Goal: Task Accomplishment & Management: Complete application form

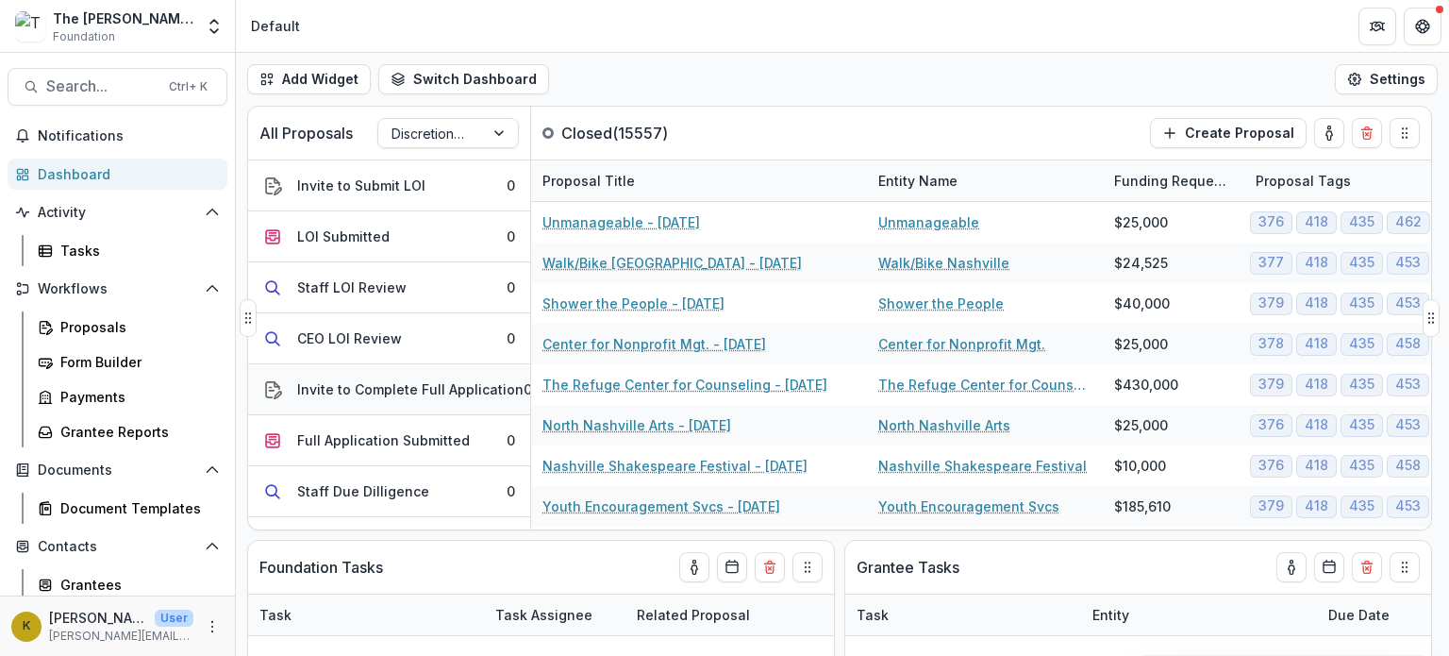
click at [337, 385] on div "Invite to Complete Full Application" at bounding box center [410, 389] width 226 height 20
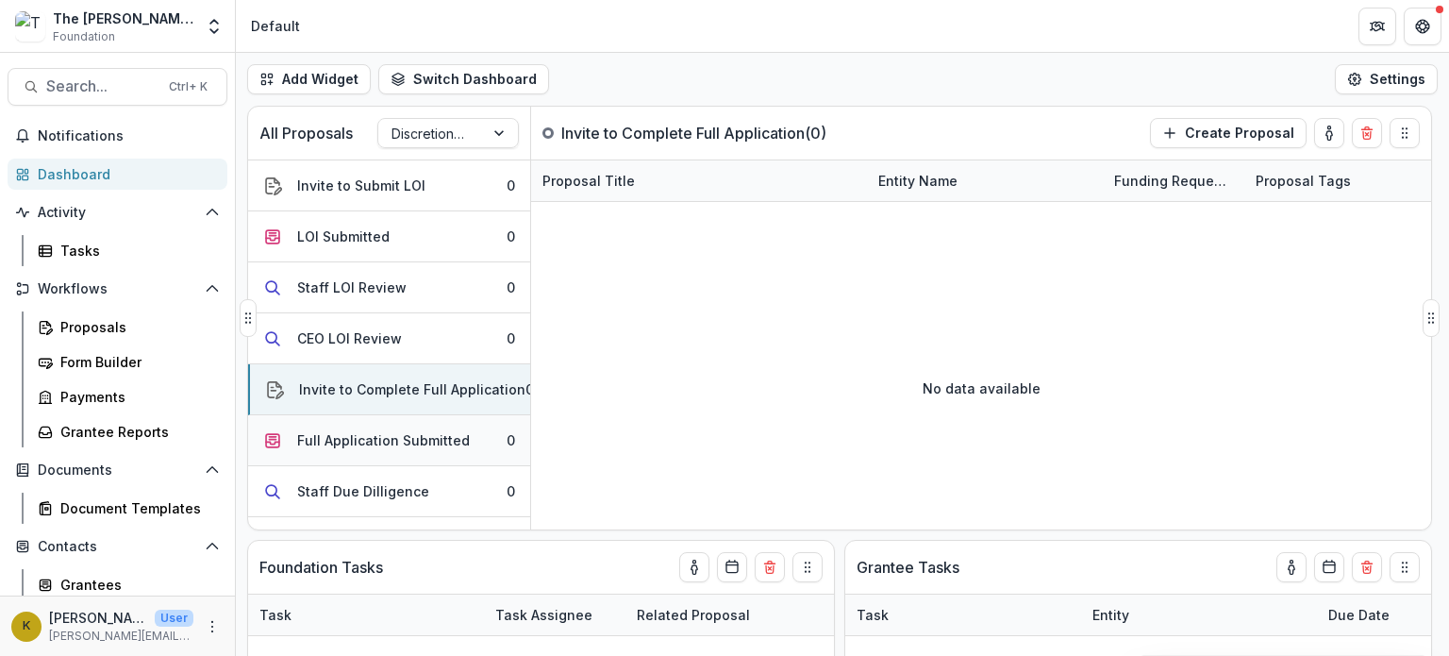
click at [340, 439] on div "Full Application Submitted" at bounding box center [383, 440] width 173 height 20
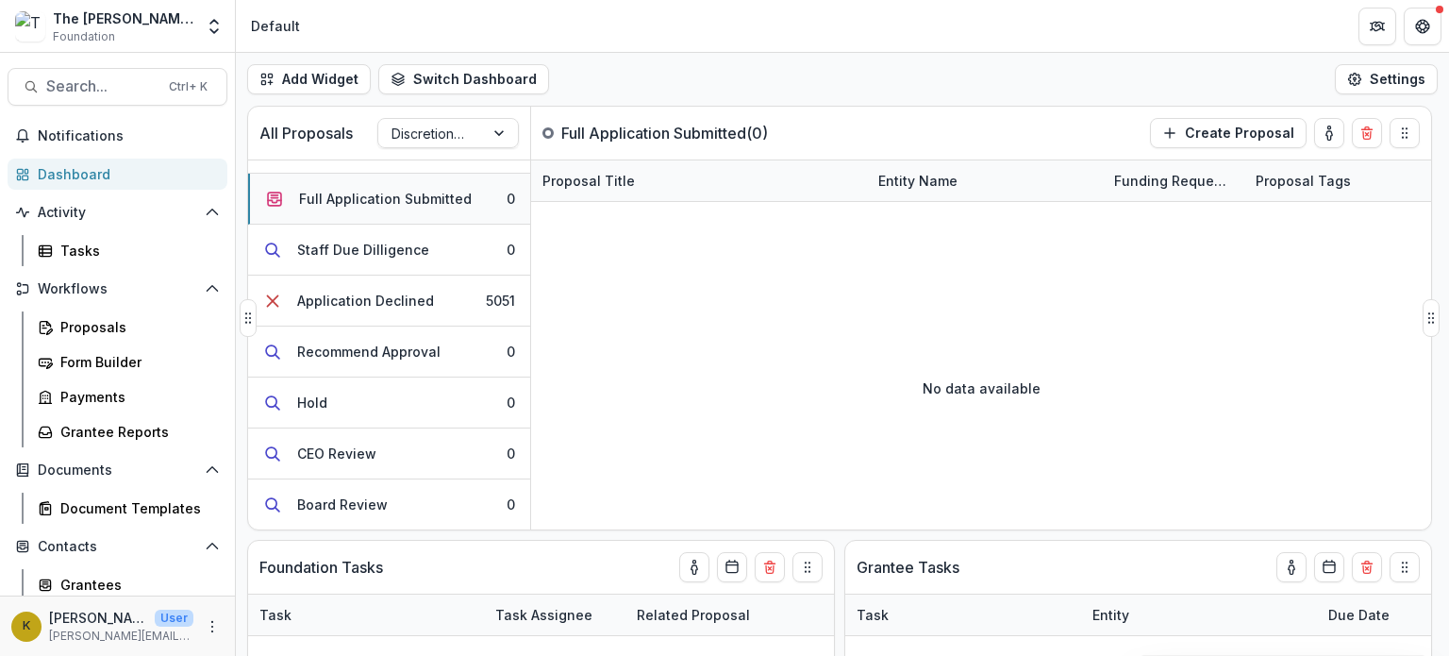
scroll to position [242, 0]
click at [348, 352] on div "Recommend Approval" at bounding box center [368, 352] width 143 height 20
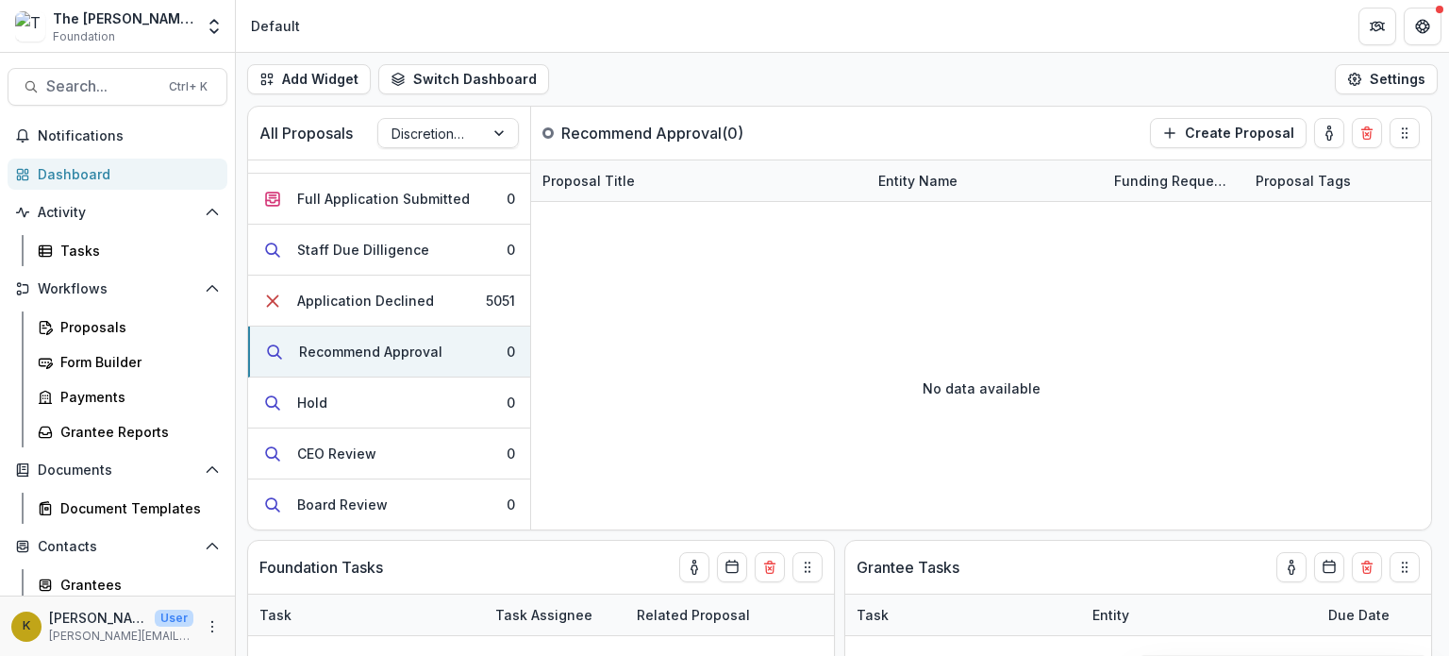
click at [114, 173] on div "Dashboard" at bounding box center [125, 174] width 175 height 20
click at [80, 241] on div "Tasks" at bounding box center [136, 251] width 152 height 20
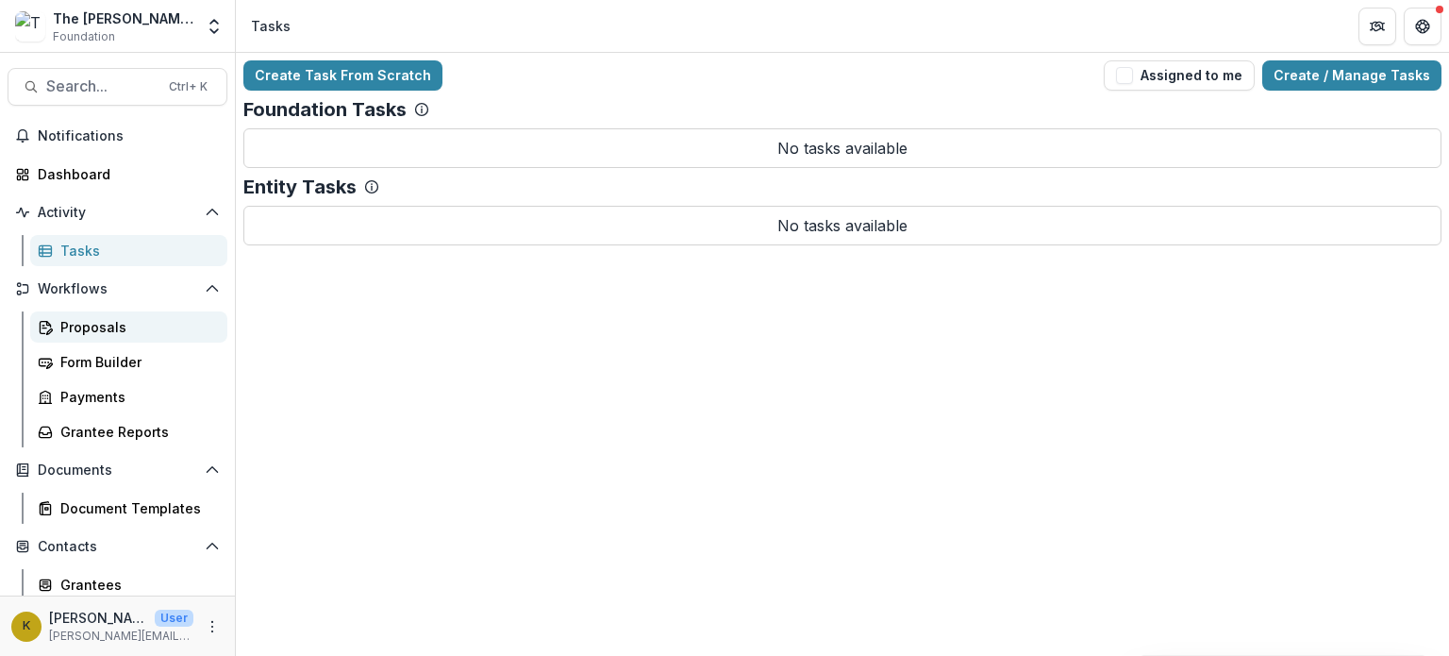
click at [108, 320] on div "Proposals" at bounding box center [136, 327] width 152 height 20
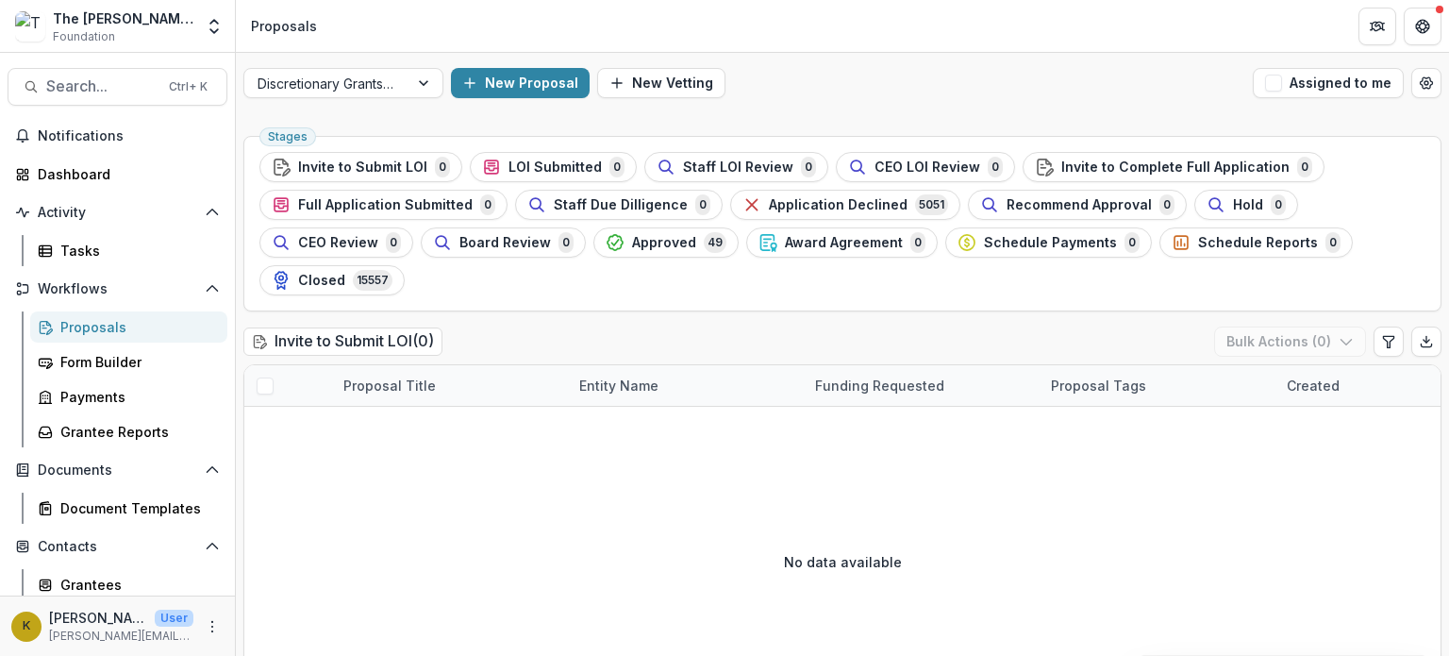
click at [196, 25] on div "The [PERSON_NAME] Foundation Data Sandbox Foundation Aggregate Analysis Foundat…" at bounding box center [118, 27] width 220 height 38
click at [206, 29] on icon "Open entity switcher" at bounding box center [214, 26] width 19 height 19
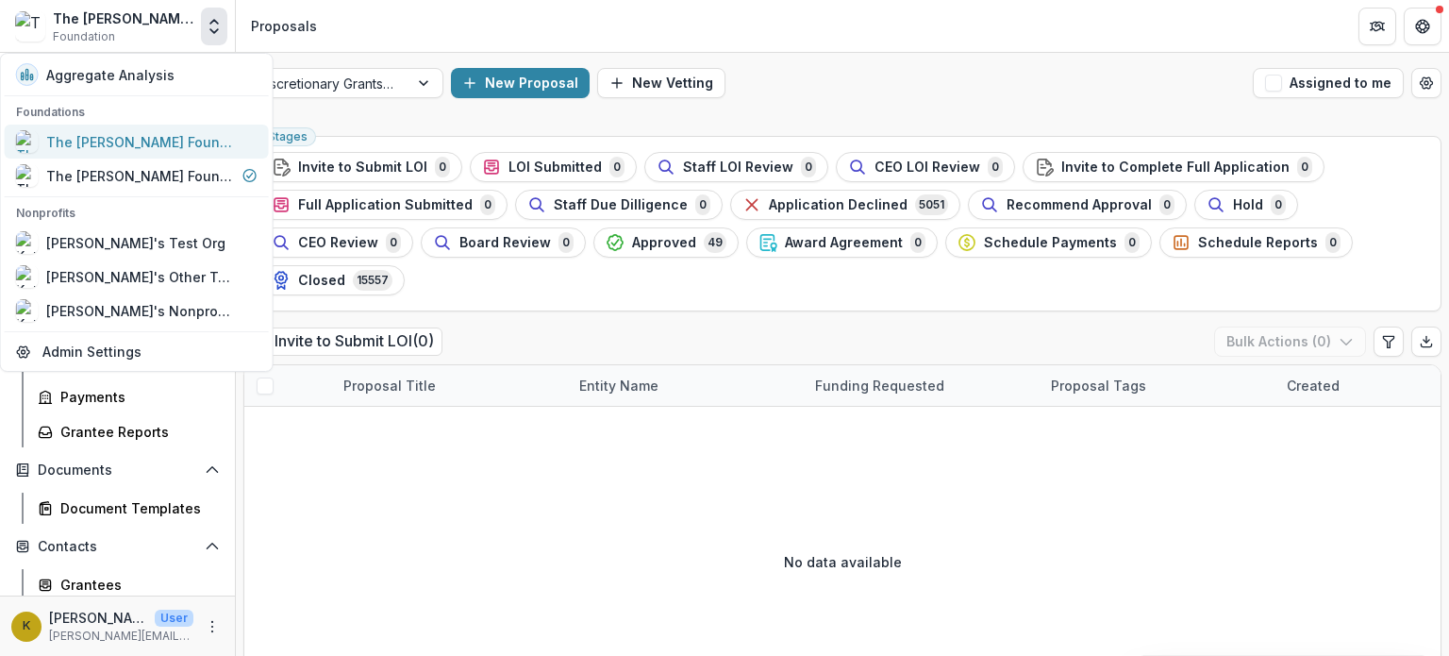
click at [195, 139] on div "The [PERSON_NAME] Foundation Workflow Sandbox" at bounding box center [140, 142] width 189 height 20
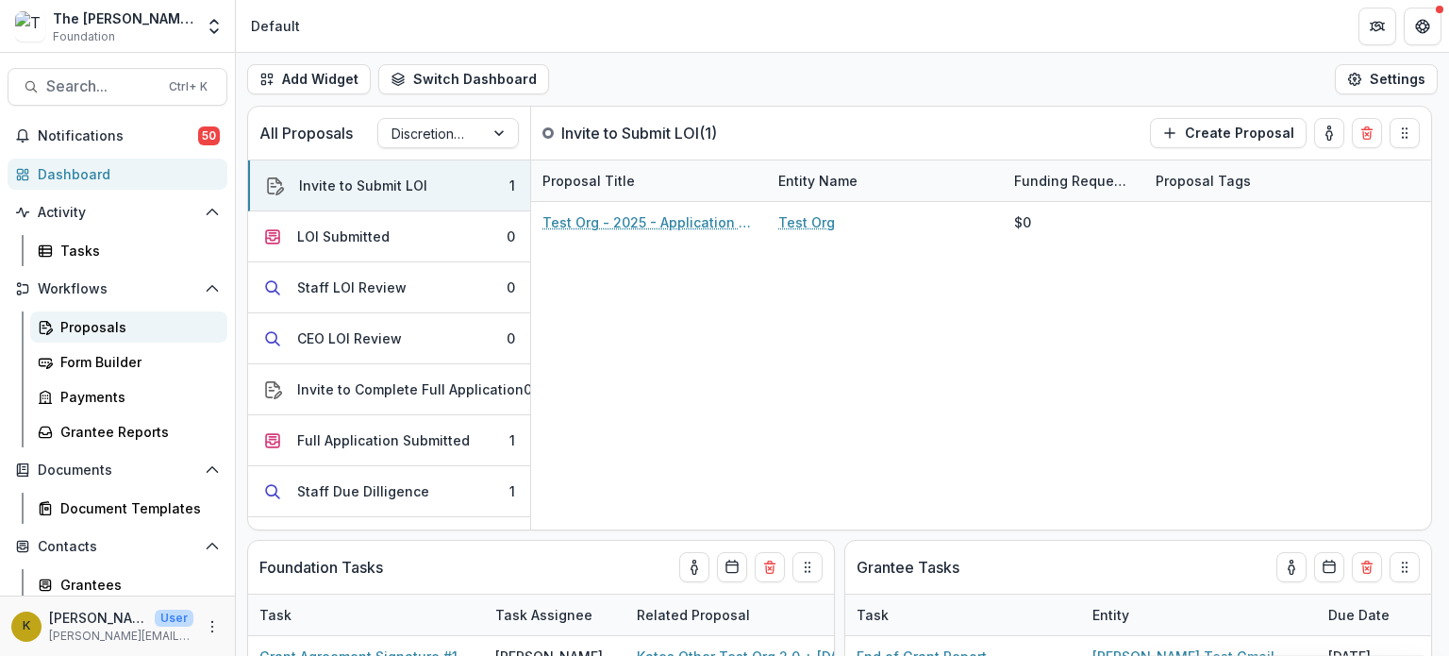
click at [124, 331] on div "Proposals" at bounding box center [136, 327] width 152 height 20
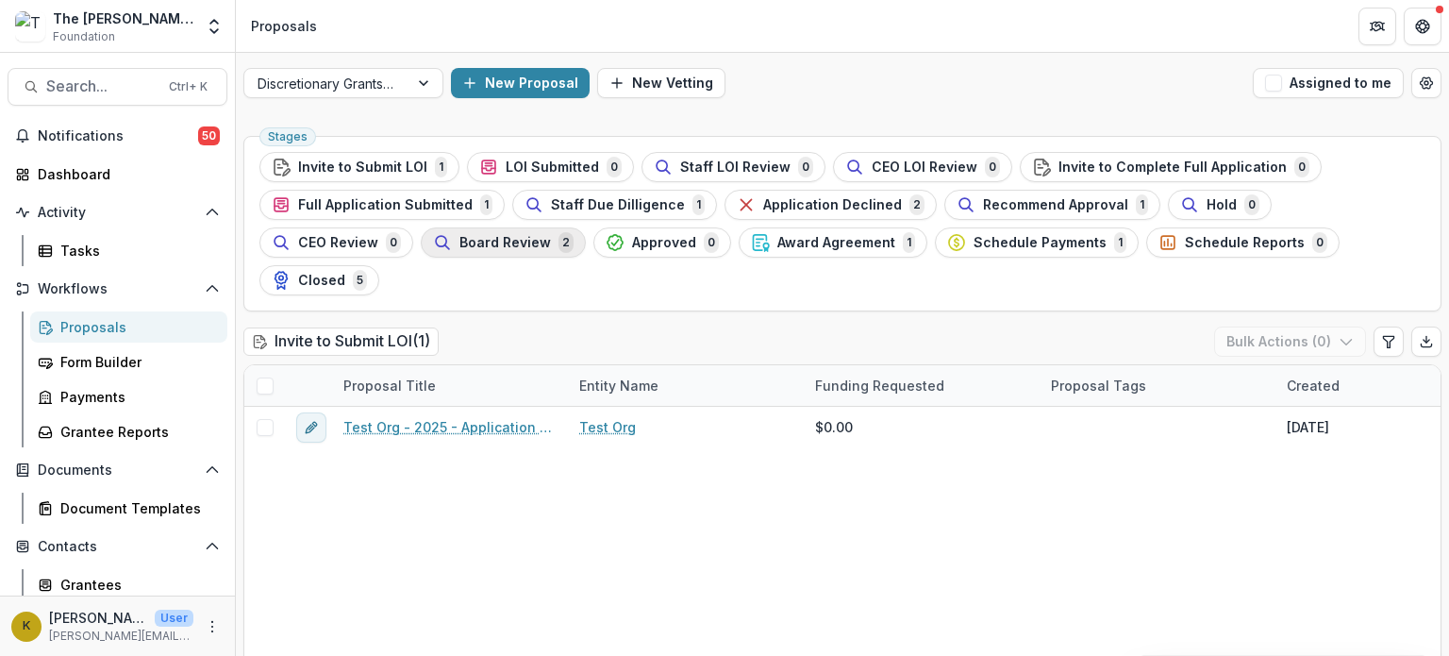
click at [460, 239] on span "Board Review" at bounding box center [506, 243] width 92 height 16
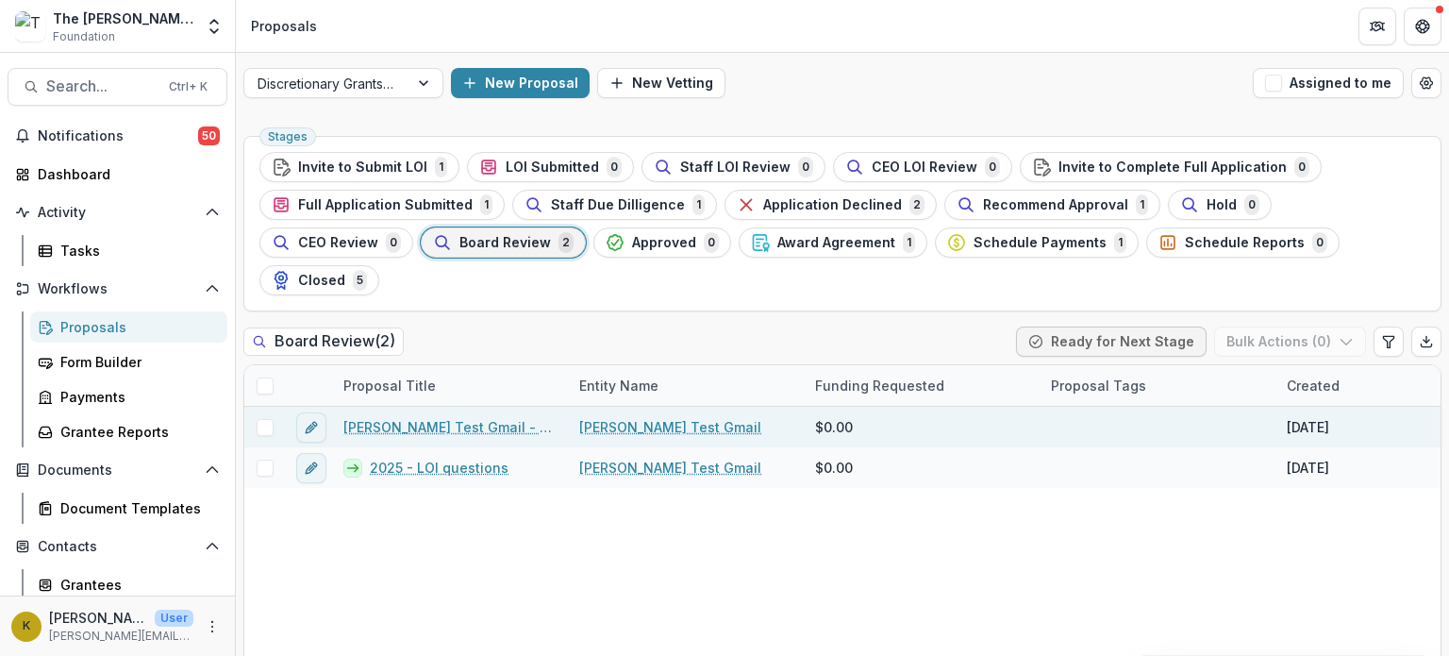
click at [416, 417] on link "[PERSON_NAME] Test Gmail - 2025 - LOI questions" at bounding box center [449, 427] width 213 height 20
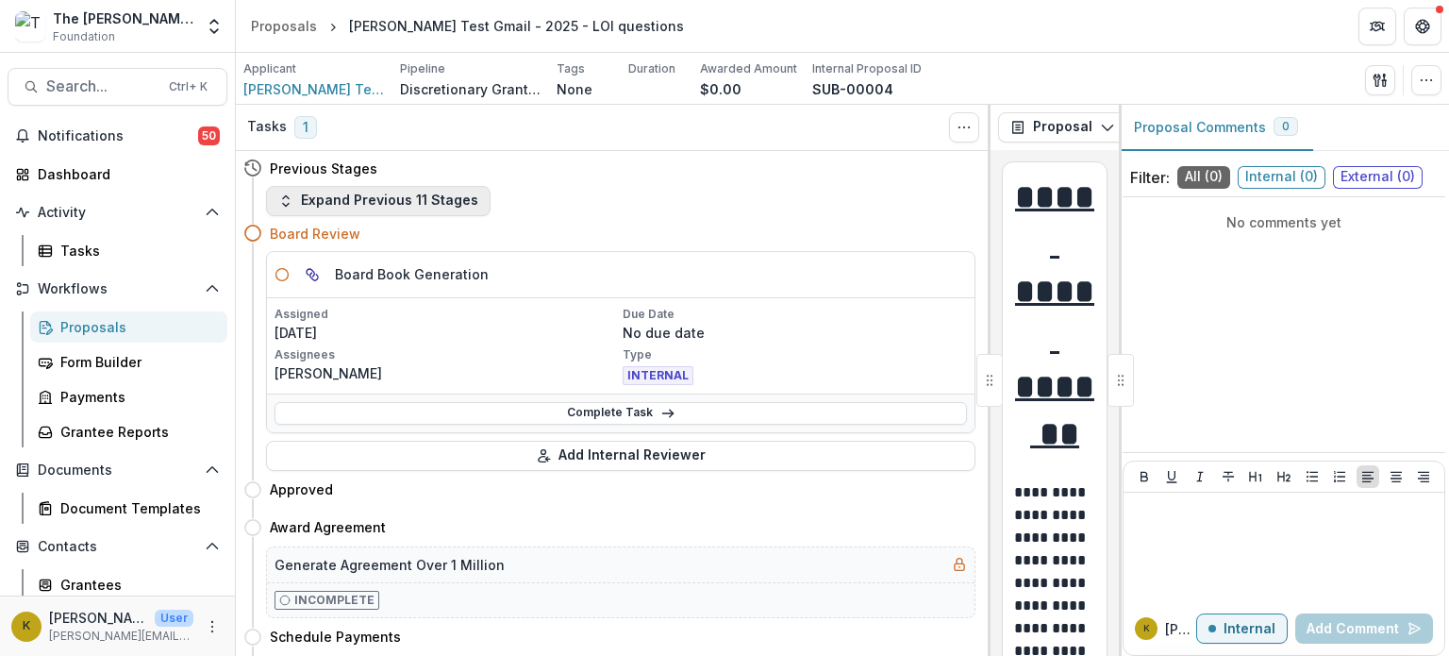
click at [377, 210] on button "Expand Previous 11 Stages" at bounding box center [378, 201] width 225 height 30
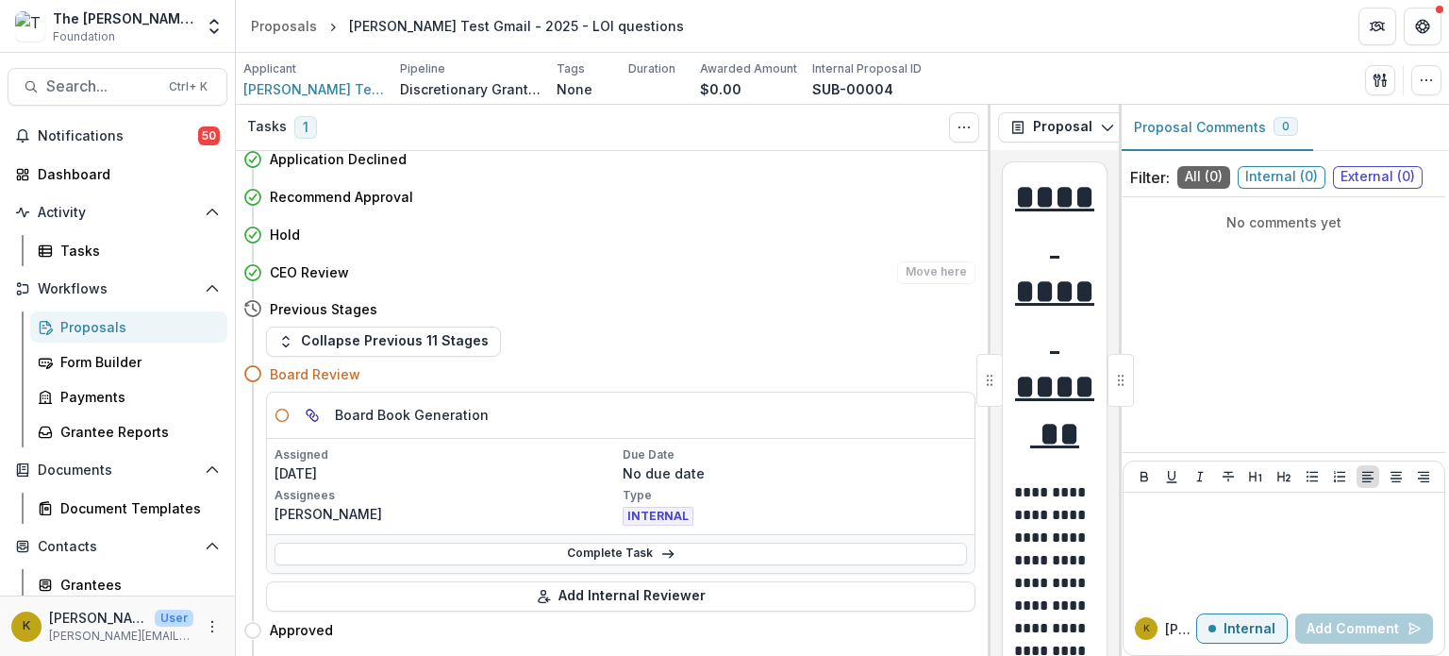
scroll to position [276, 0]
click at [381, 412] on h5 "Board Book Generation" at bounding box center [412, 414] width 154 height 20
click at [541, 554] on link "Complete Task" at bounding box center [621, 553] width 693 height 23
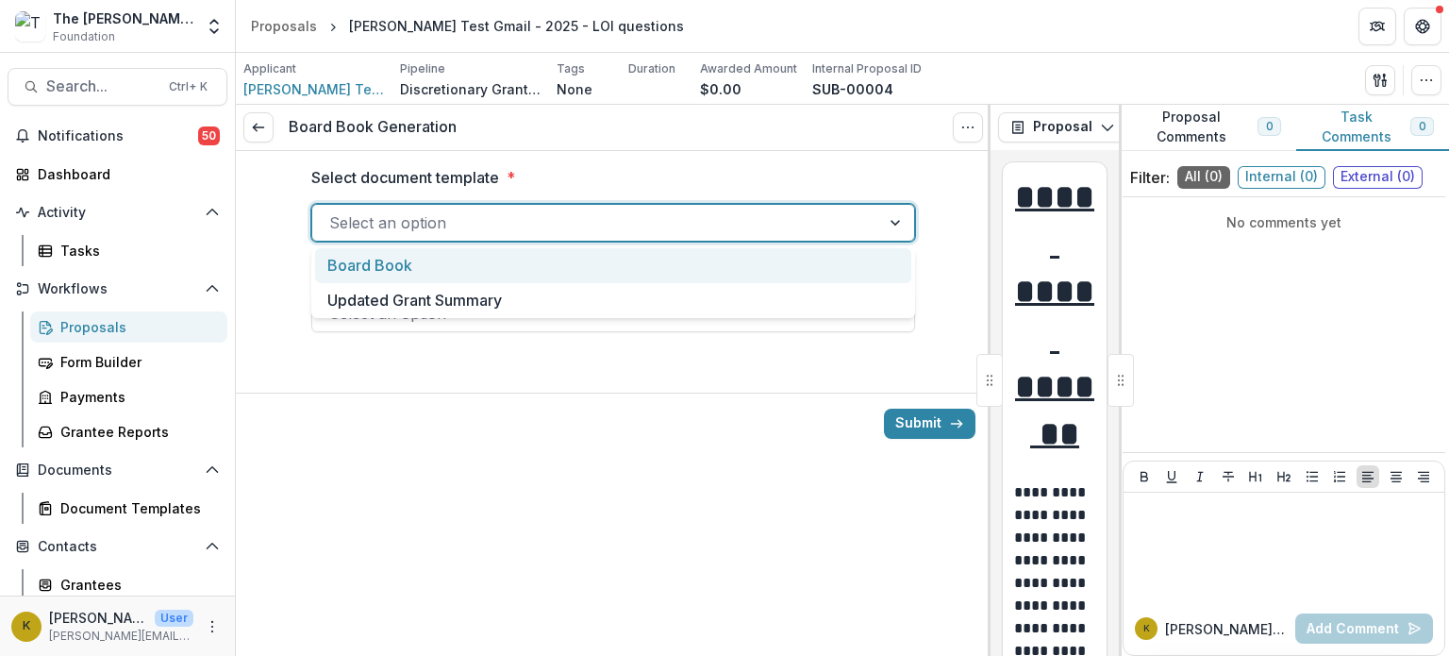
click at [468, 223] on div at bounding box center [596, 222] width 534 height 26
click at [98, 520] on link "Document Templates" at bounding box center [128, 508] width 197 height 31
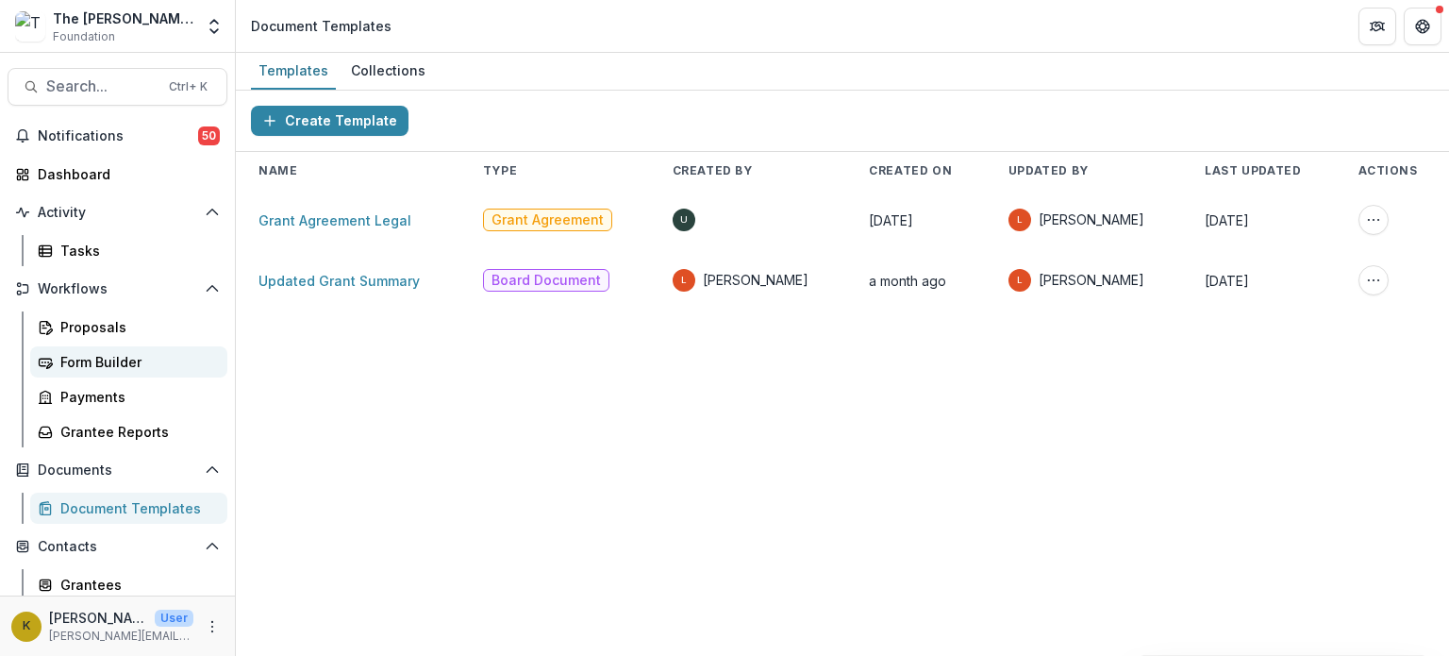
click at [112, 361] on div "Form Builder" at bounding box center [136, 362] width 152 height 20
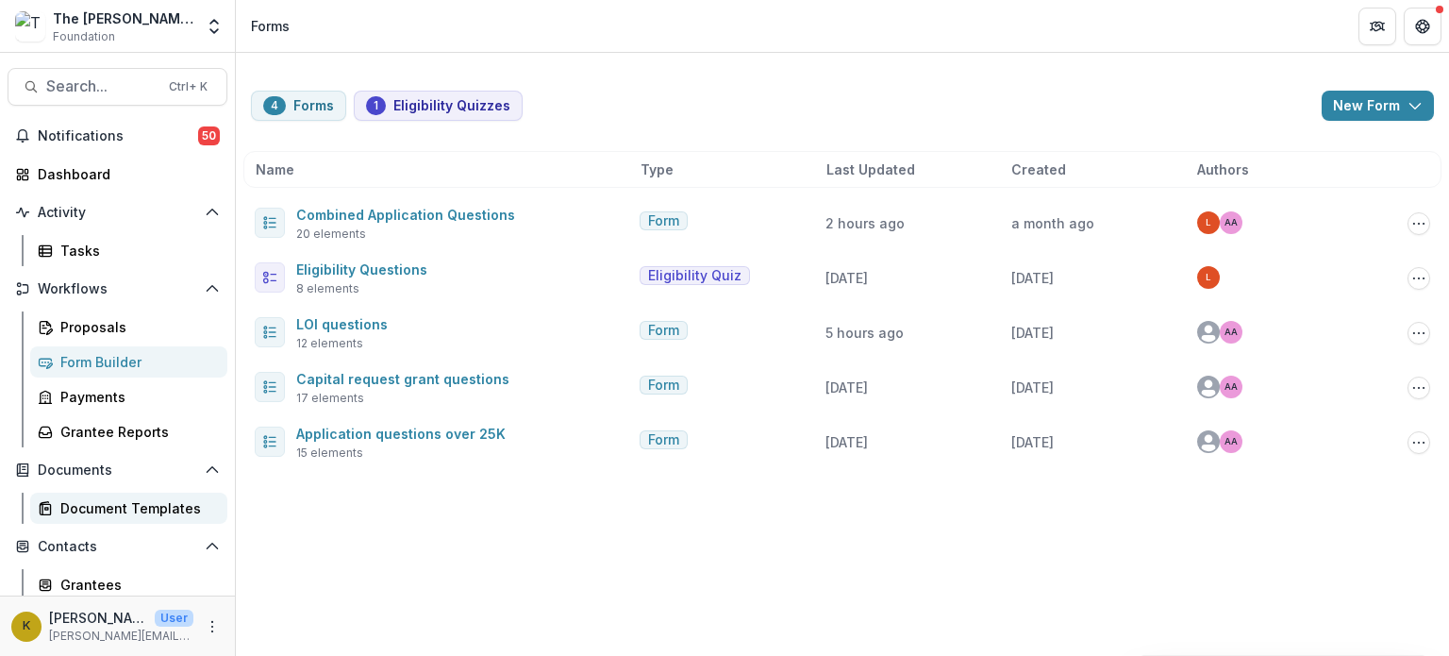
click at [109, 501] on div "Document Templates" at bounding box center [136, 508] width 152 height 20
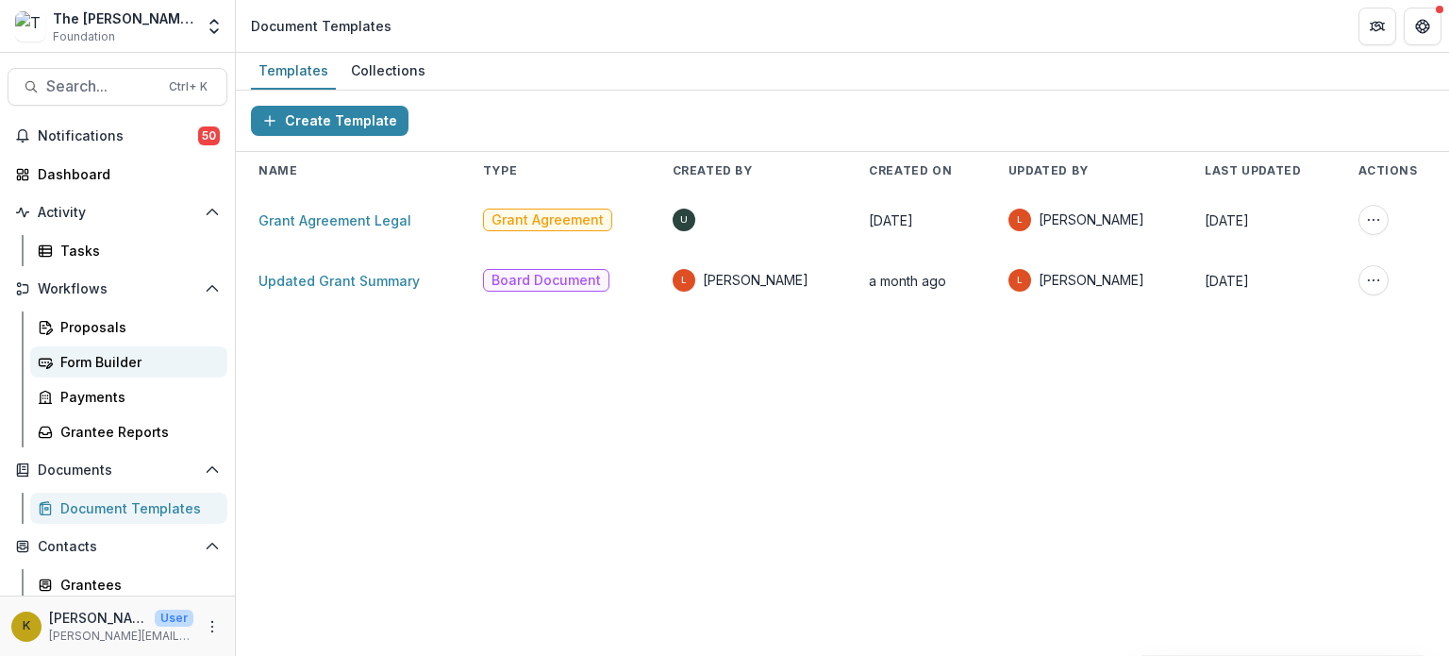
click at [89, 352] on div "Form Builder" at bounding box center [136, 362] width 152 height 20
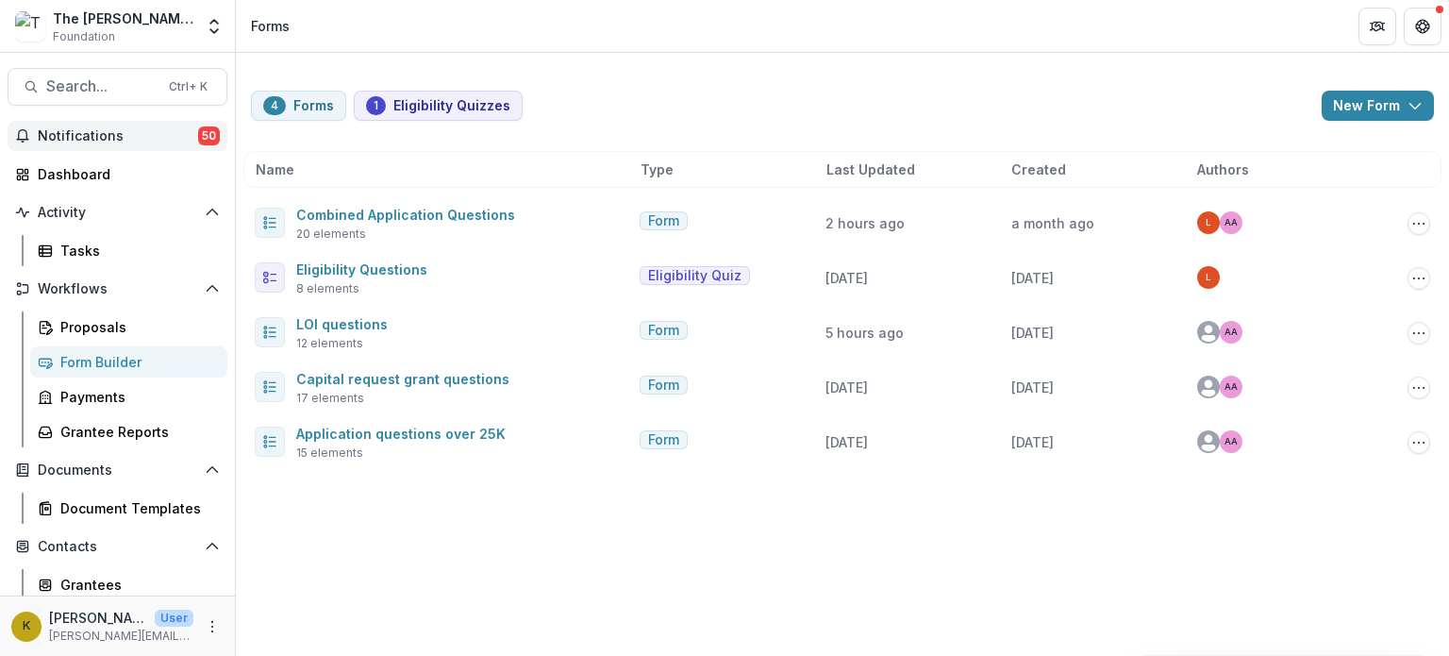
click at [87, 132] on span "Notifications" at bounding box center [118, 136] width 160 height 16
click at [93, 174] on div "Dashboard" at bounding box center [125, 174] width 175 height 20
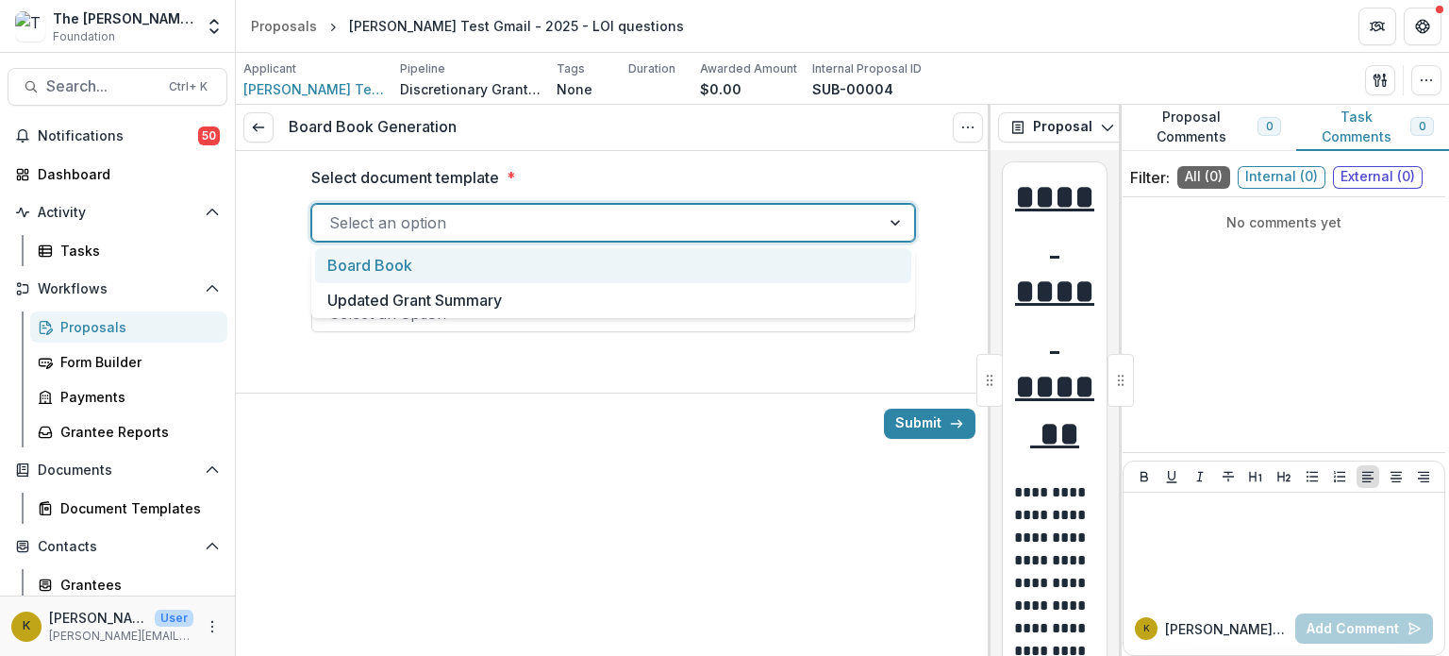
click at [447, 209] on div at bounding box center [596, 222] width 534 height 26
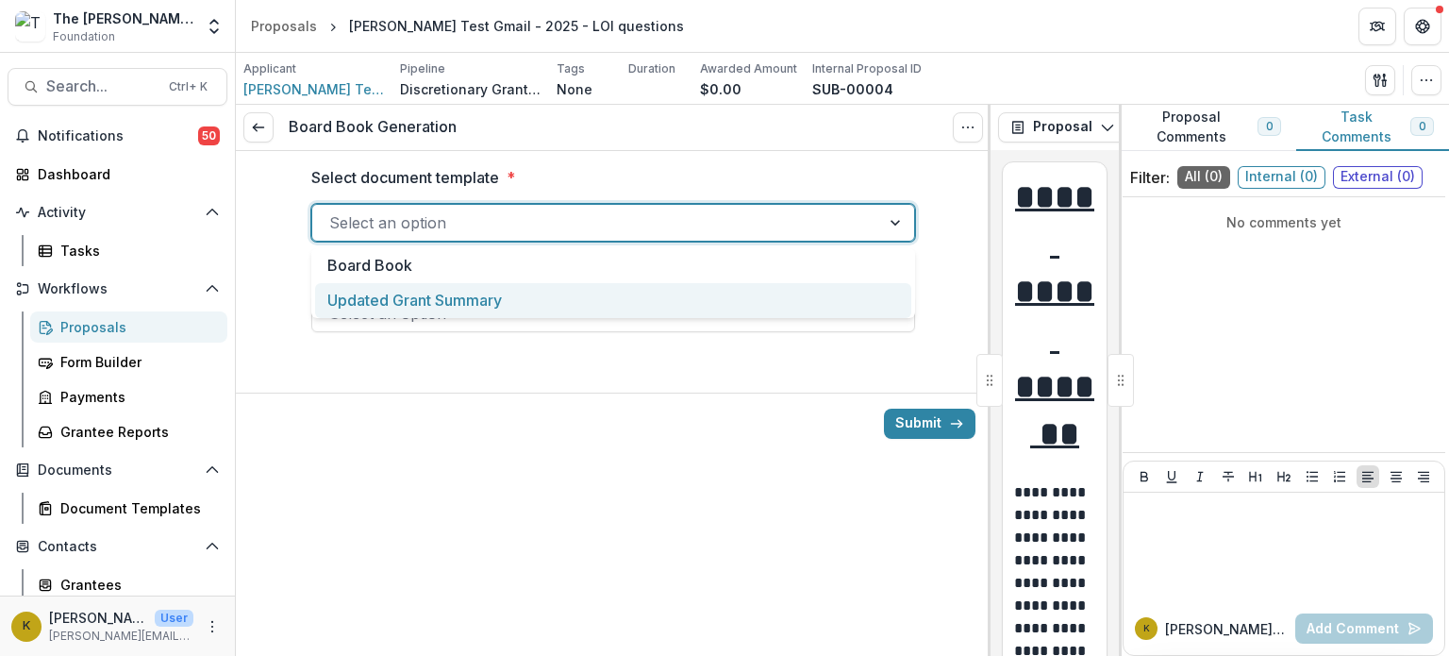
click at [405, 299] on div "Updated Grant Summary" at bounding box center [613, 300] width 596 height 35
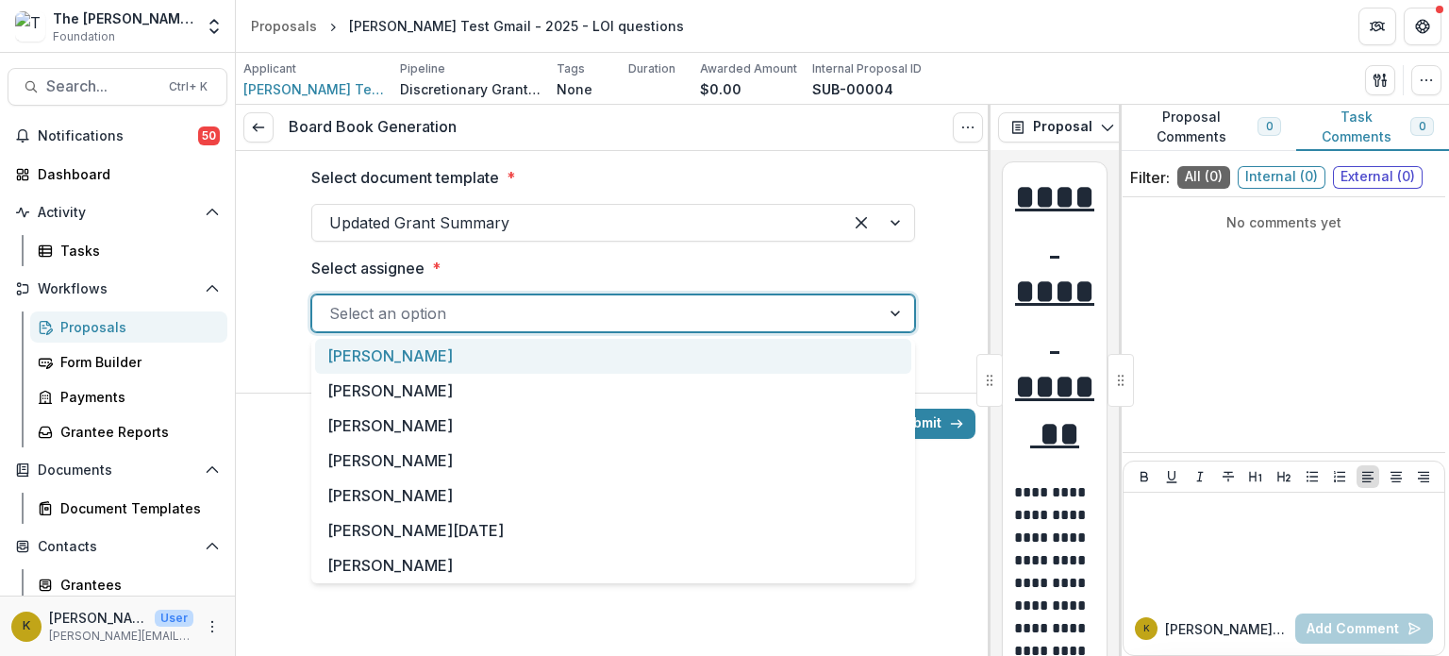
click at [418, 316] on div at bounding box center [596, 313] width 534 height 26
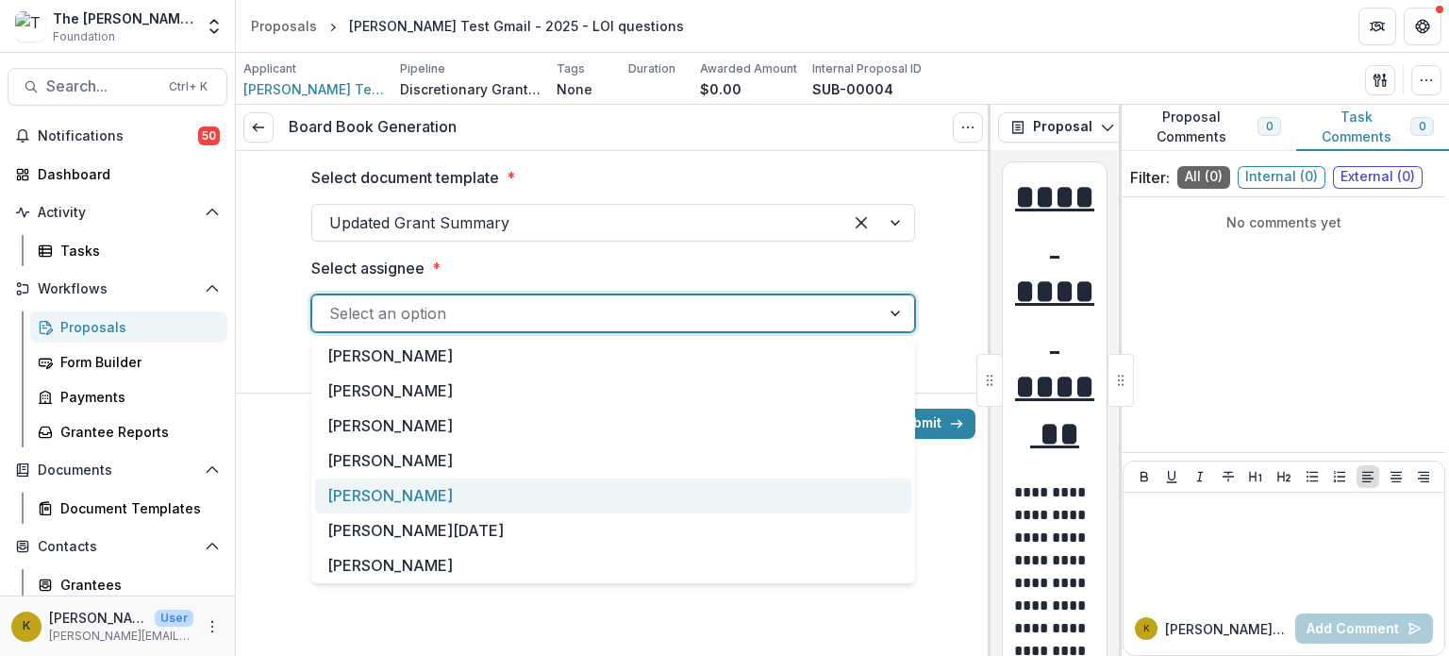
click at [378, 497] on div "[PERSON_NAME]" at bounding box center [613, 495] width 596 height 35
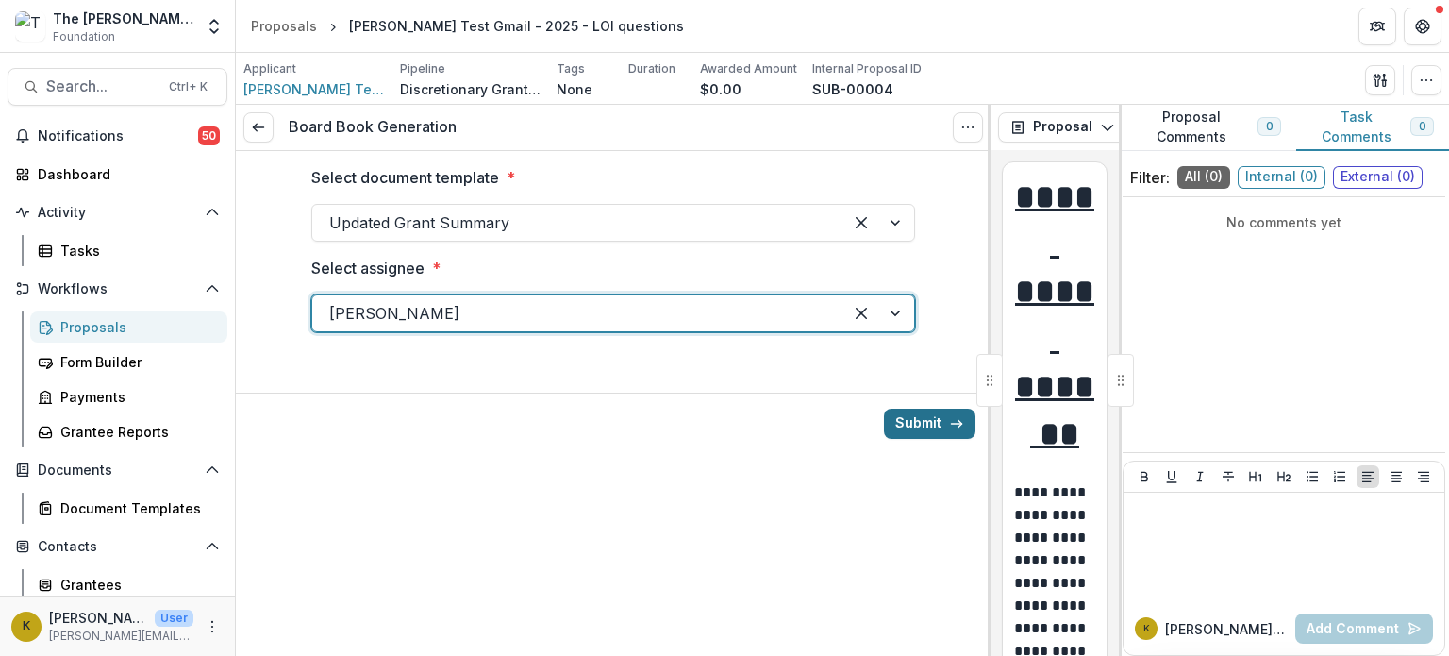
click at [928, 422] on button "Submit" at bounding box center [930, 424] width 92 height 30
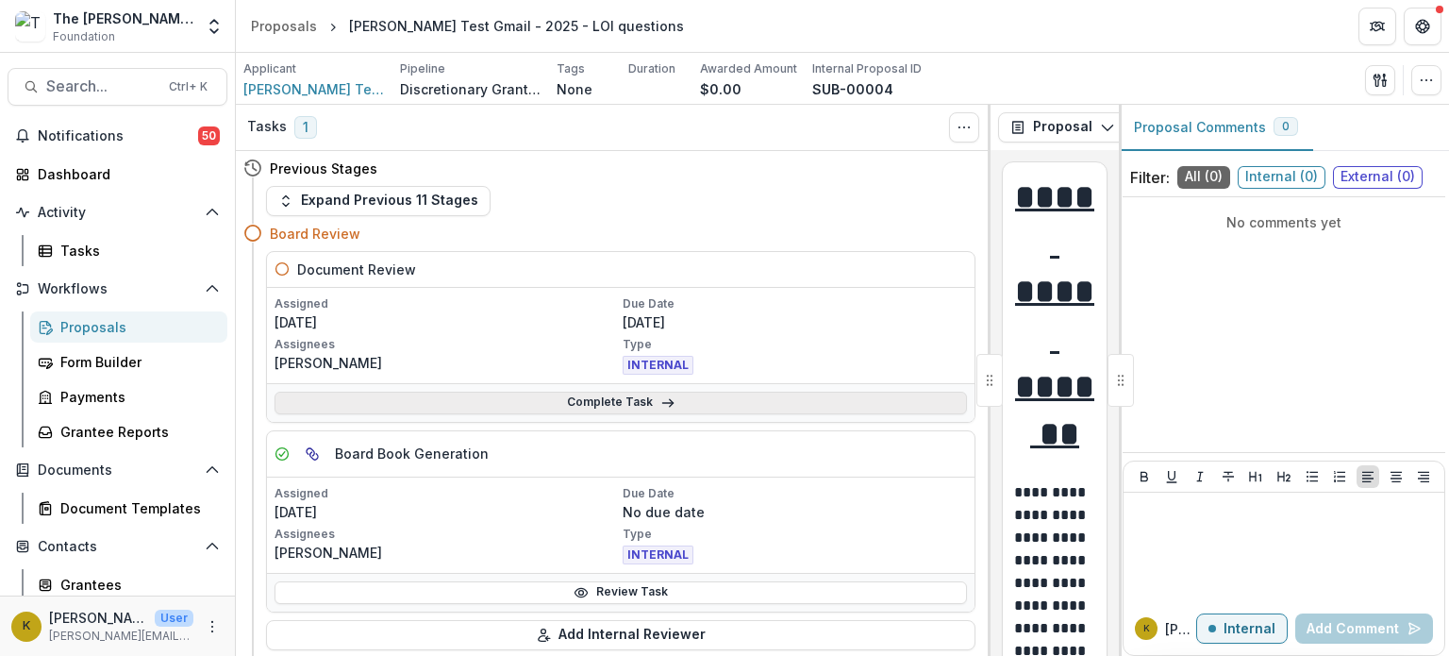
click at [630, 397] on link "Complete Task" at bounding box center [621, 403] width 693 height 23
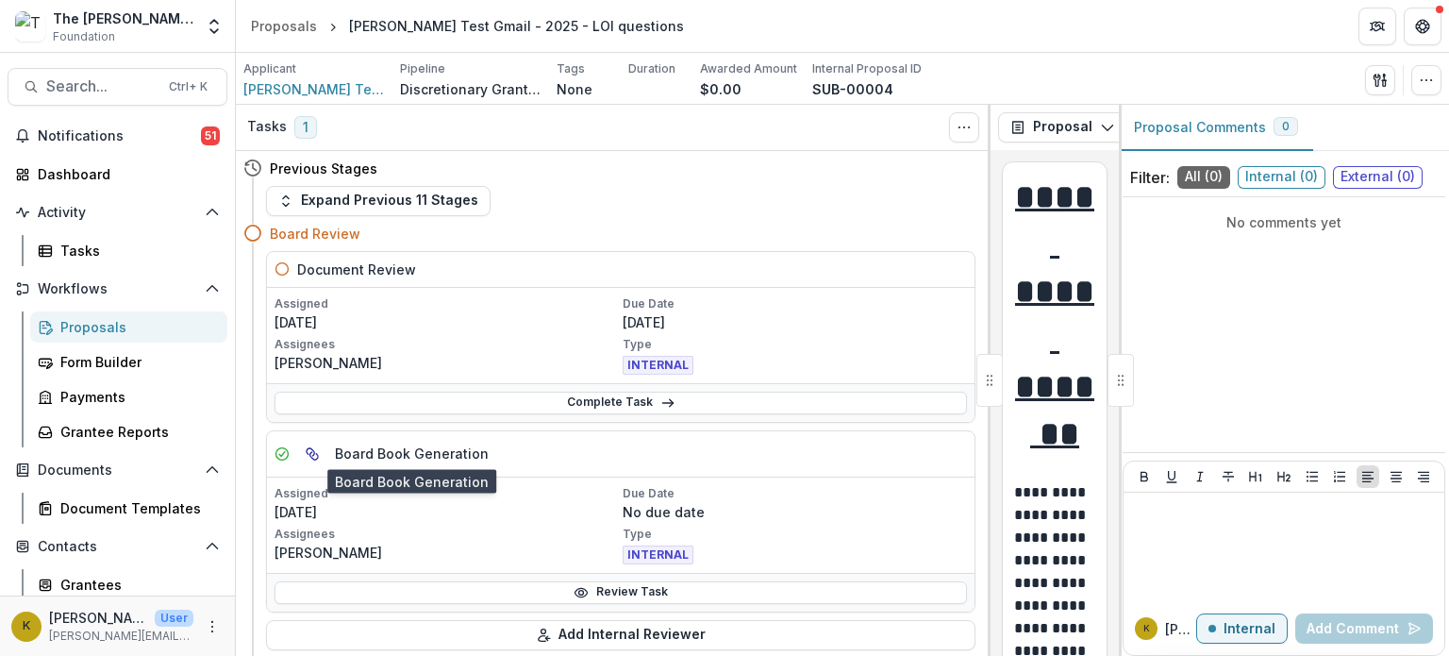
click at [365, 452] on h5 "Board Book Generation" at bounding box center [412, 454] width 154 height 20
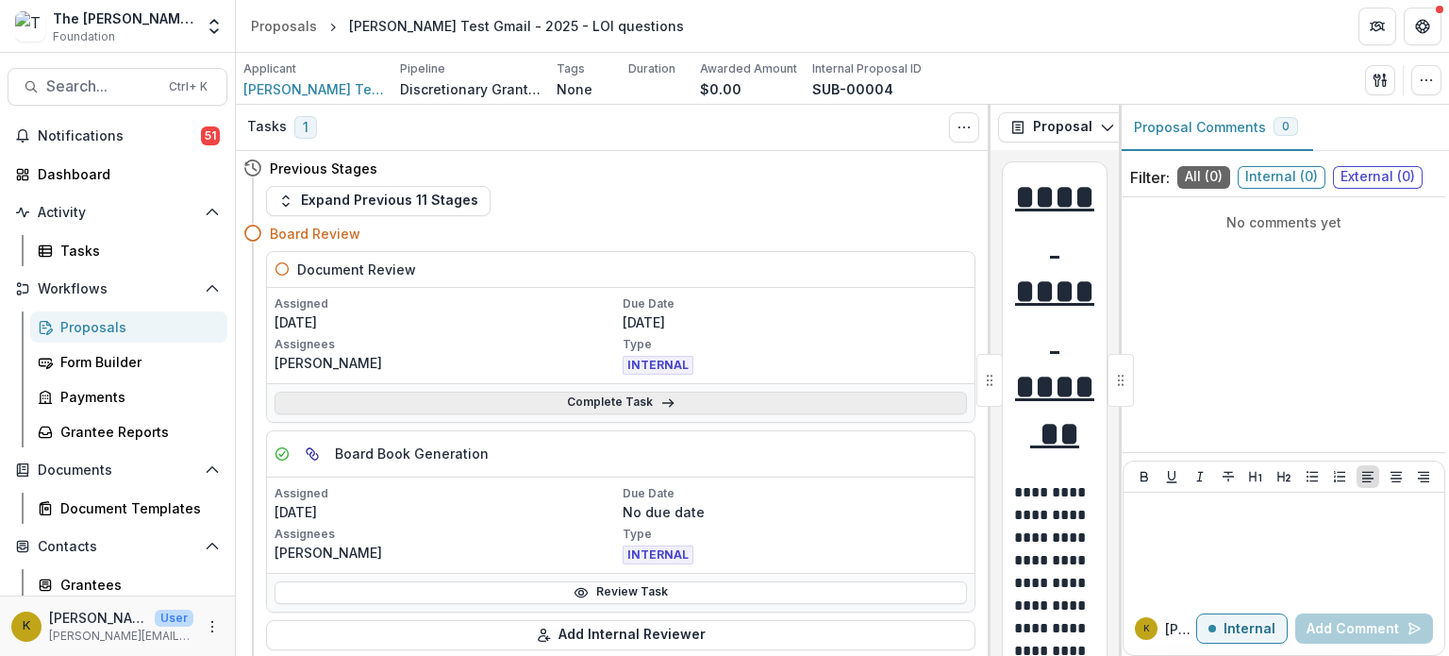
click at [540, 407] on link "Complete Task" at bounding box center [621, 403] width 693 height 23
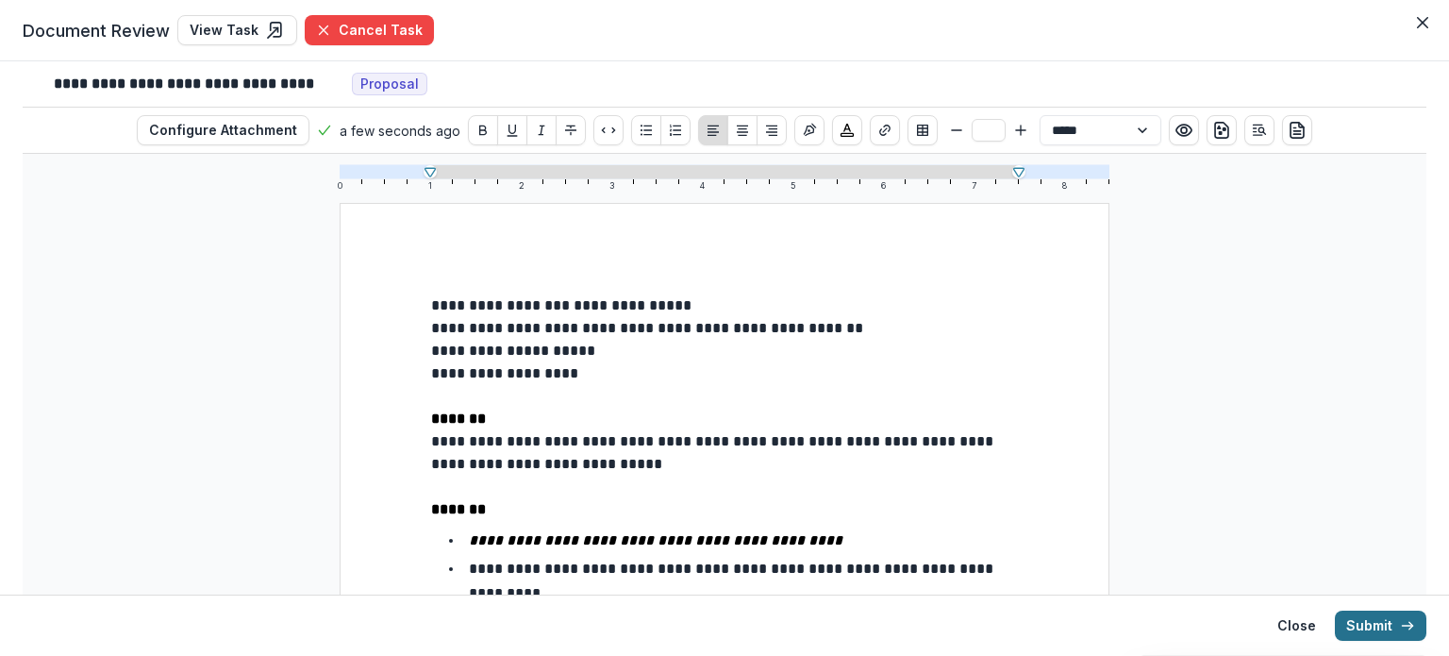
click at [1384, 622] on button "Submit" at bounding box center [1381, 626] width 92 height 30
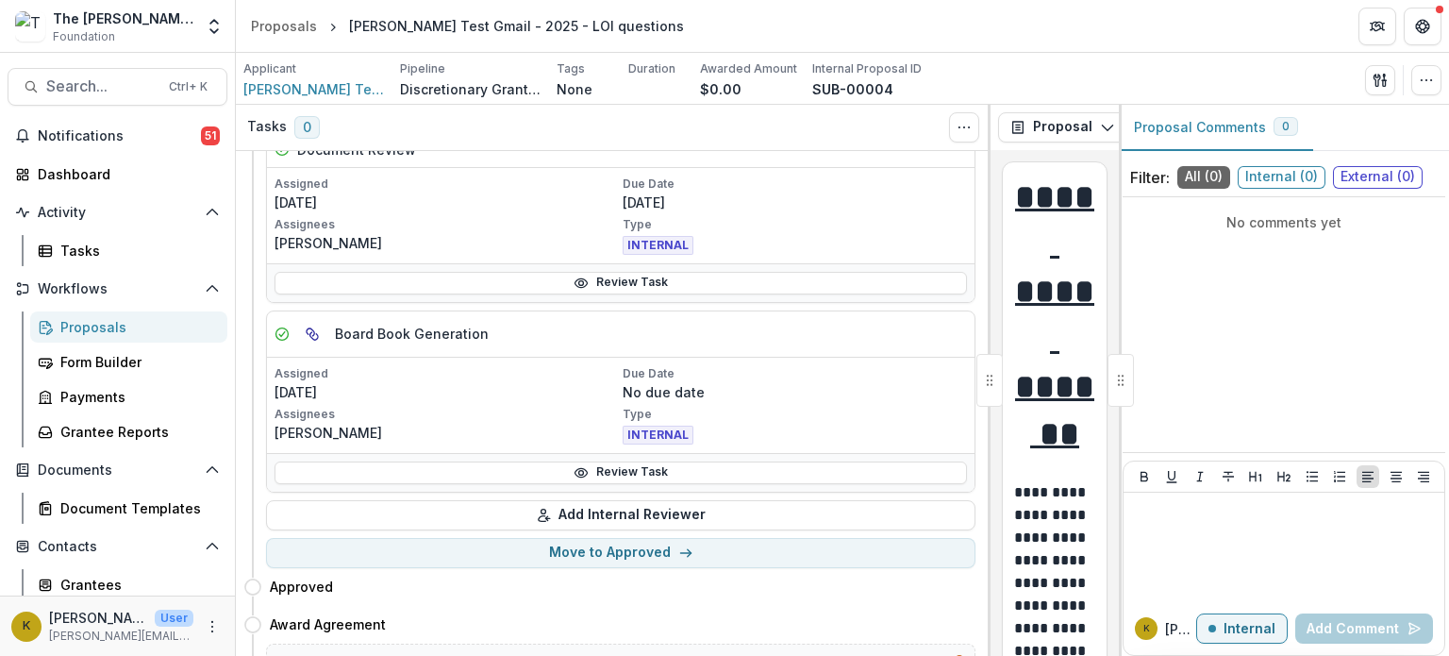
scroll to position [238, 0]
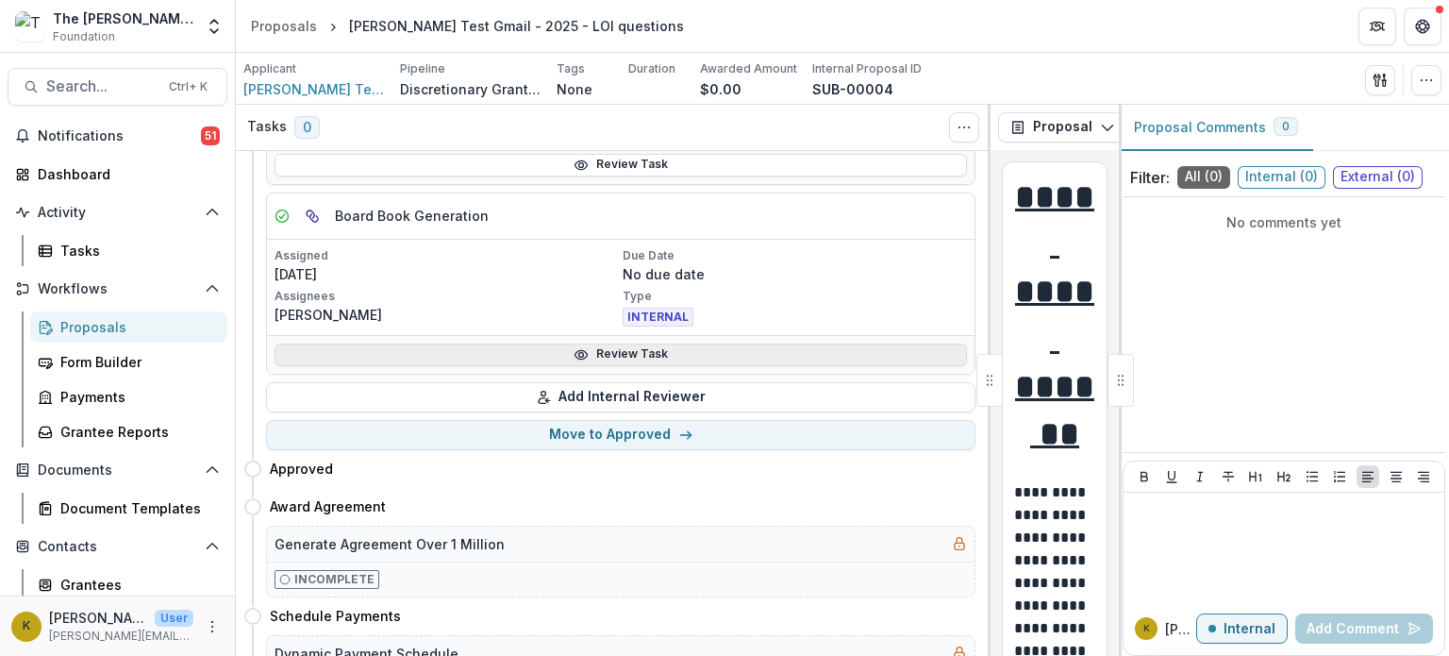
click at [631, 350] on link "Review Task" at bounding box center [621, 354] width 693 height 23
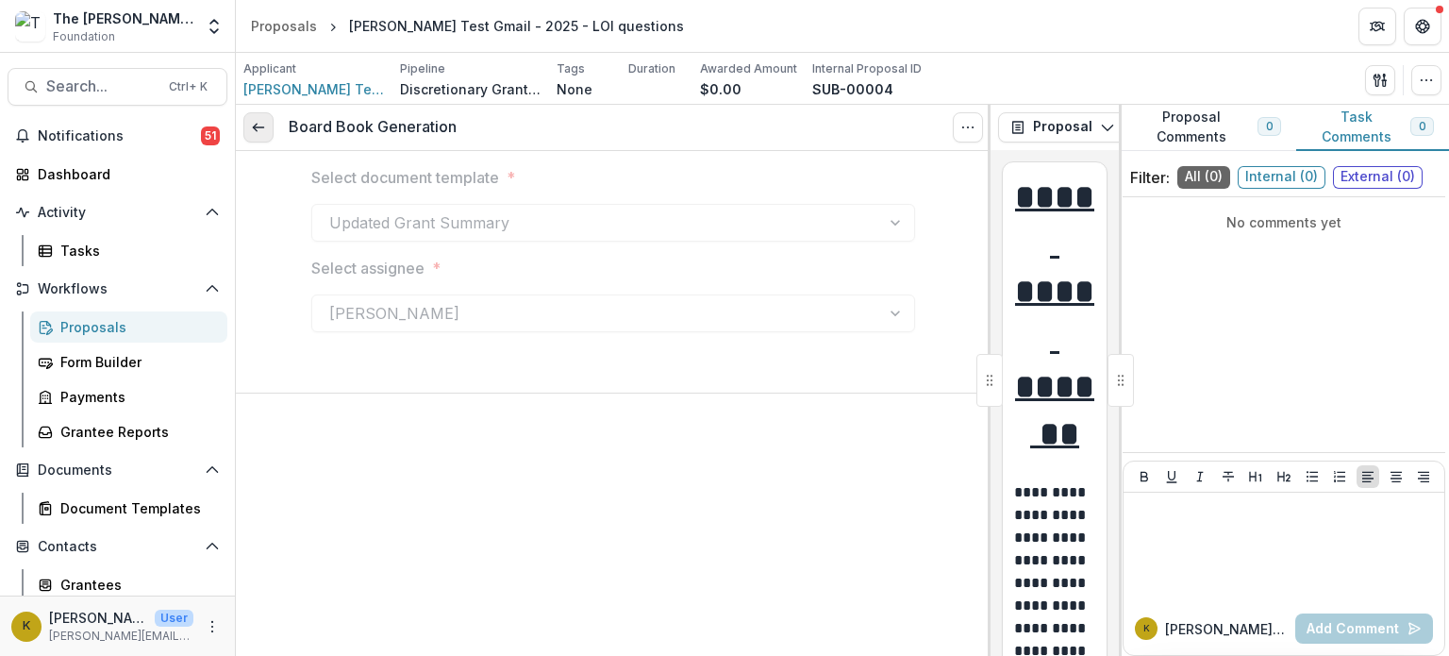
click at [258, 129] on icon at bounding box center [258, 127] width 15 height 15
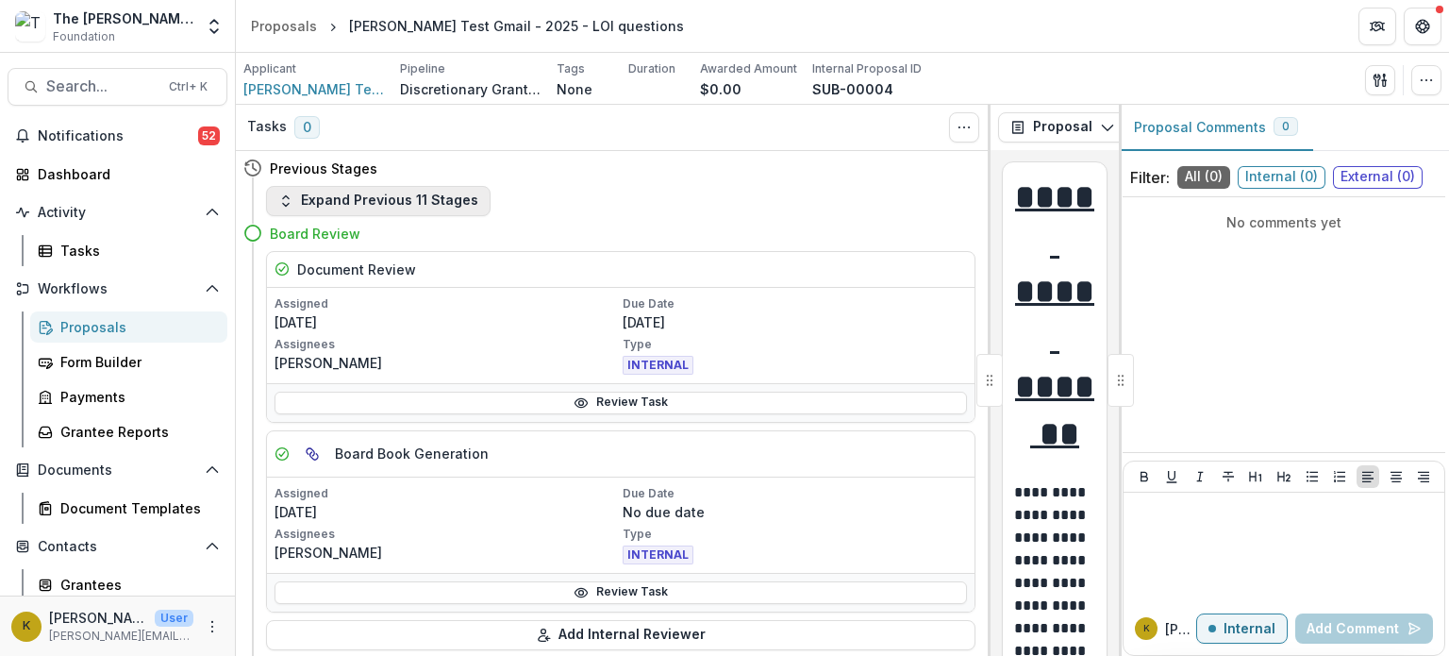
click at [426, 193] on button "Expand Previous 11 Stages" at bounding box center [378, 201] width 225 height 30
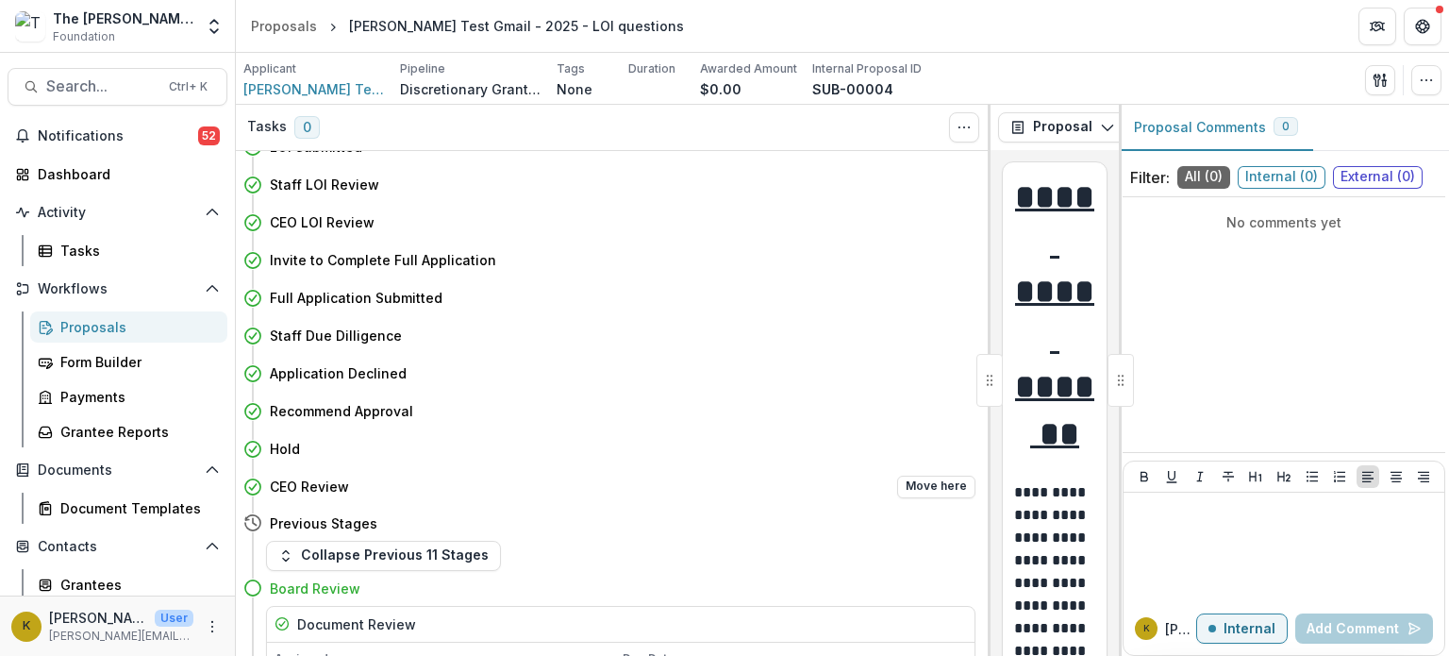
scroll to position [71, 0]
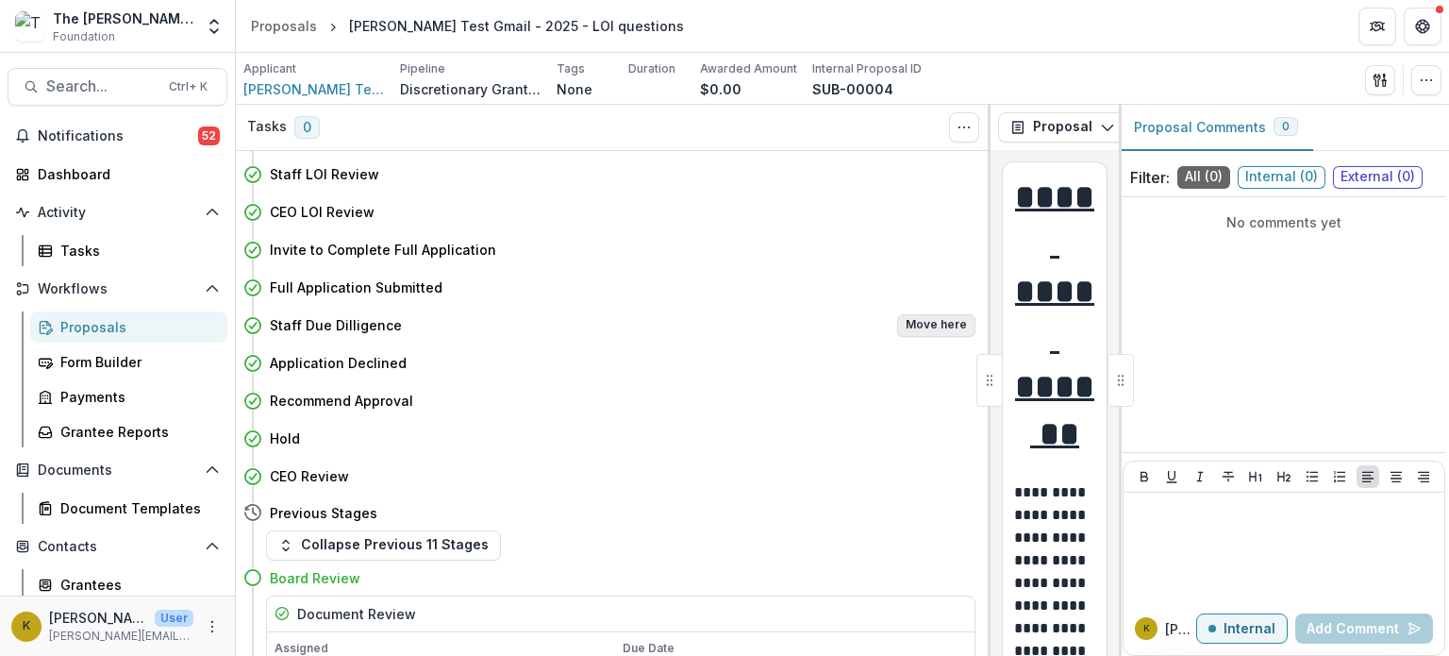
click at [938, 317] on button "Move here" at bounding box center [936, 325] width 78 height 23
select select "**********"
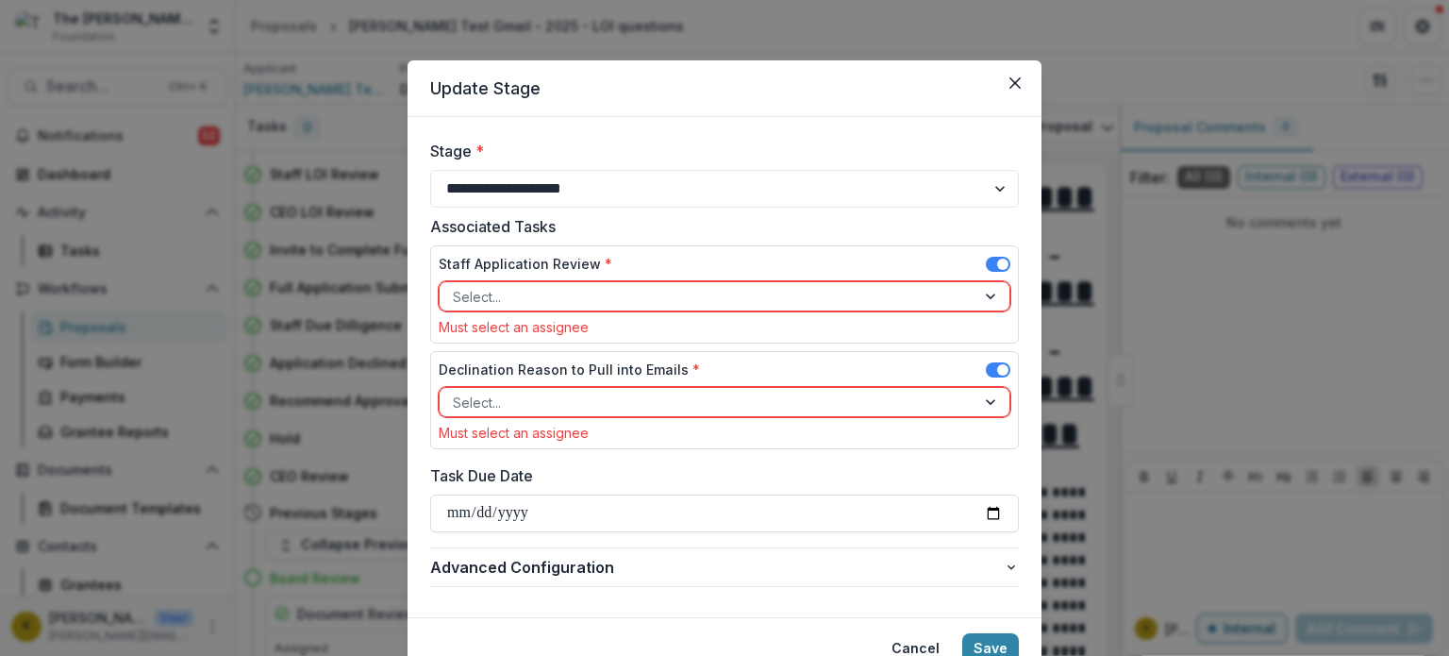
click at [775, 301] on div at bounding box center [708, 297] width 510 height 24
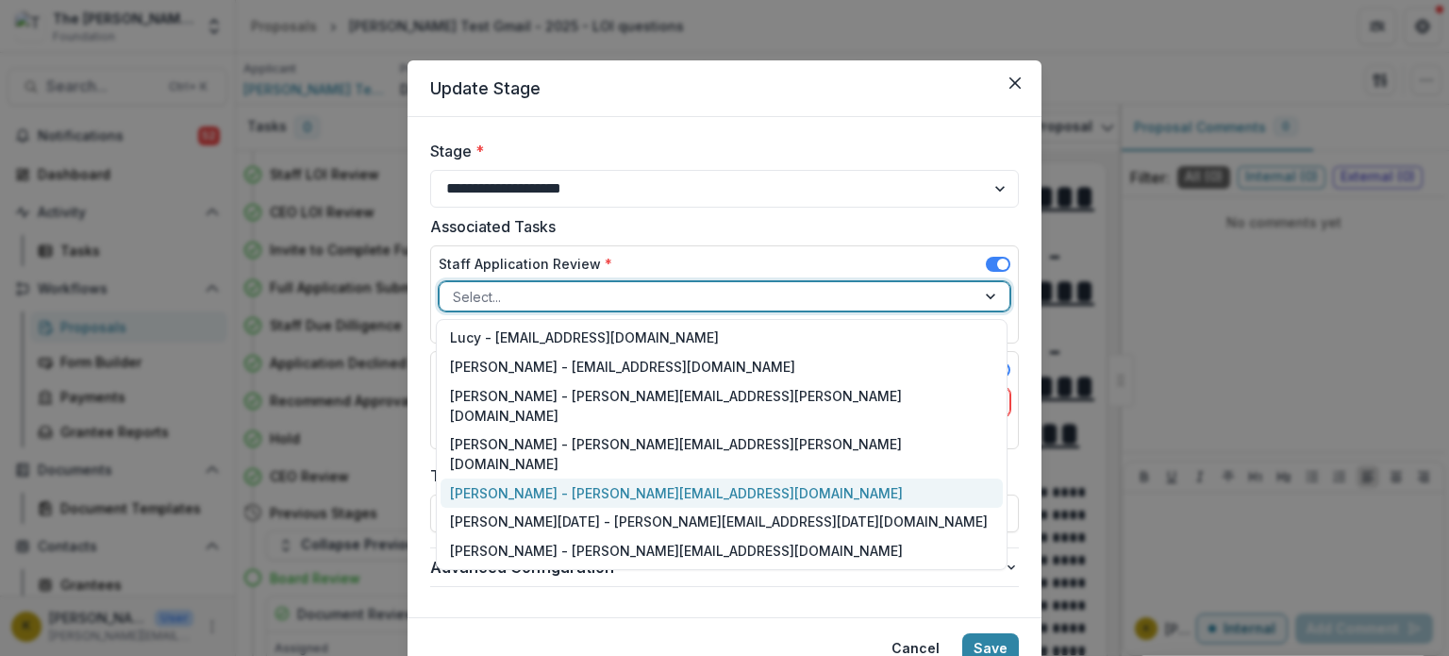
click at [600, 478] on div "[PERSON_NAME] - [PERSON_NAME][EMAIL_ADDRESS][DOMAIN_NAME]" at bounding box center [722, 492] width 562 height 29
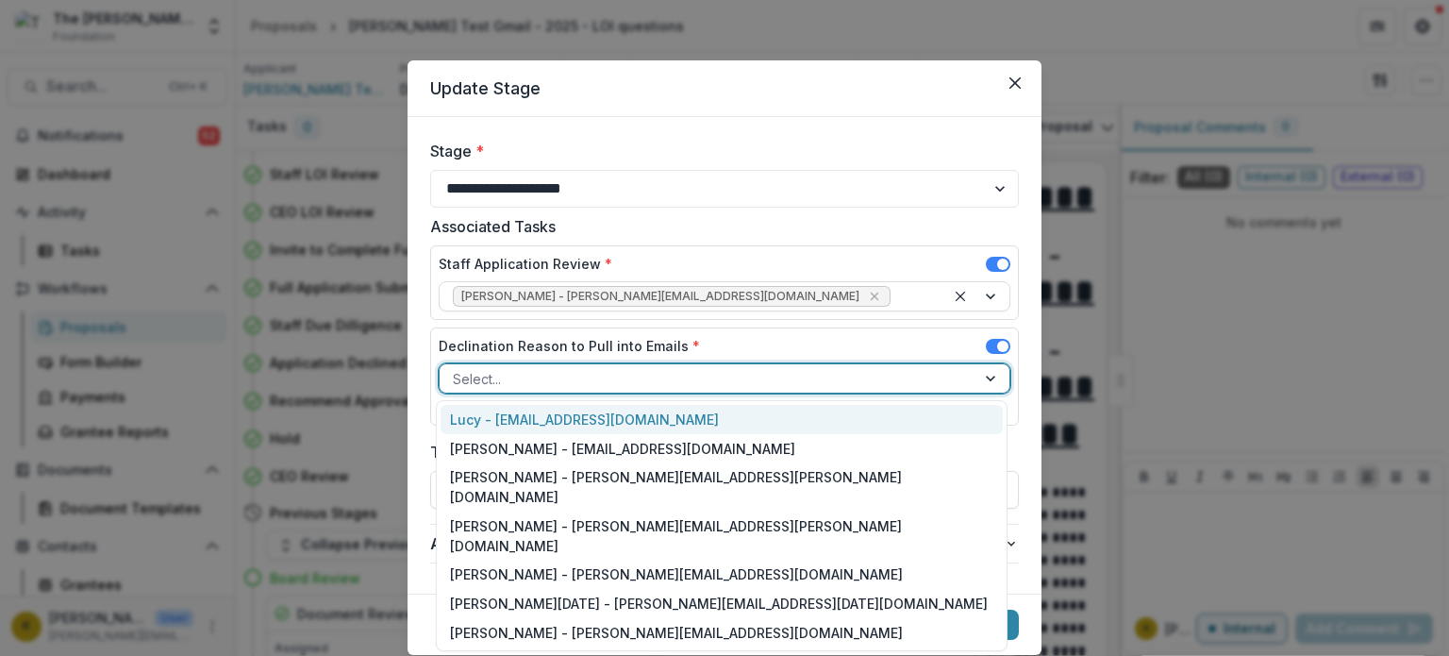
click at [587, 380] on div at bounding box center [708, 379] width 510 height 24
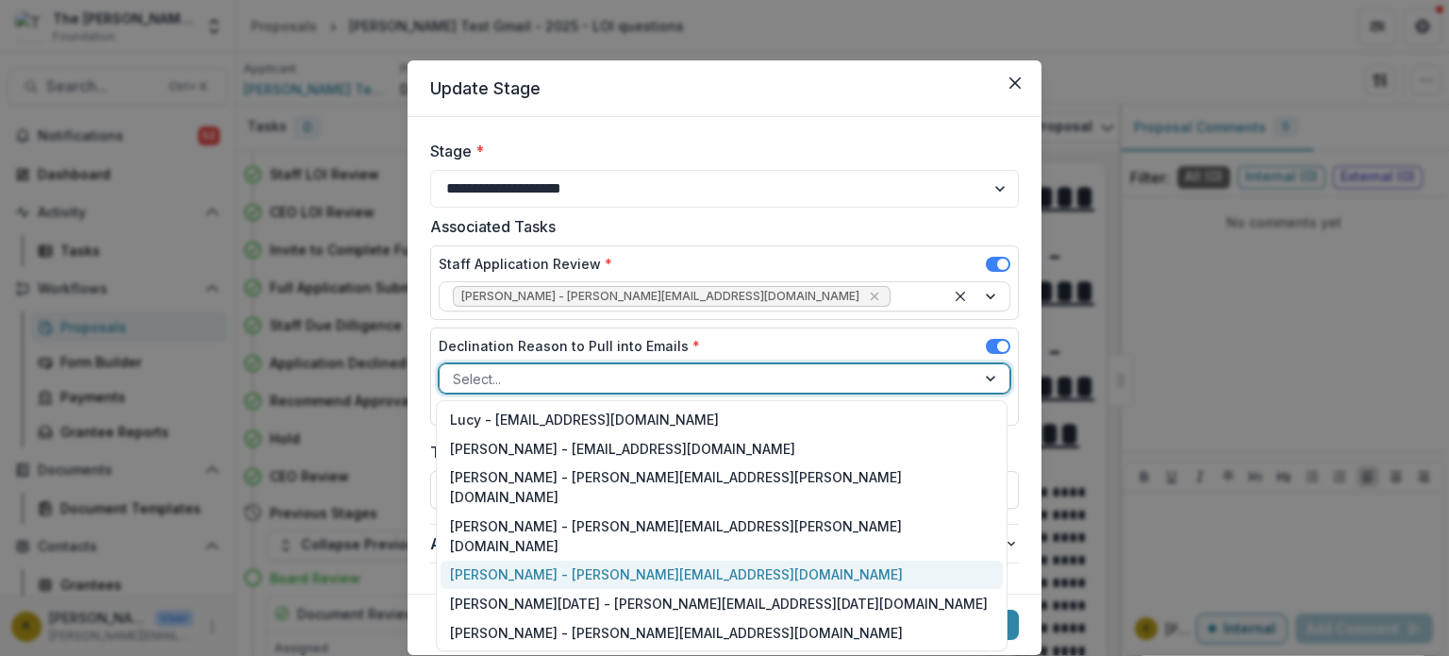
click at [502, 561] on div "[PERSON_NAME] - [PERSON_NAME][EMAIL_ADDRESS][DOMAIN_NAME]" at bounding box center [722, 575] width 562 height 29
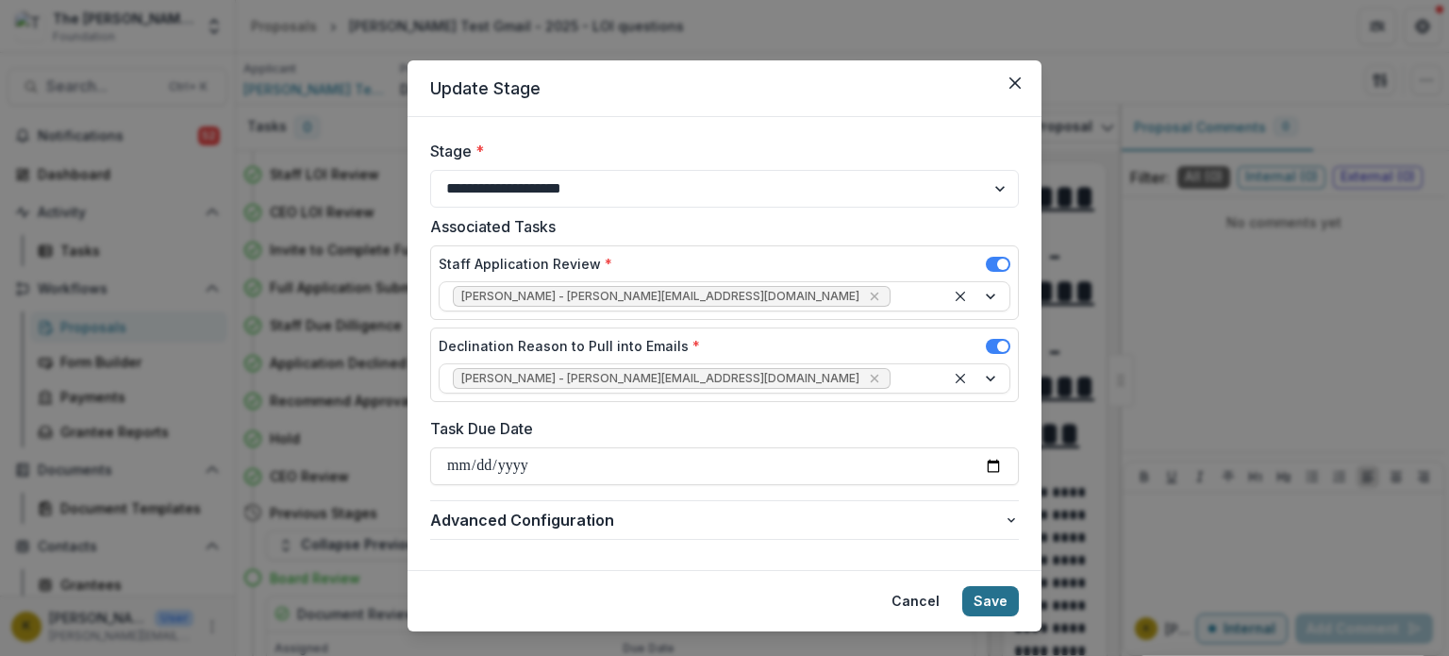
click at [979, 590] on button "Save" at bounding box center [991, 601] width 57 height 30
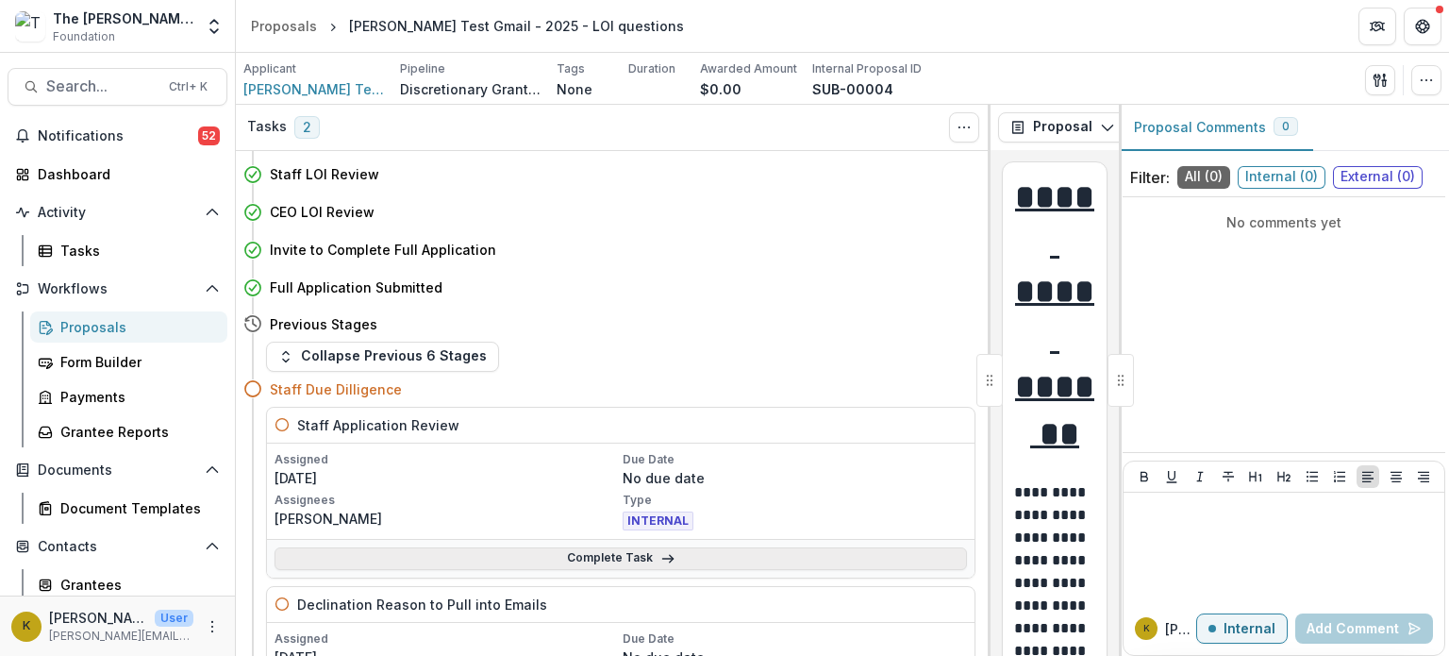
click at [545, 554] on link "Complete Task" at bounding box center [621, 558] width 693 height 23
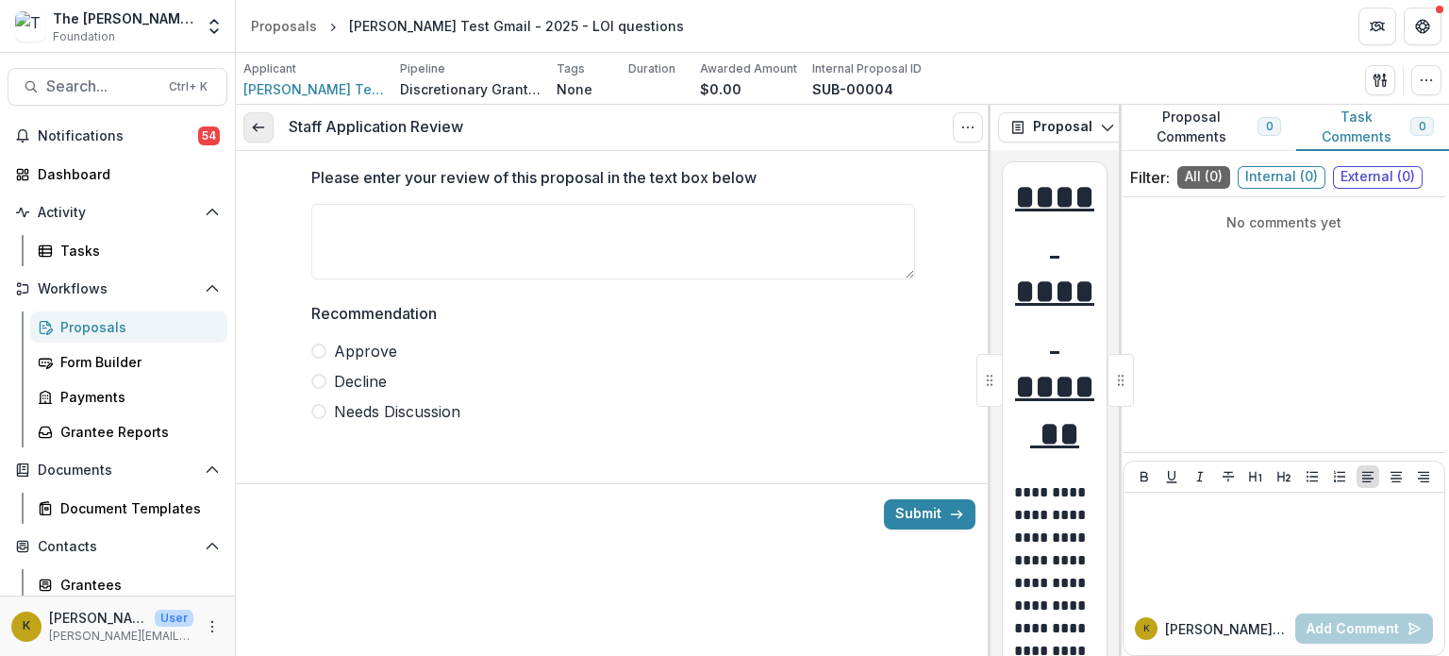
click at [265, 126] on icon at bounding box center [258, 127] width 15 height 15
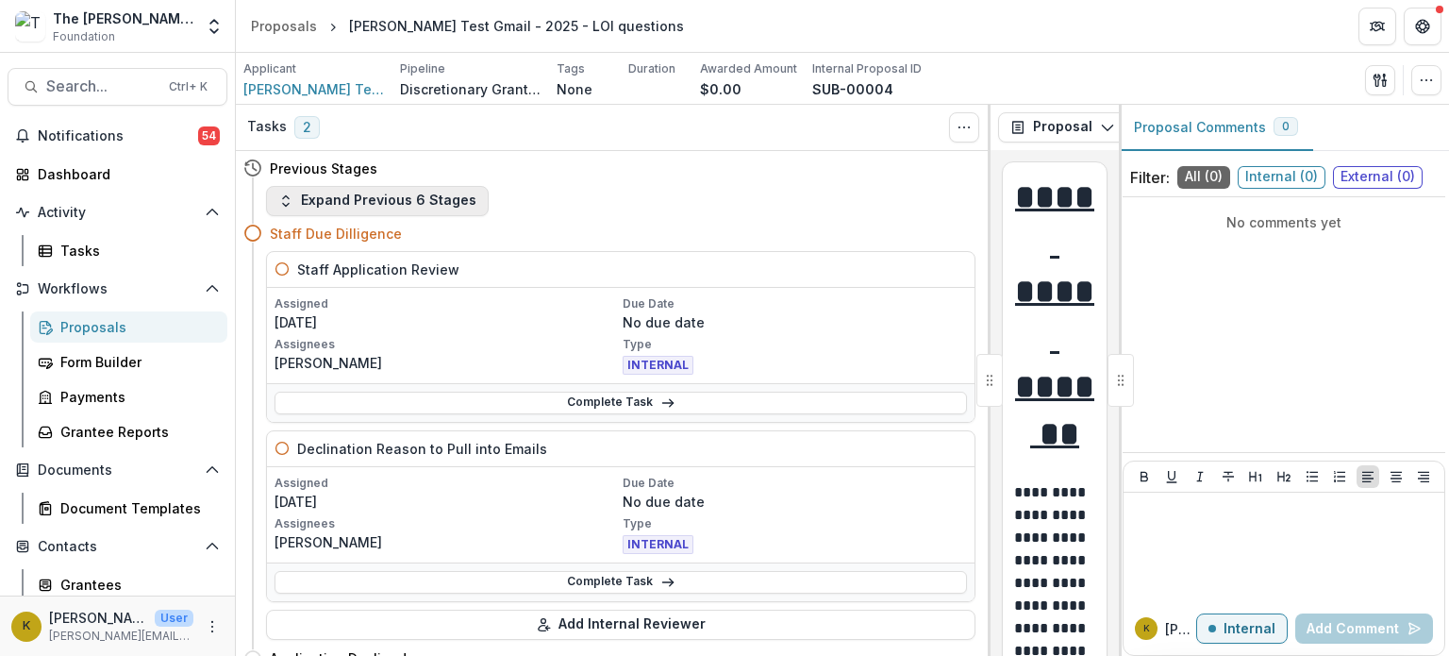
click at [404, 204] on button "Expand Previous 6 Stages" at bounding box center [377, 201] width 223 height 30
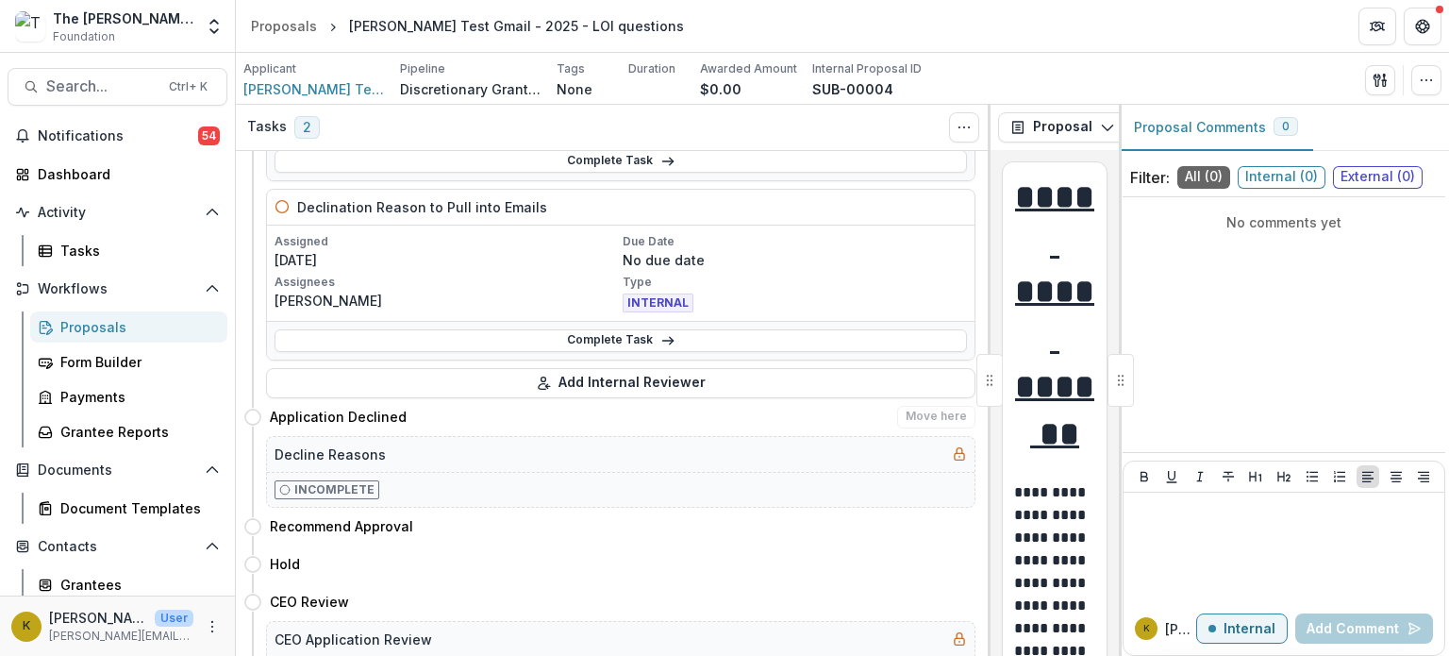
scroll to position [466, 0]
click at [662, 343] on line at bounding box center [667, 343] width 10 height 0
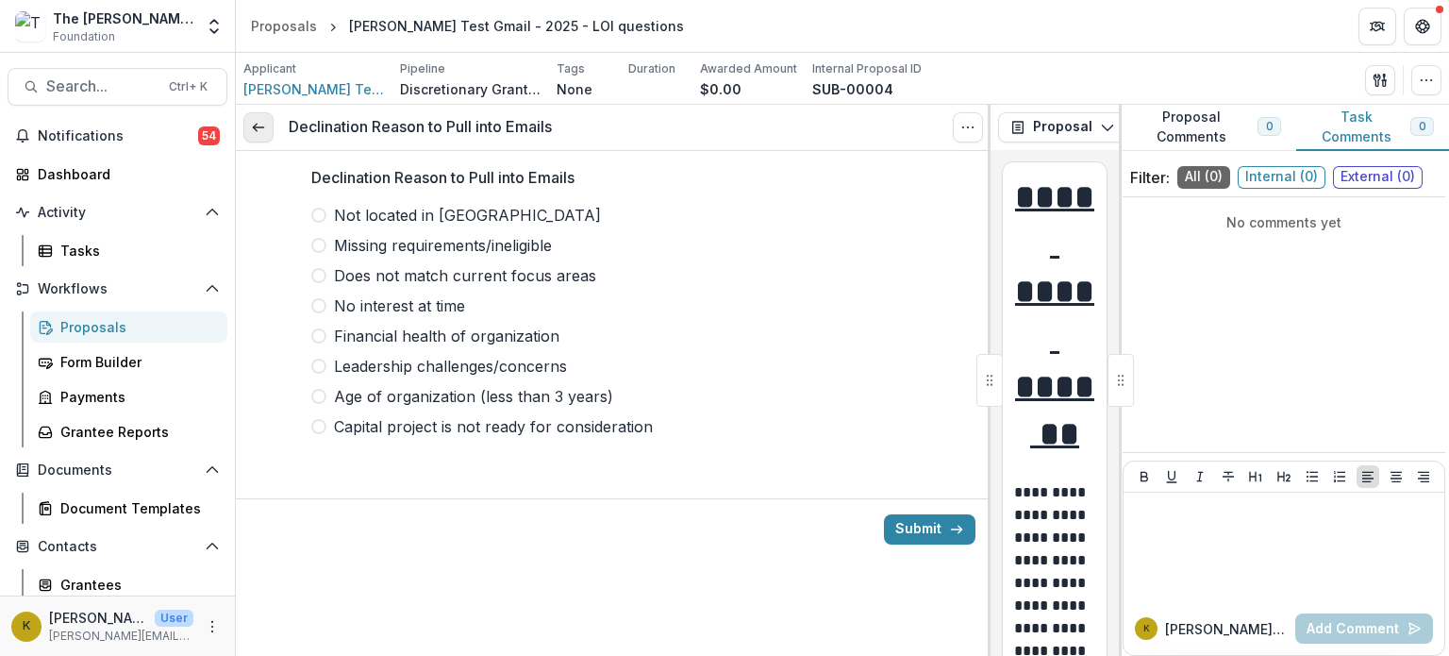
click at [257, 124] on icon at bounding box center [258, 127] width 15 height 15
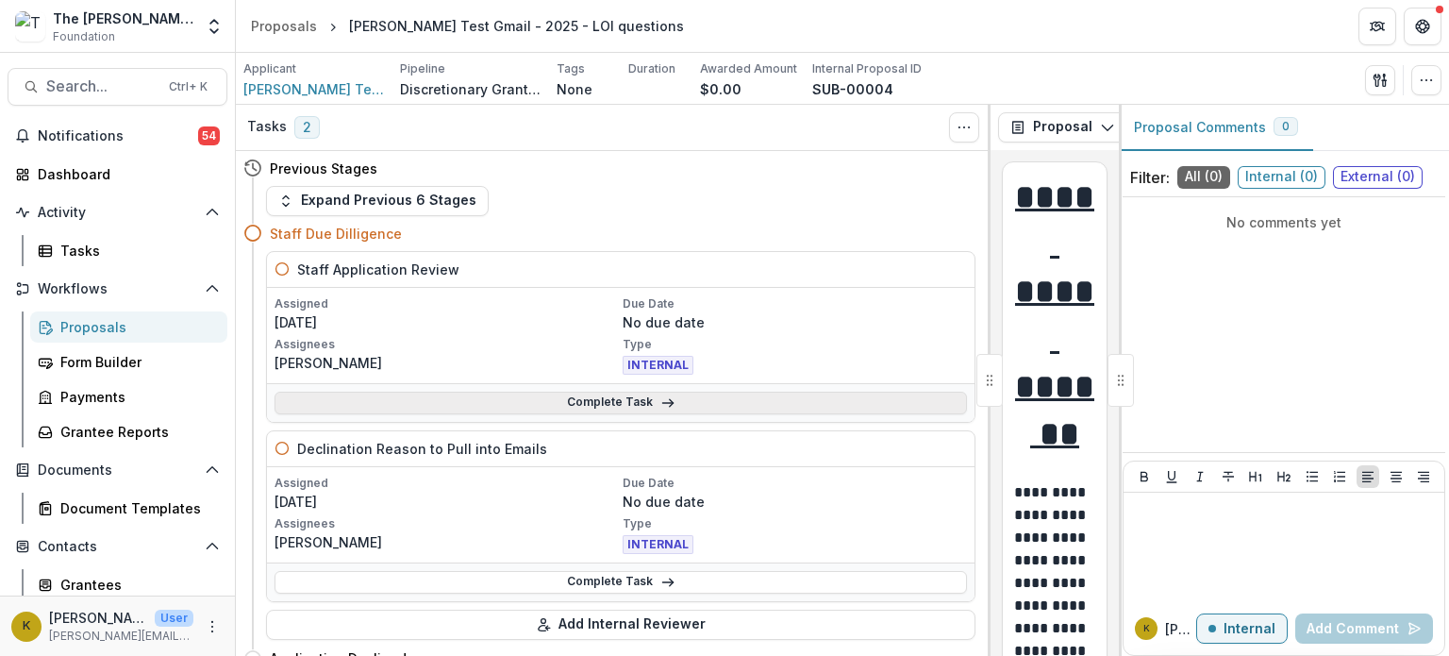
click at [610, 399] on link "Complete Task" at bounding box center [621, 403] width 693 height 23
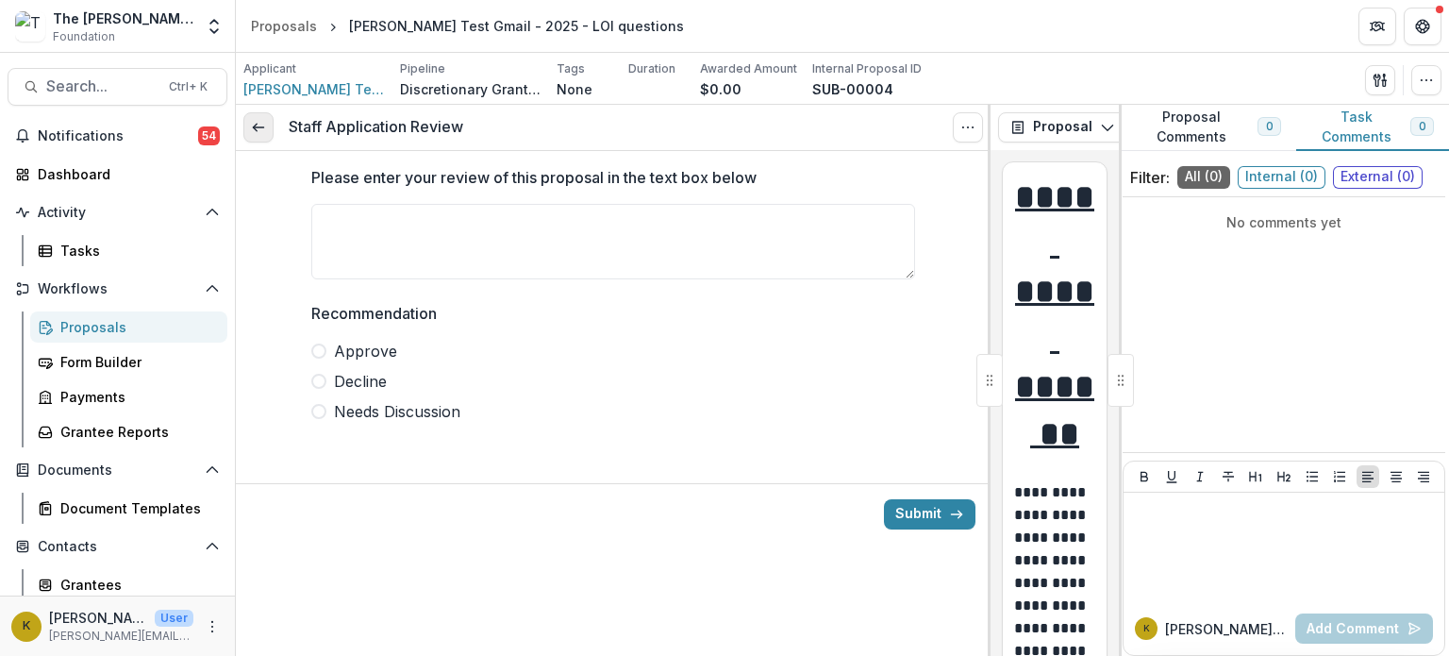
click at [269, 123] on link at bounding box center [258, 127] width 30 height 30
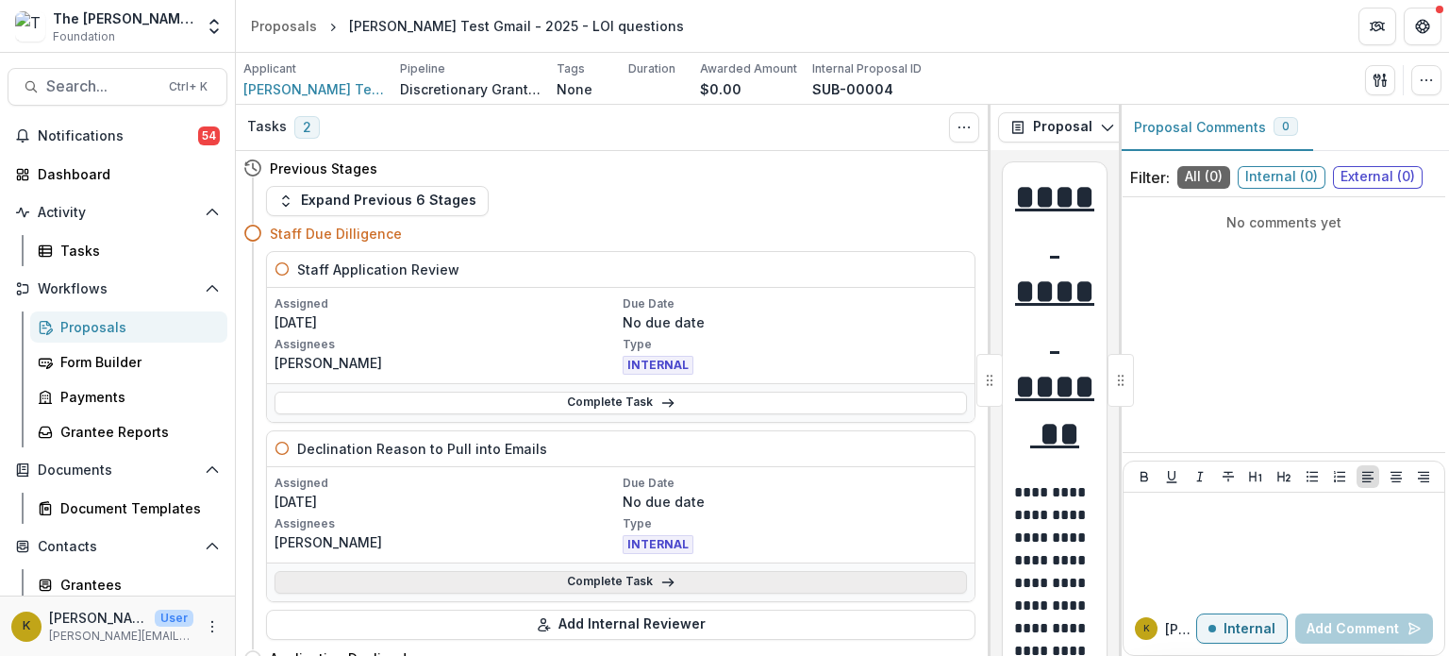
click at [629, 574] on link "Complete Task" at bounding box center [621, 582] width 693 height 23
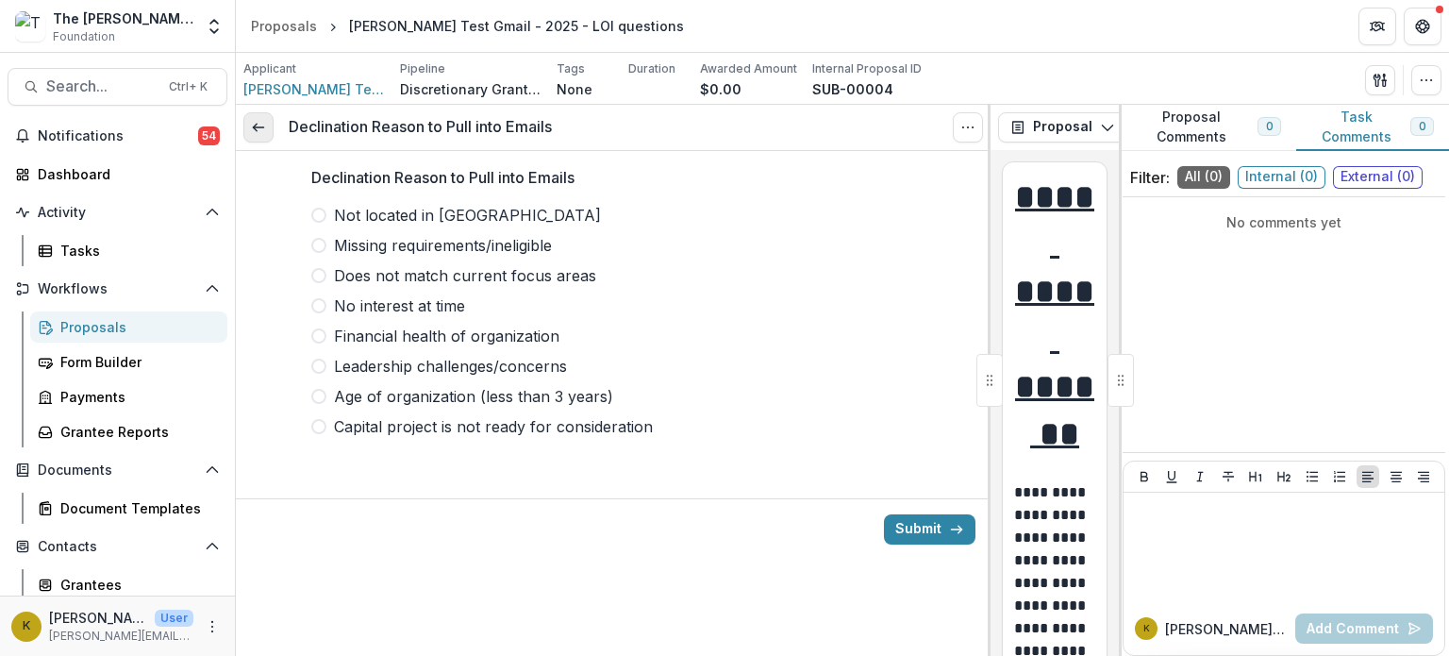
click at [269, 129] on link at bounding box center [258, 127] width 30 height 30
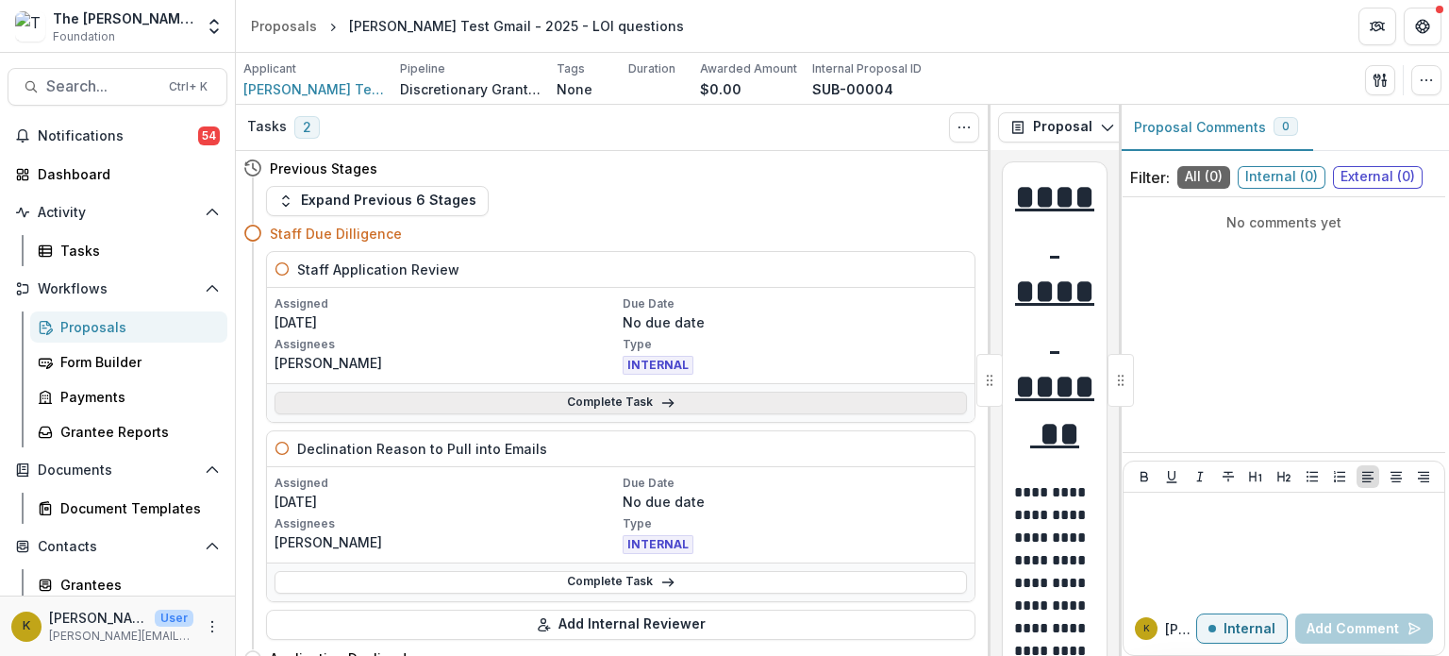
click at [480, 401] on link "Complete Task" at bounding box center [621, 403] width 693 height 23
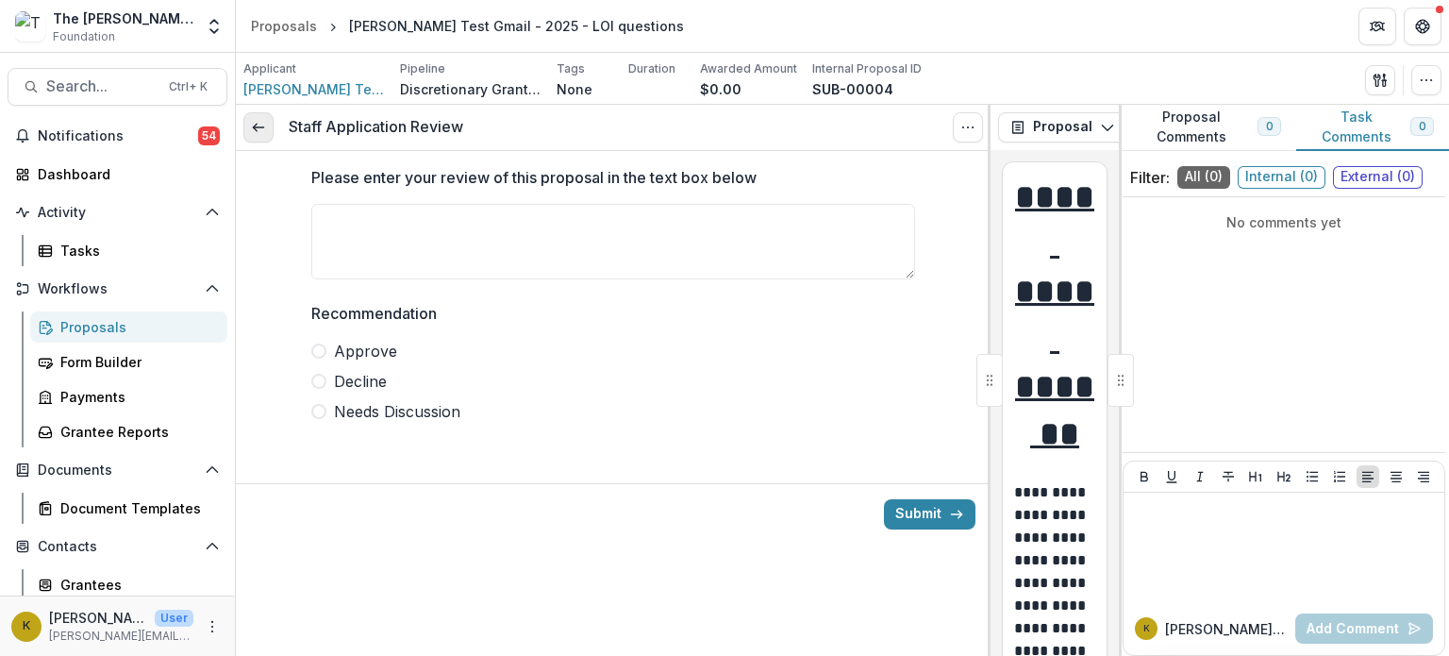
click at [251, 127] on icon at bounding box center [258, 127] width 15 height 15
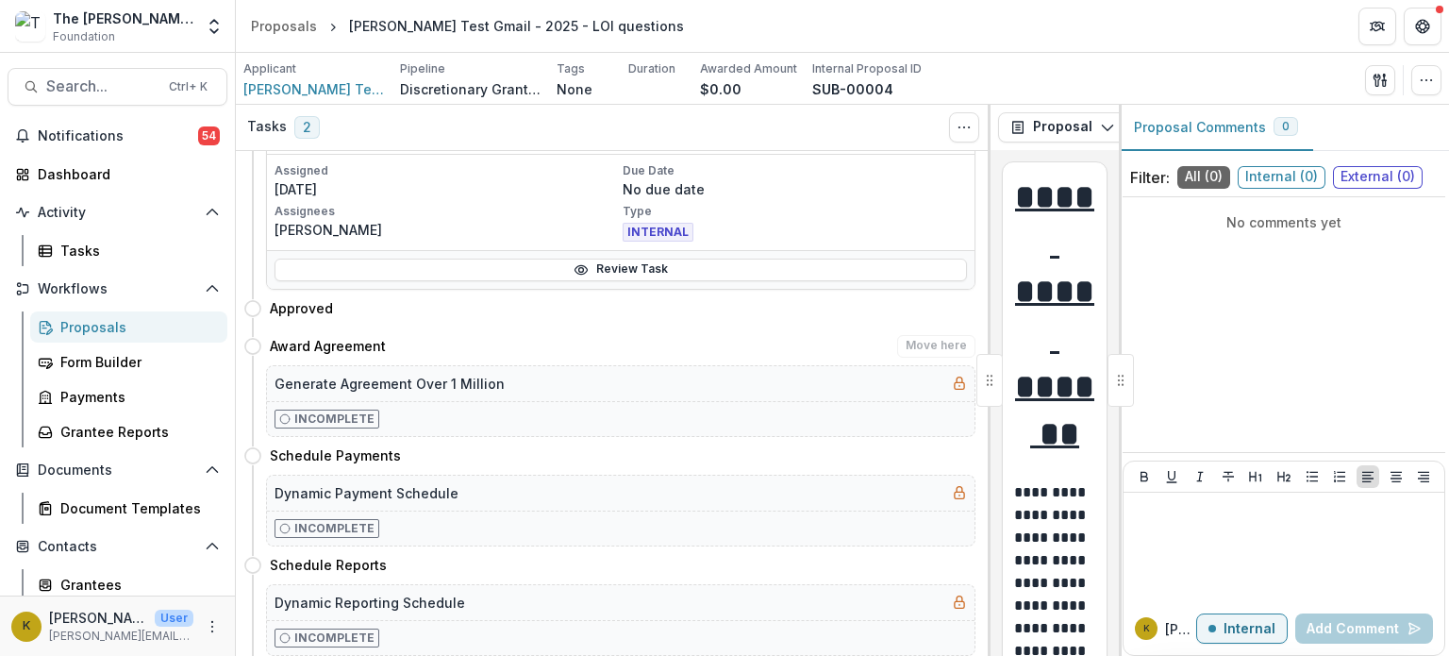
scroll to position [1038, 0]
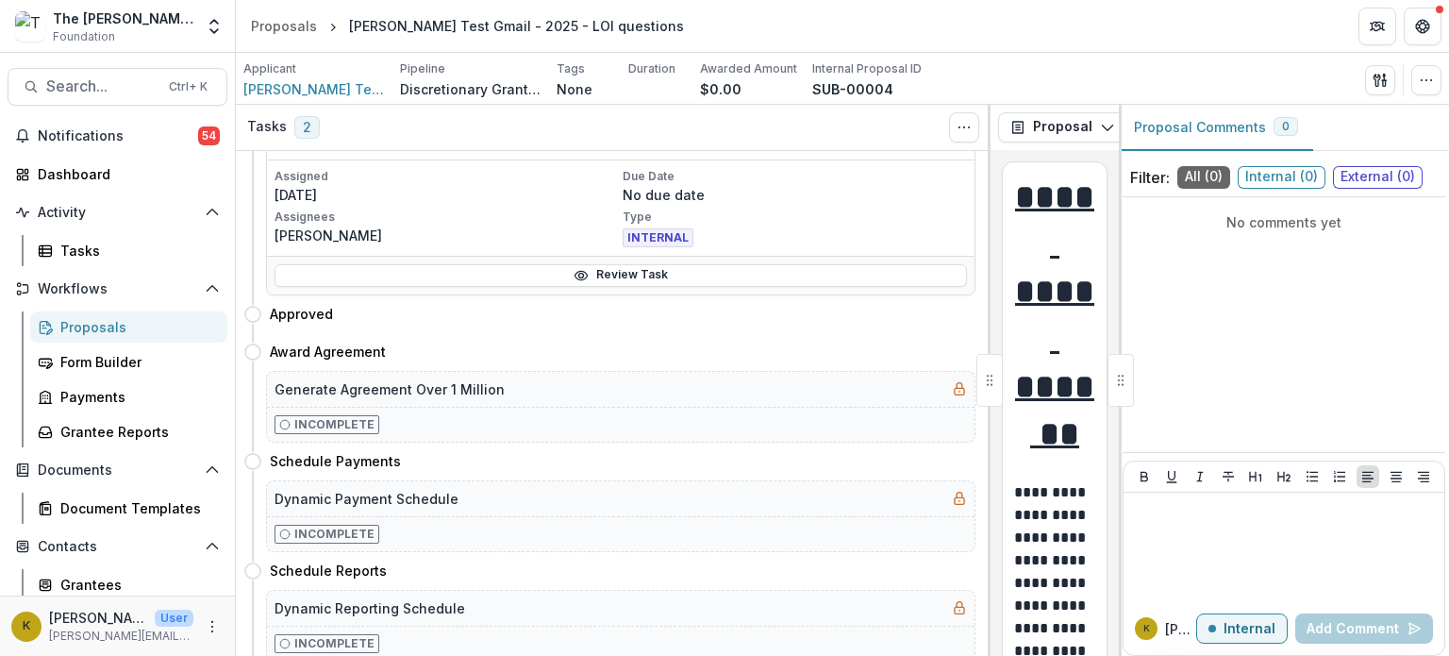
click at [151, 26] on div "The [PERSON_NAME] Foundation Workflow Sandbox" at bounding box center [123, 18] width 141 height 20
click at [218, 33] on icon "Open entity switcher" at bounding box center [214, 26] width 19 height 19
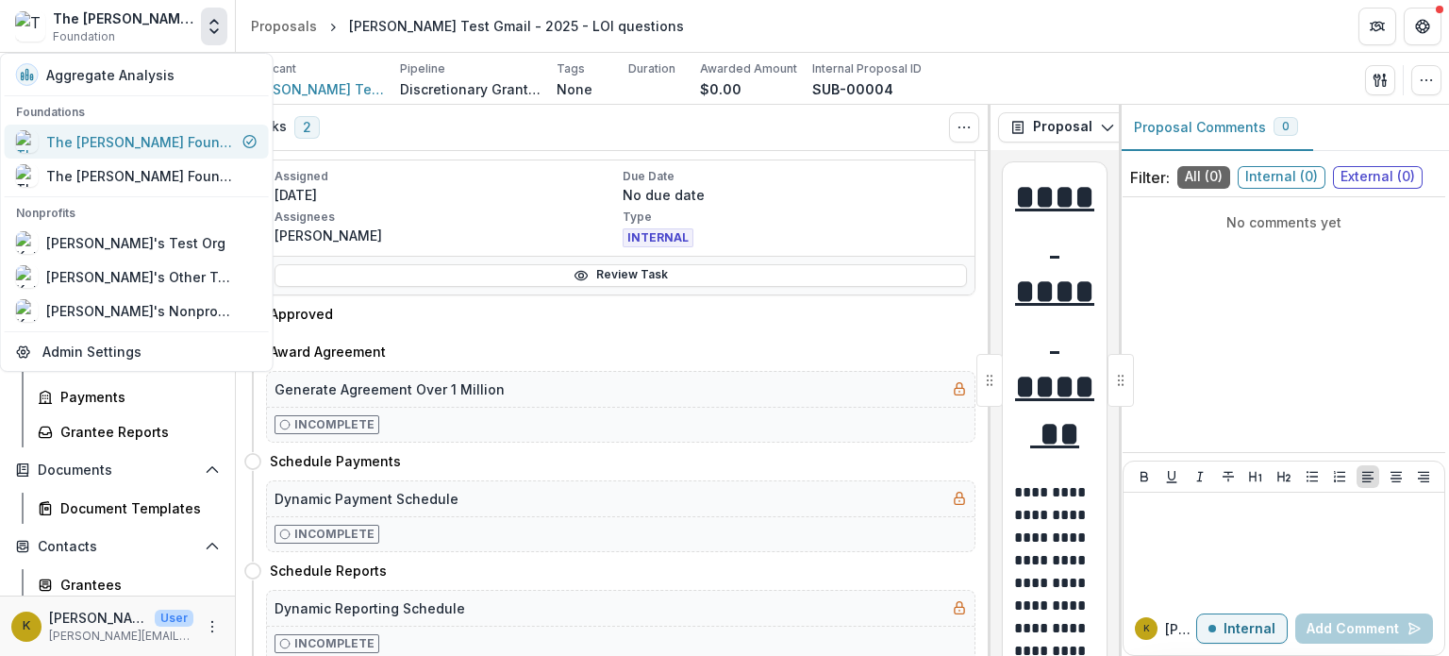
click at [169, 150] on div "The [PERSON_NAME] Foundation Workflow Sandbox" at bounding box center [140, 142] width 189 height 20
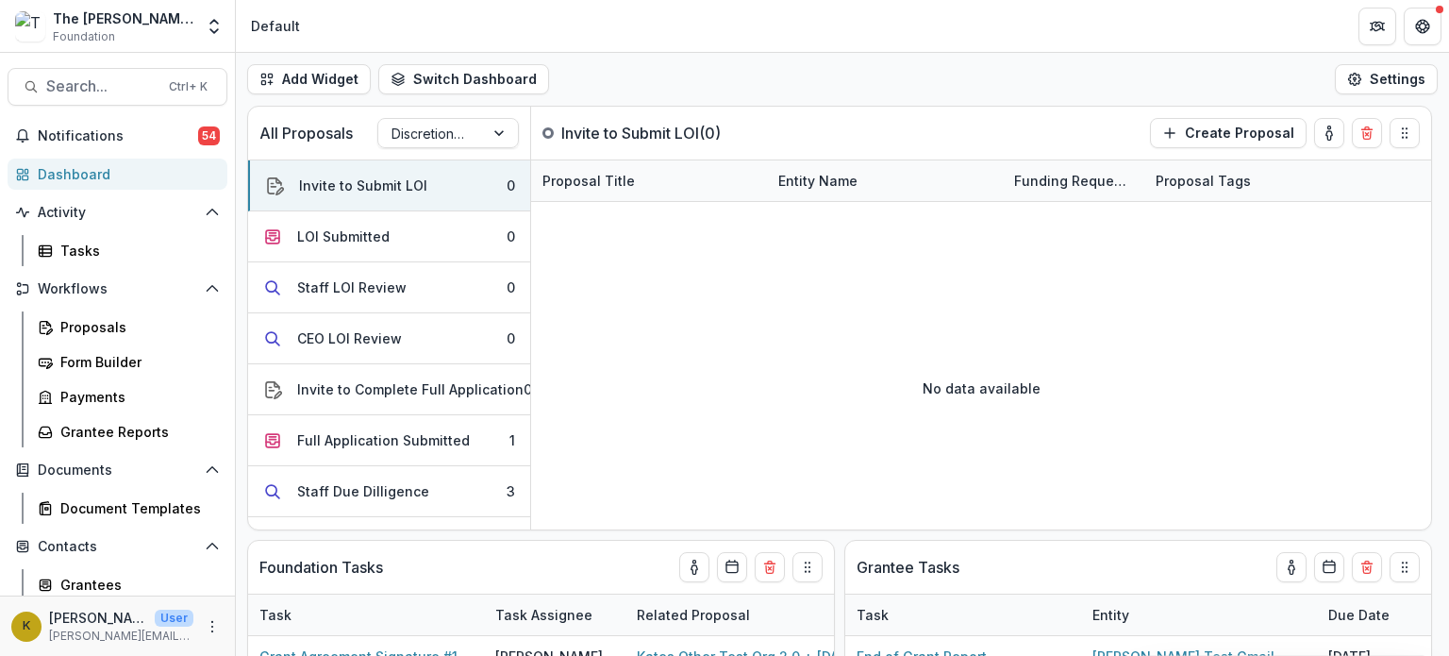
click at [115, 179] on div "Dashboard" at bounding box center [125, 174] width 175 height 20
click at [1231, 136] on button "Create Proposal" at bounding box center [1228, 133] width 157 height 30
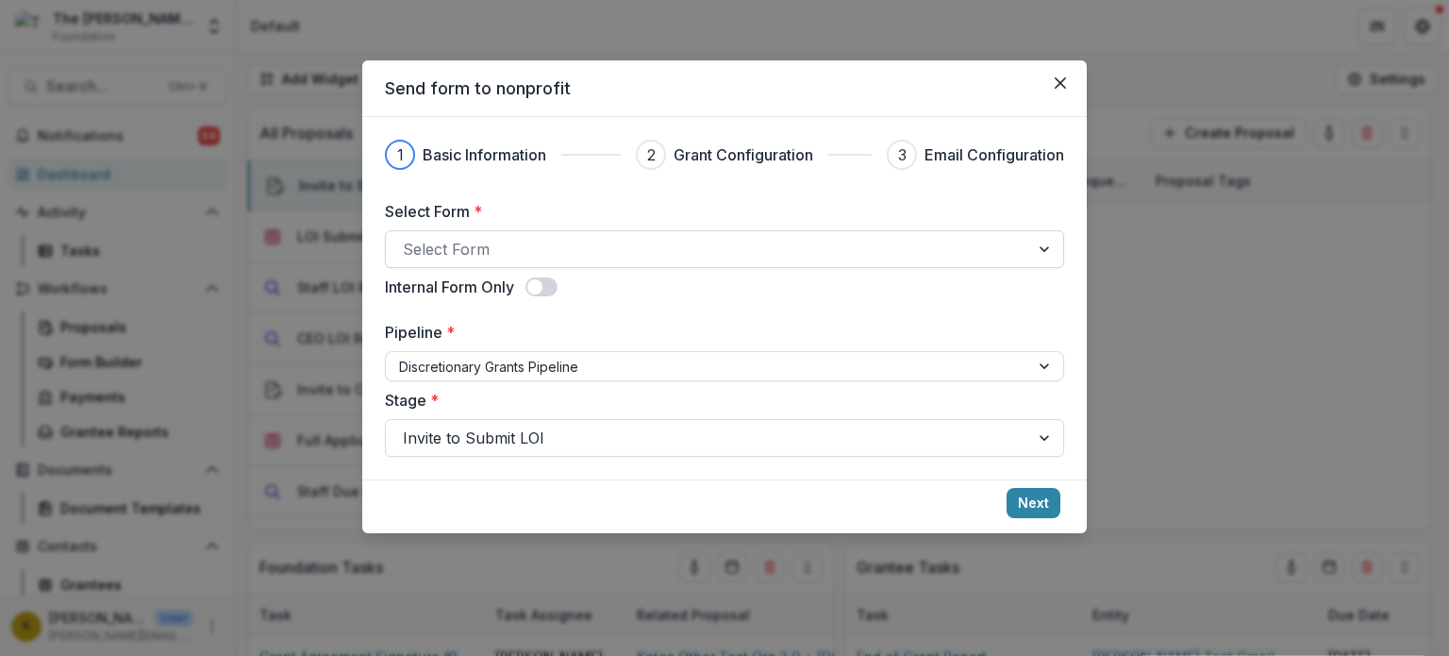
click at [740, 250] on div at bounding box center [708, 249] width 610 height 26
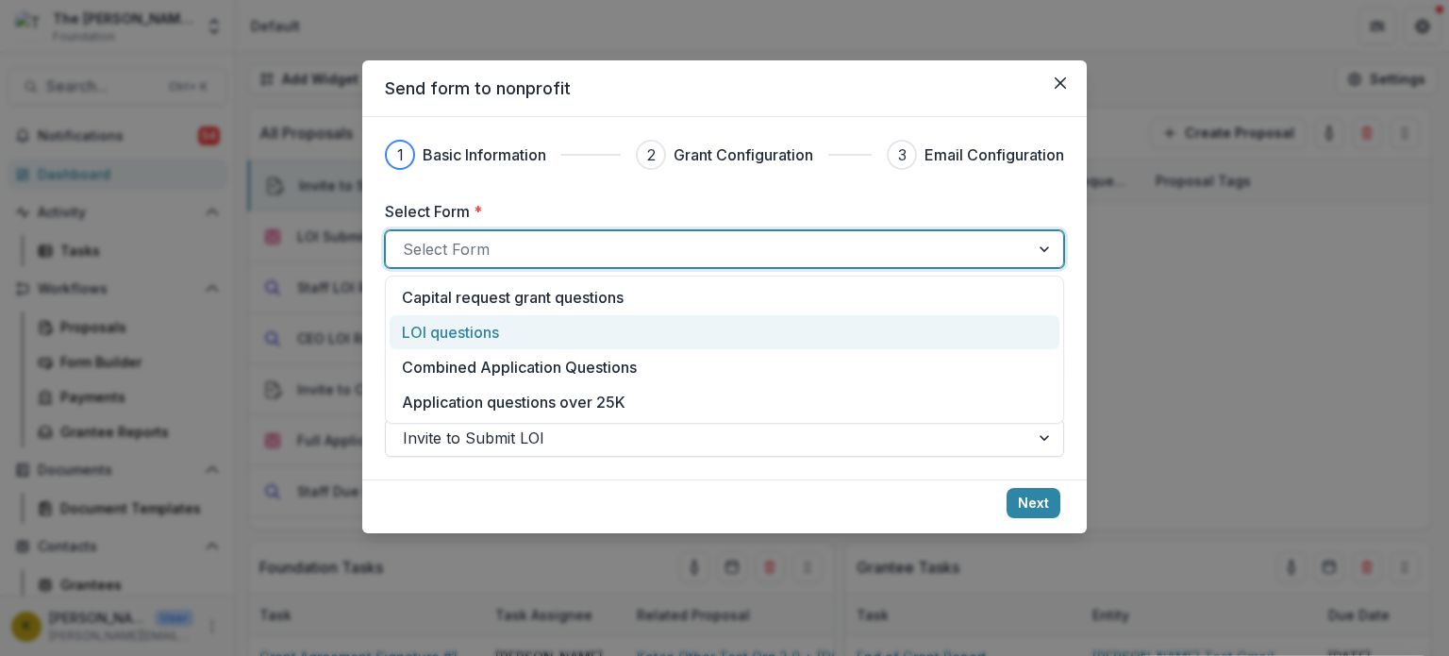
click at [510, 329] on div "LOI questions" at bounding box center [724, 332] width 645 height 23
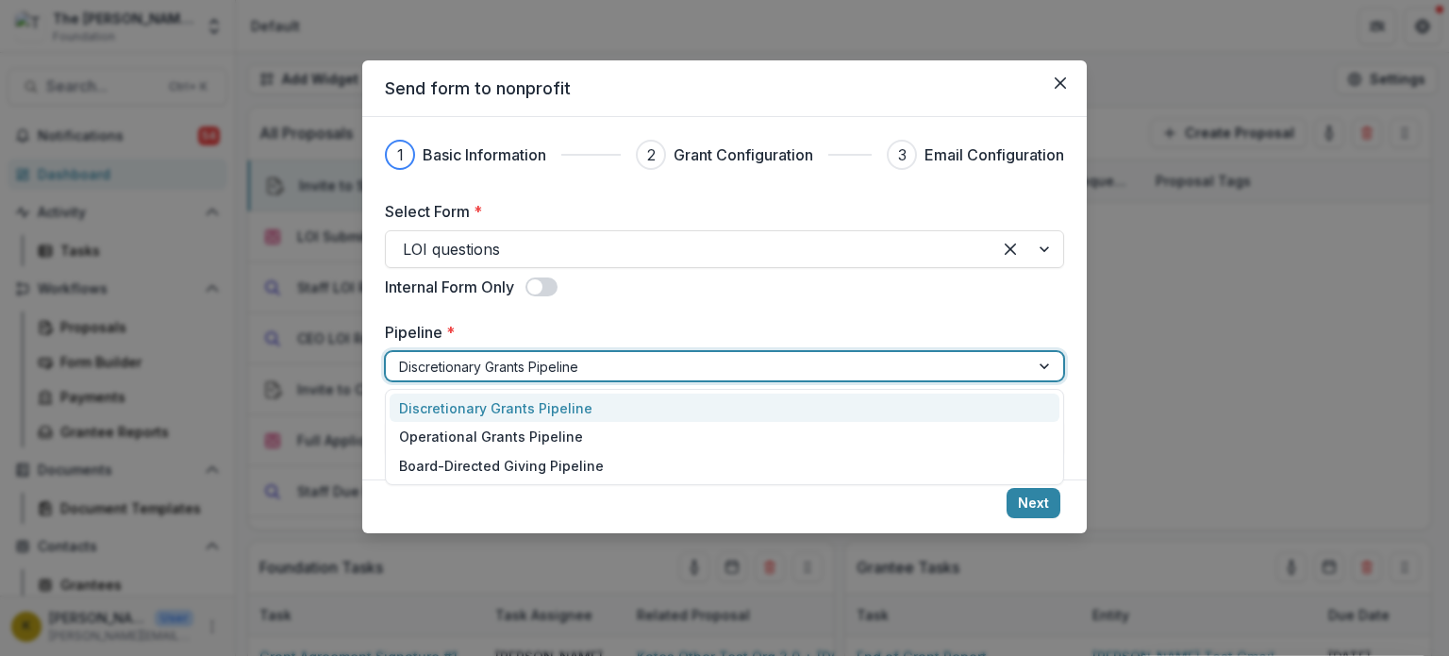
click at [511, 376] on div at bounding box center [707, 367] width 617 height 24
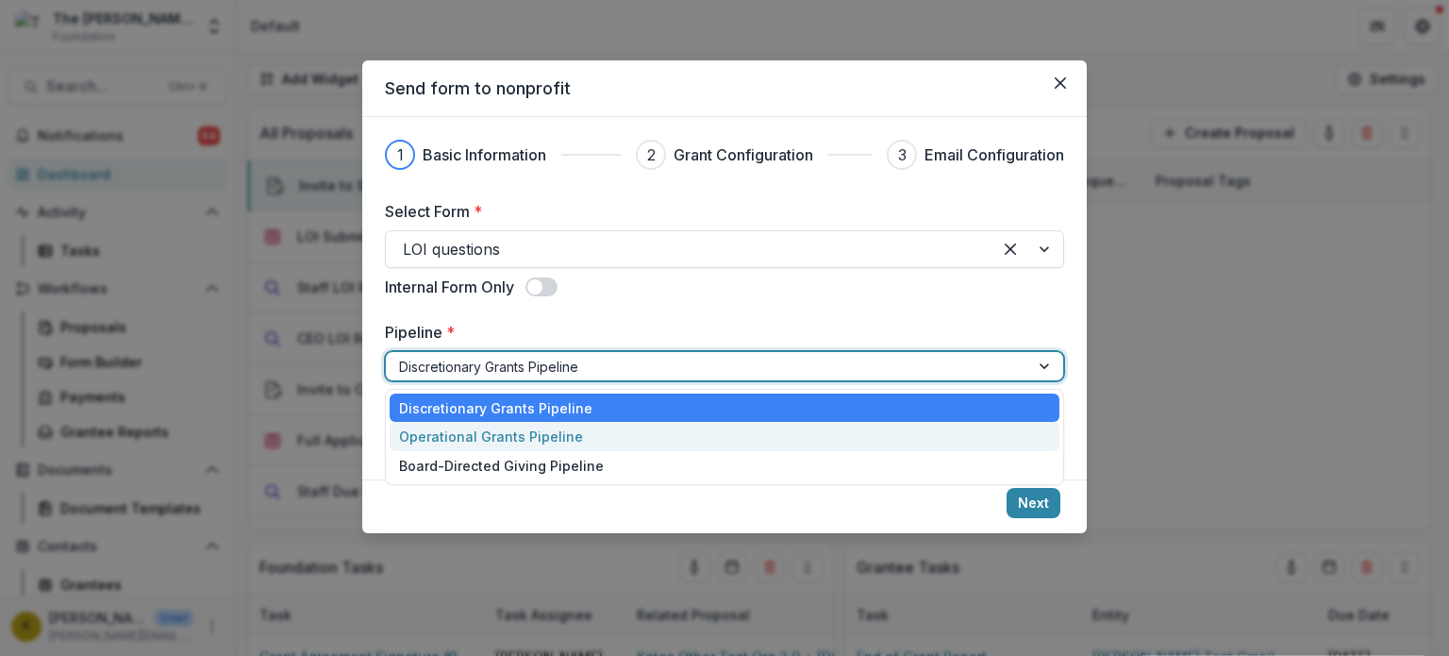
click at [493, 444] on div "Operational Grants Pipeline" at bounding box center [725, 436] width 670 height 29
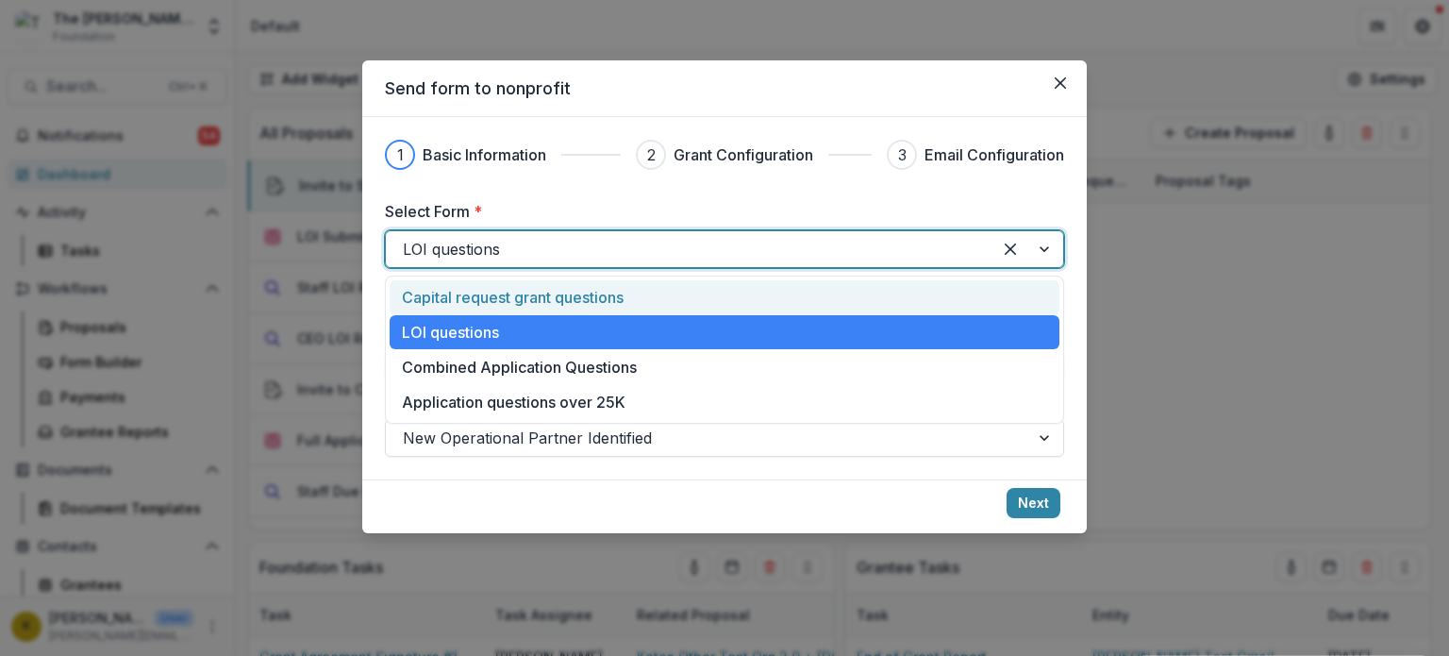
click at [645, 248] on div at bounding box center [689, 249] width 572 height 26
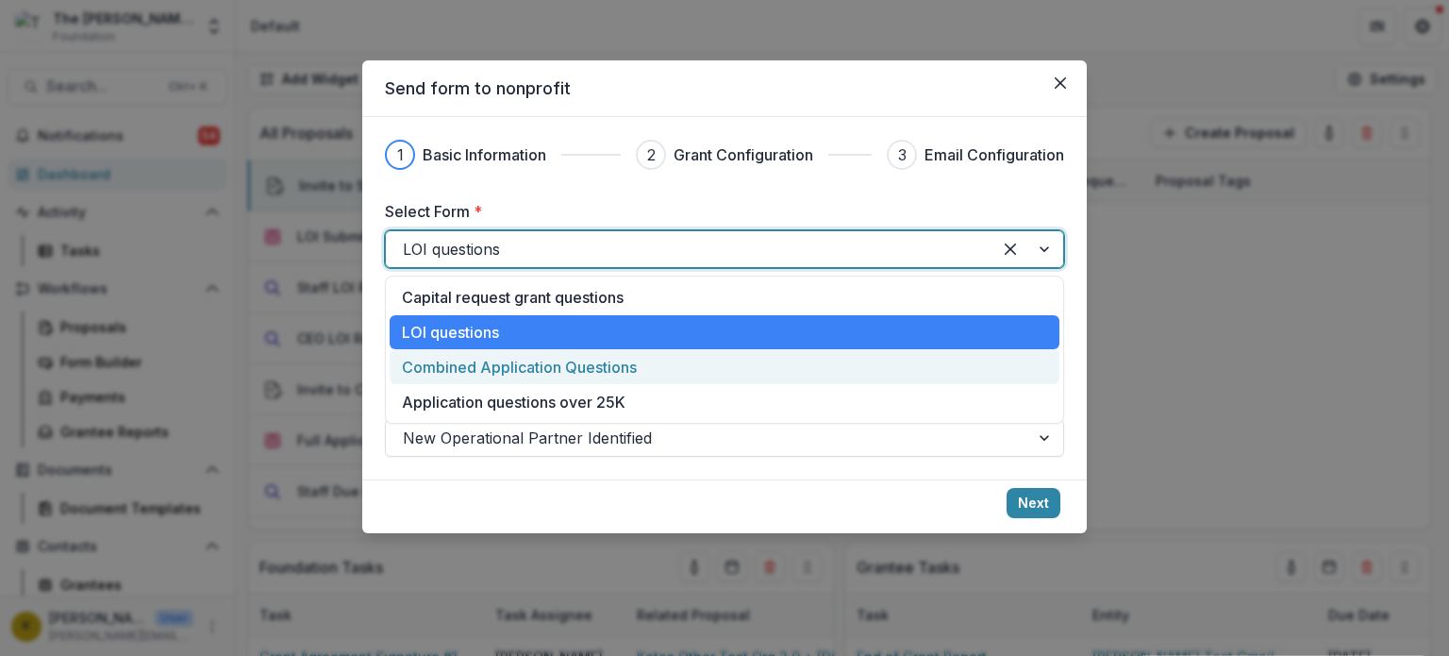
click at [569, 369] on p "Combined Application Questions" at bounding box center [519, 367] width 235 height 23
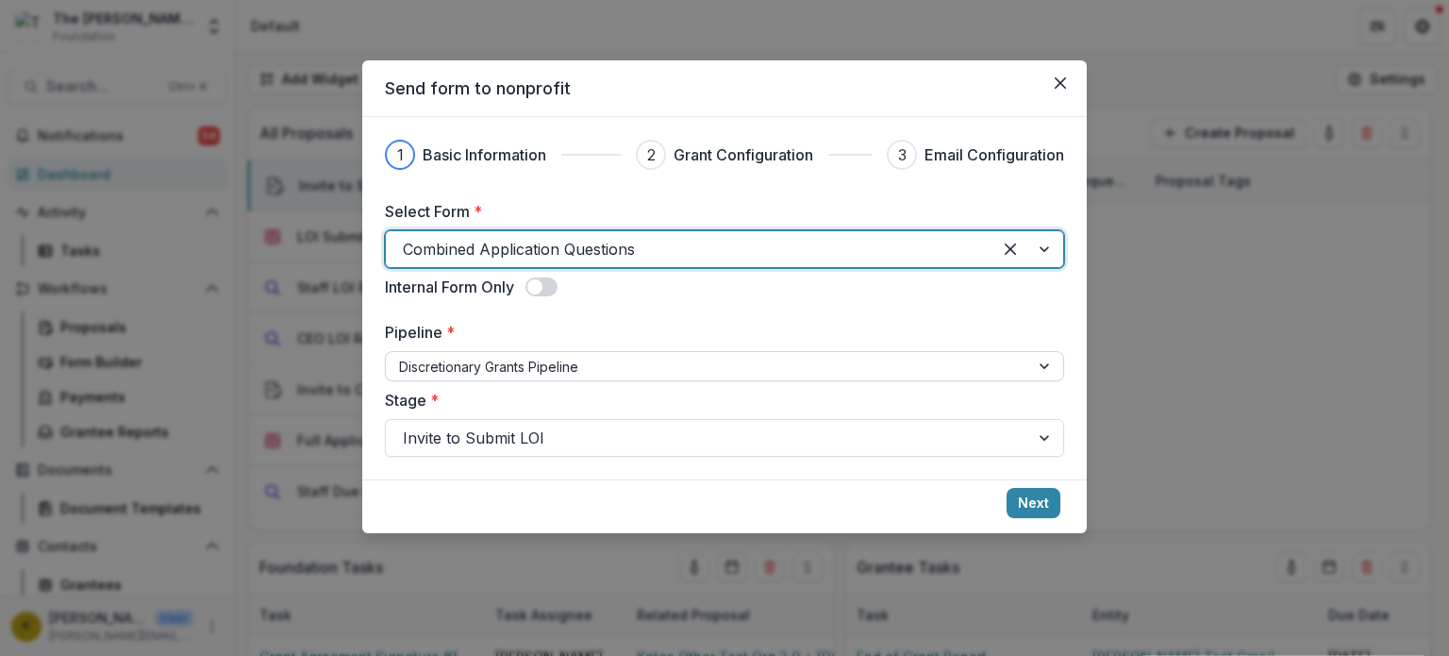
click at [729, 362] on div at bounding box center [707, 367] width 617 height 24
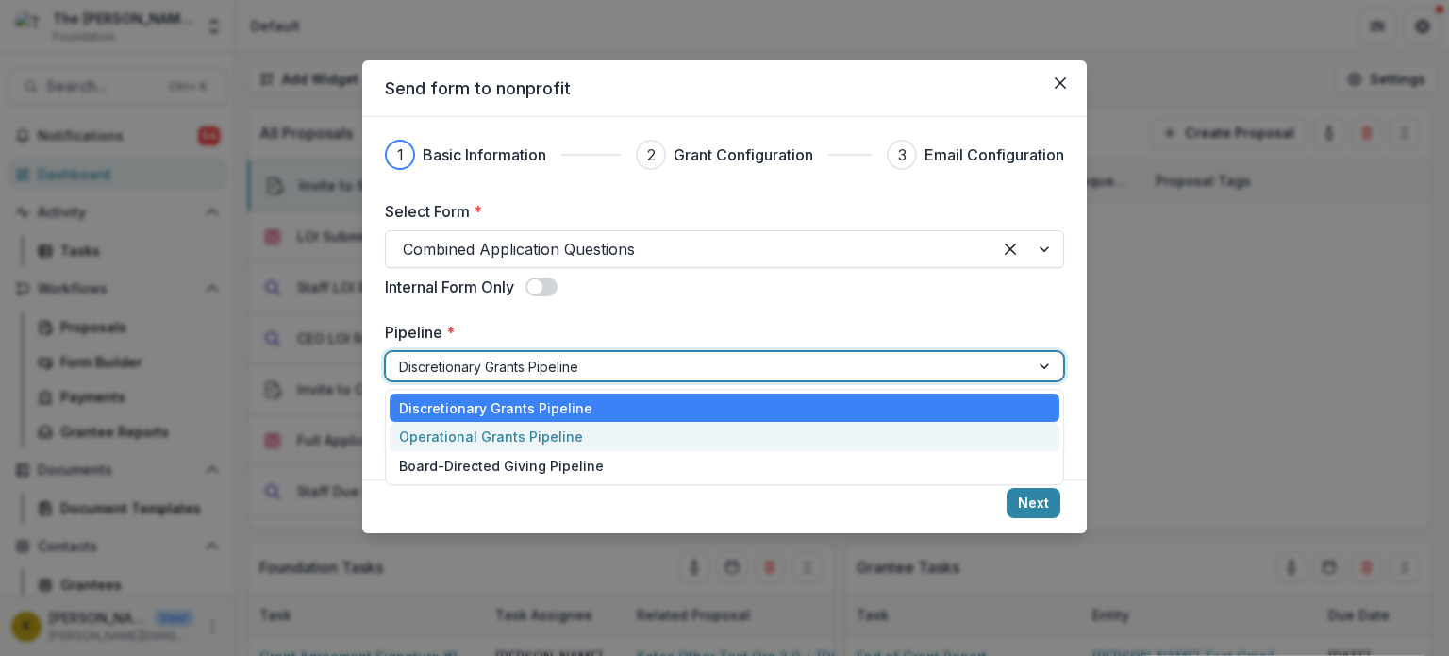
click at [648, 443] on div "Operational Grants Pipeline" at bounding box center [725, 436] width 670 height 29
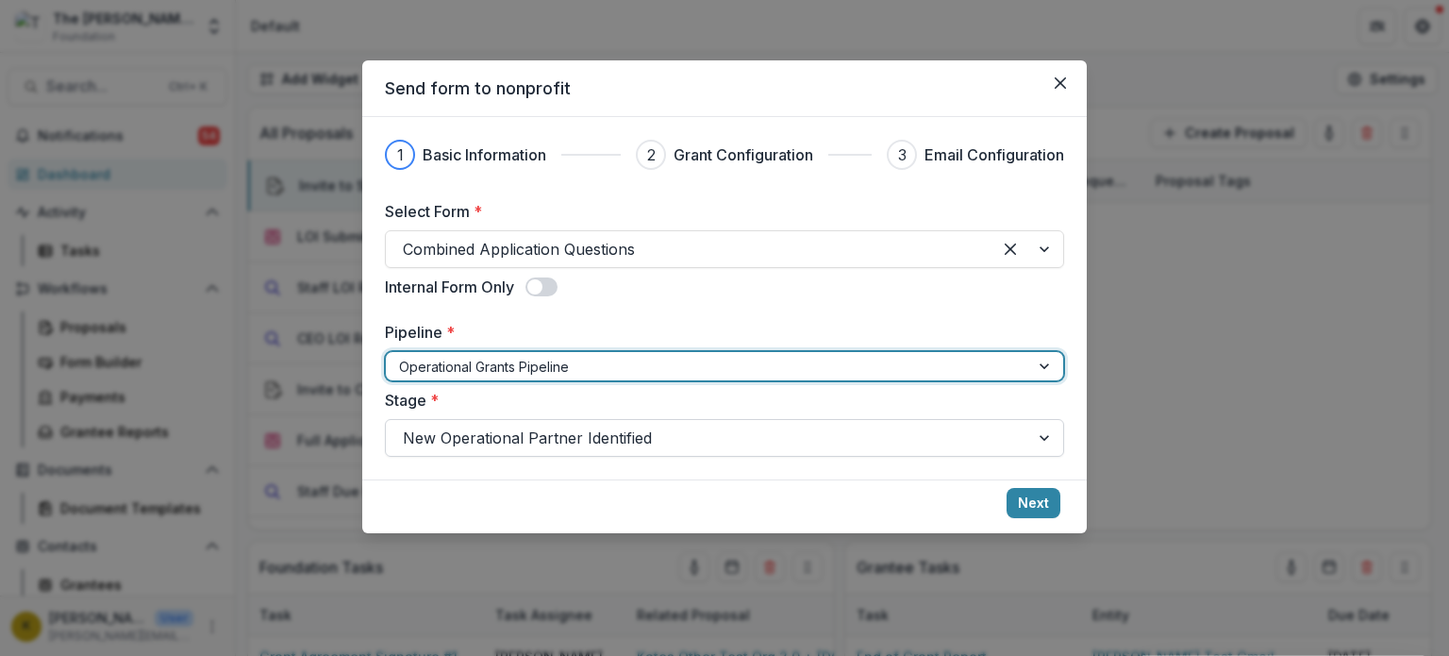
click at [649, 444] on div at bounding box center [708, 438] width 610 height 26
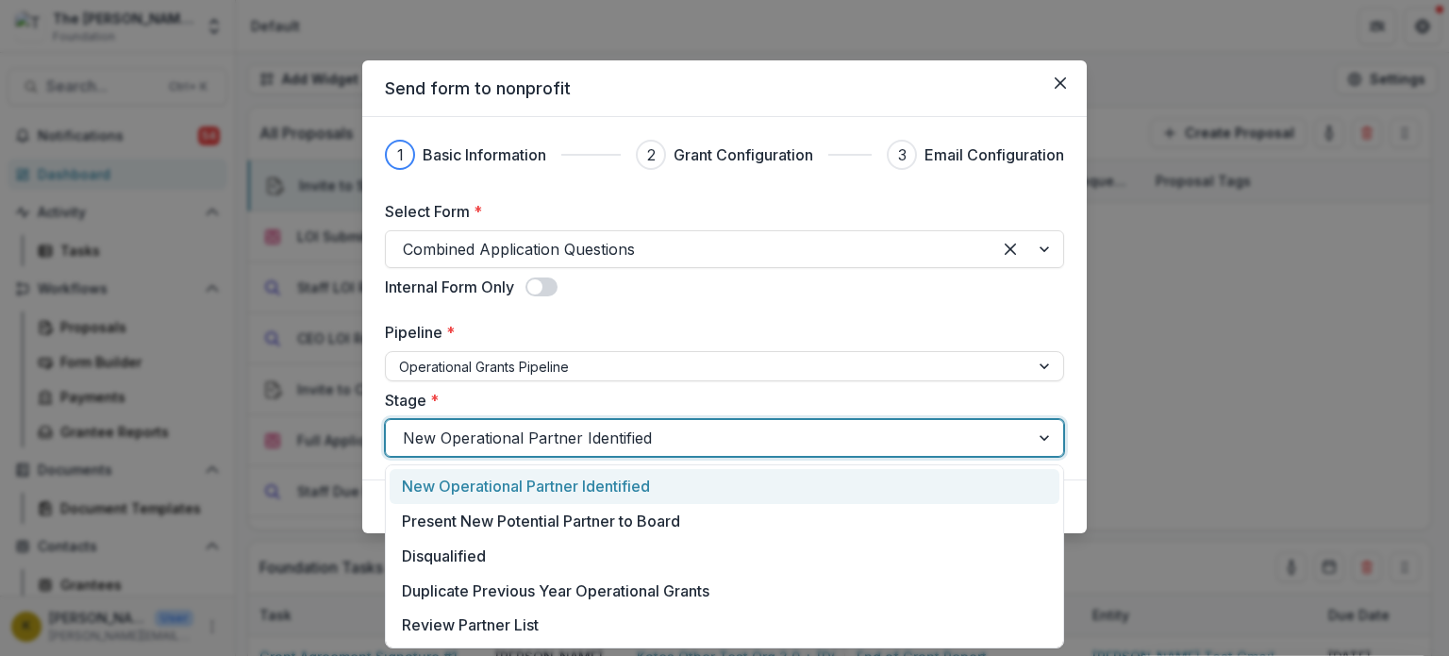
click at [649, 444] on div at bounding box center [708, 438] width 610 height 26
click at [967, 435] on div at bounding box center [708, 438] width 610 height 26
click at [902, 500] on div "New Operational Partner Identified" at bounding box center [725, 486] width 670 height 35
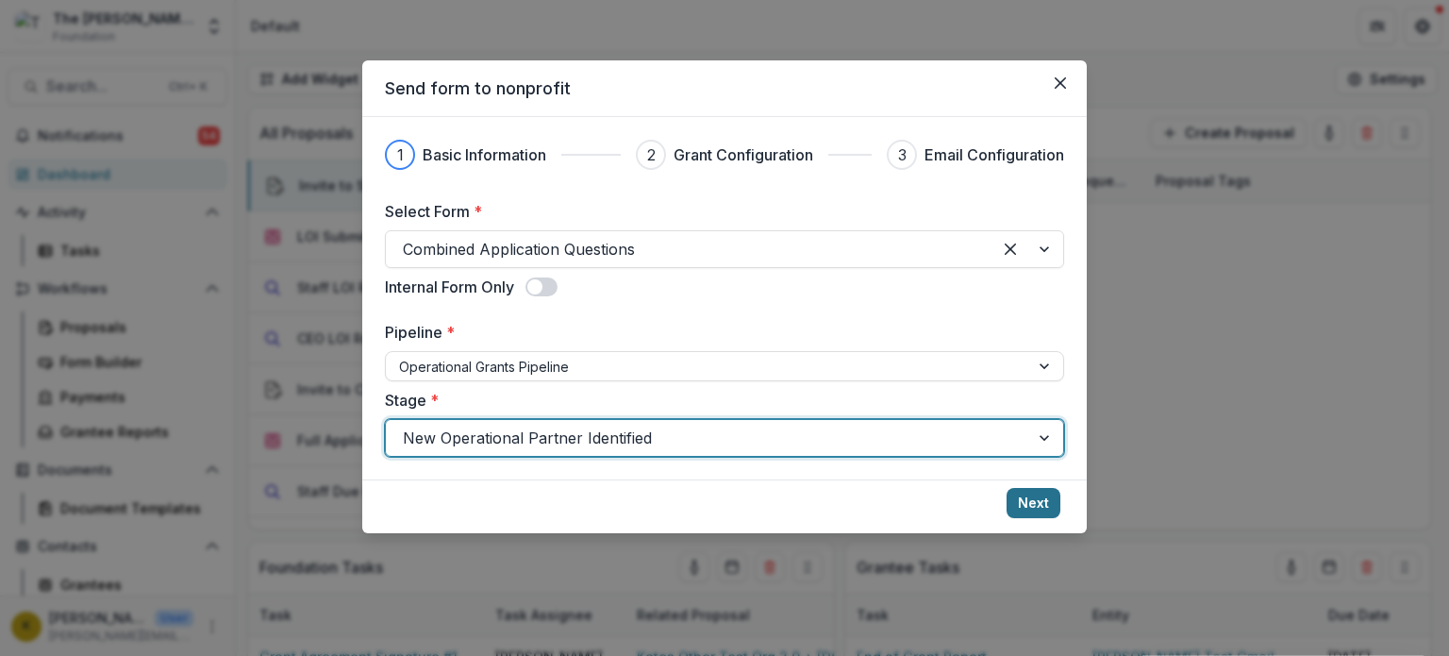
click at [1044, 504] on button "Next" at bounding box center [1034, 503] width 54 height 30
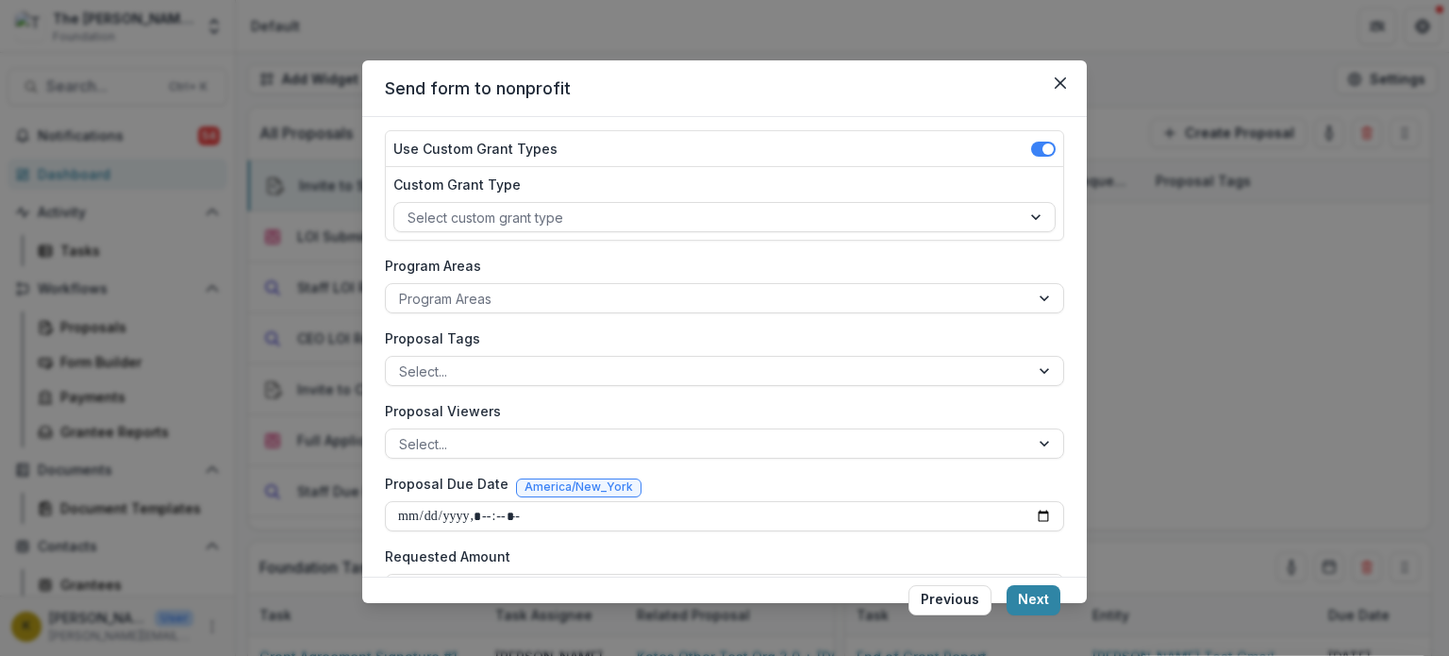
scroll to position [264, 0]
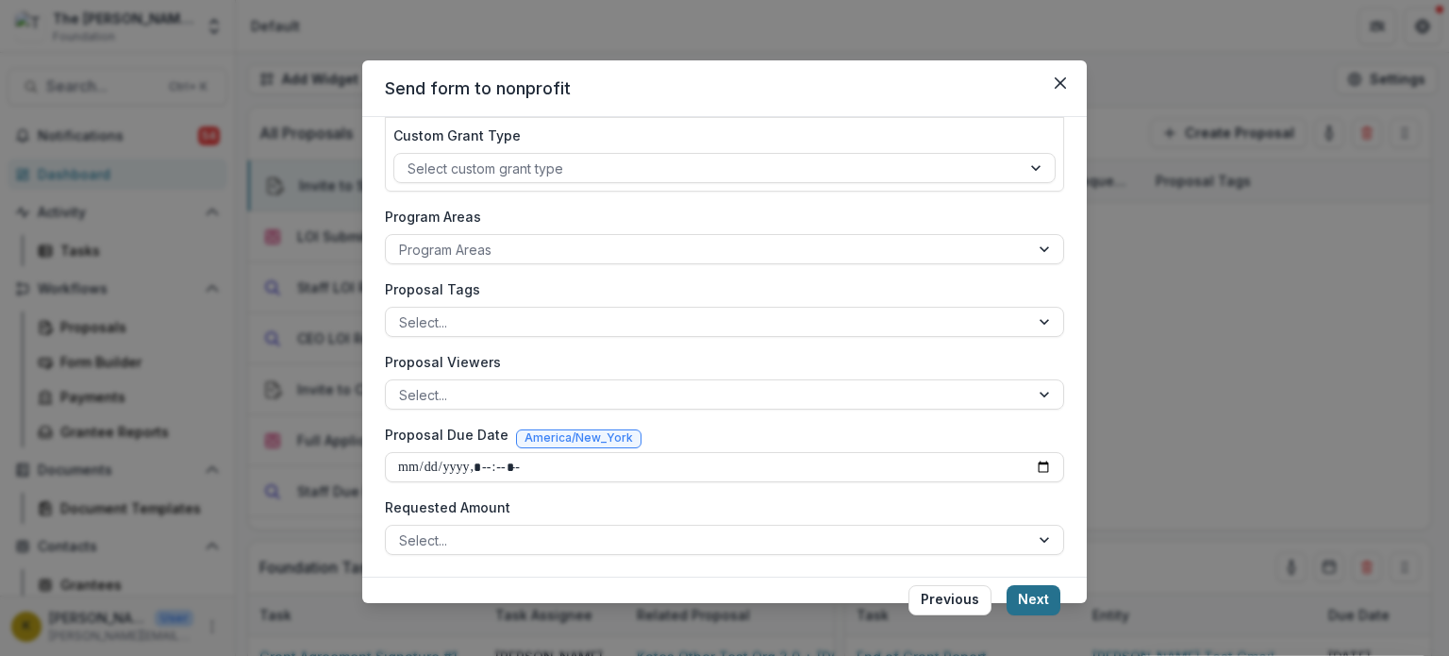
click at [1040, 605] on button "Next" at bounding box center [1034, 600] width 54 height 30
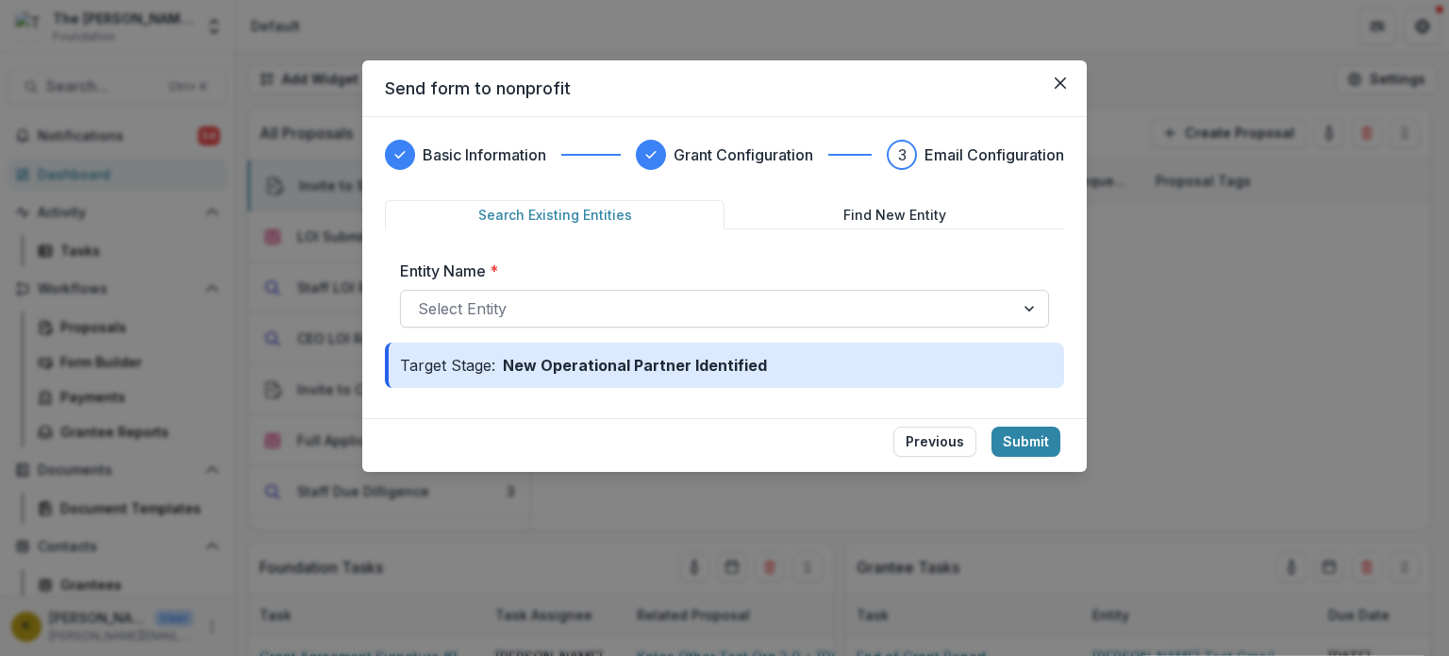
click at [780, 319] on div at bounding box center [707, 308] width 579 height 26
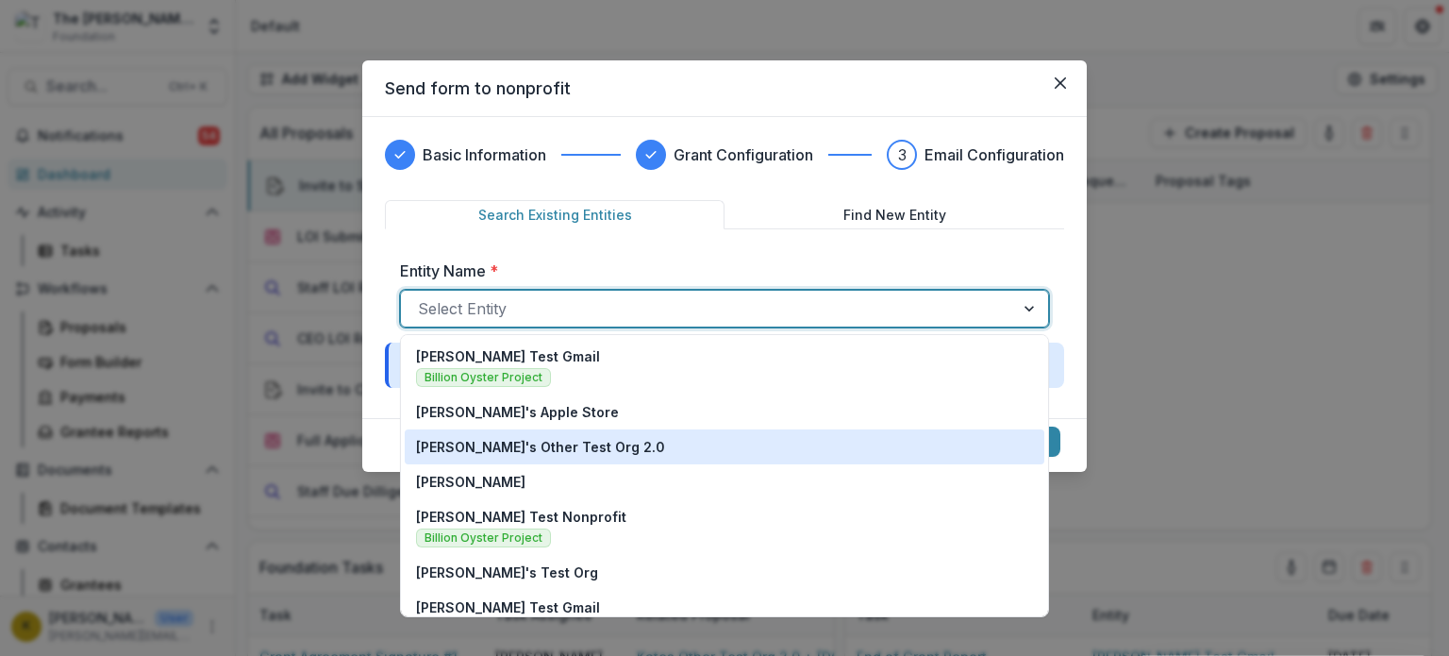
click at [680, 448] on div "[PERSON_NAME]'s Other Test Org 2.0" at bounding box center [724, 447] width 617 height 20
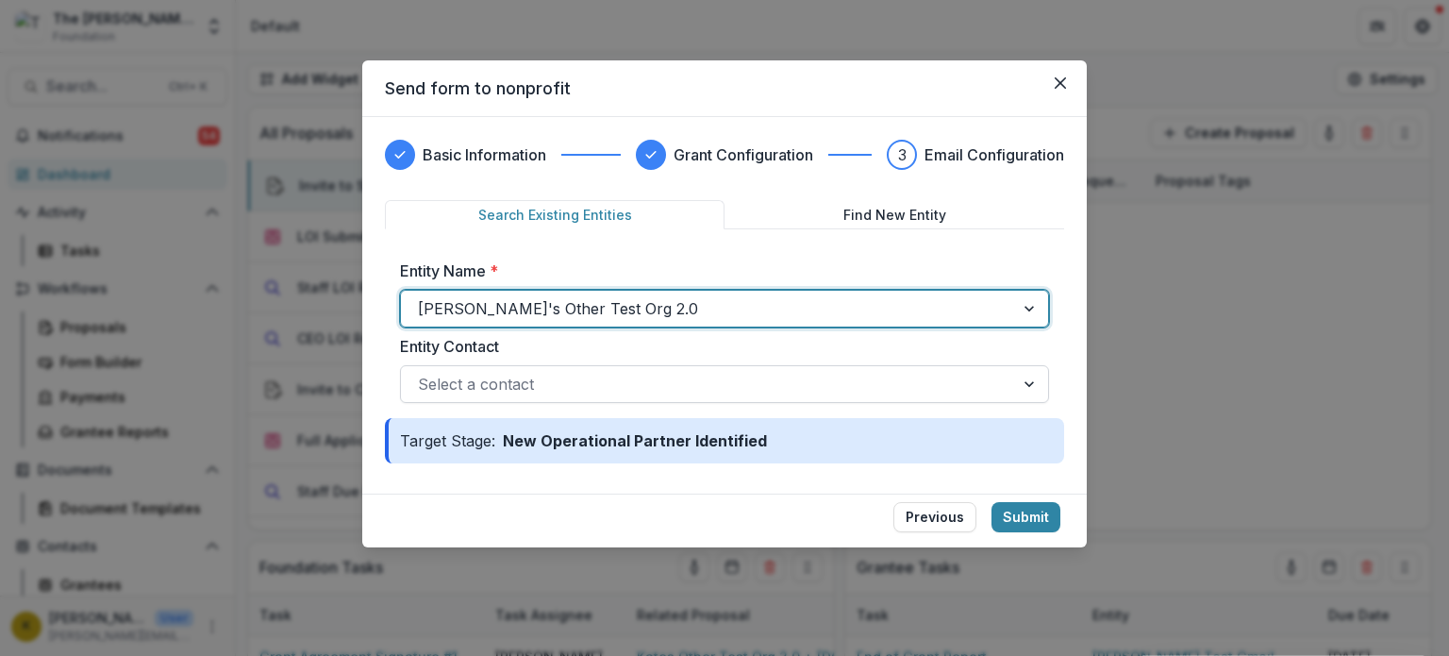
click at [829, 379] on div at bounding box center [707, 384] width 579 height 26
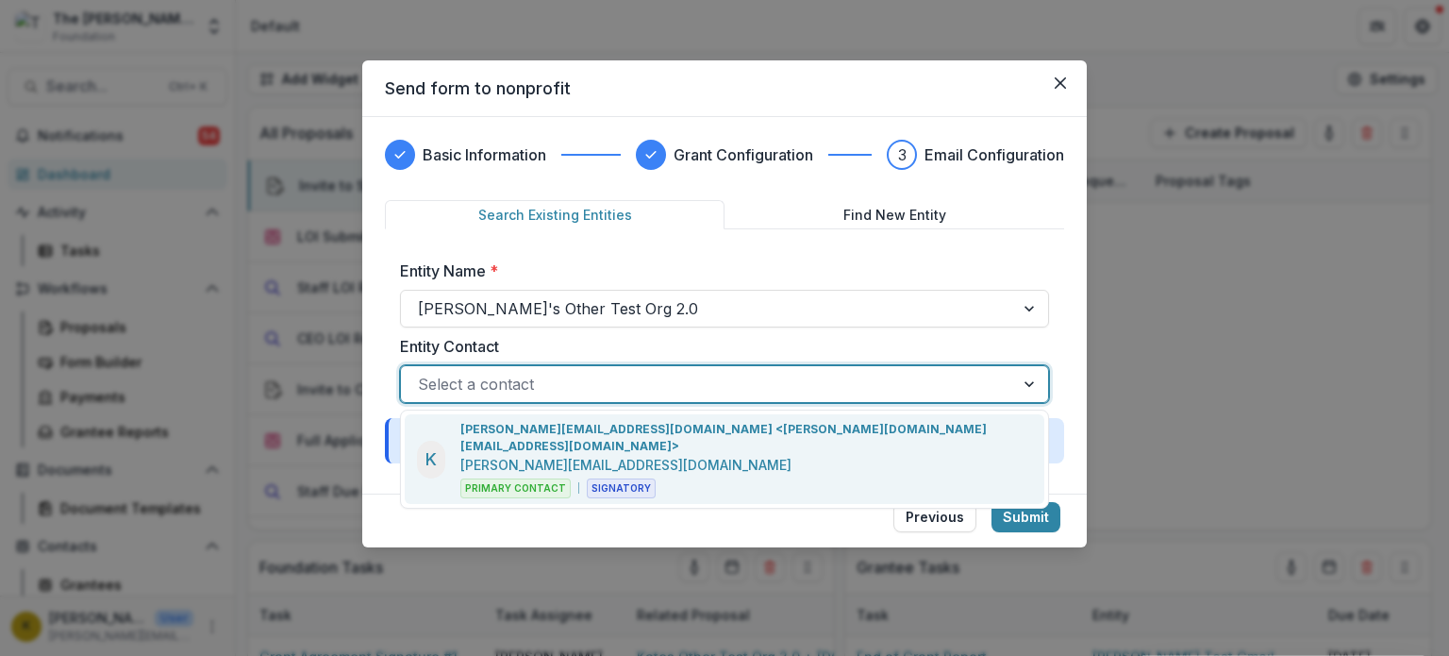
click at [757, 433] on p "[PERSON_NAME][EMAIL_ADDRESS][DOMAIN_NAME] <[PERSON_NAME][DOMAIN_NAME][EMAIL_ADD…" at bounding box center [747, 438] width 572 height 34
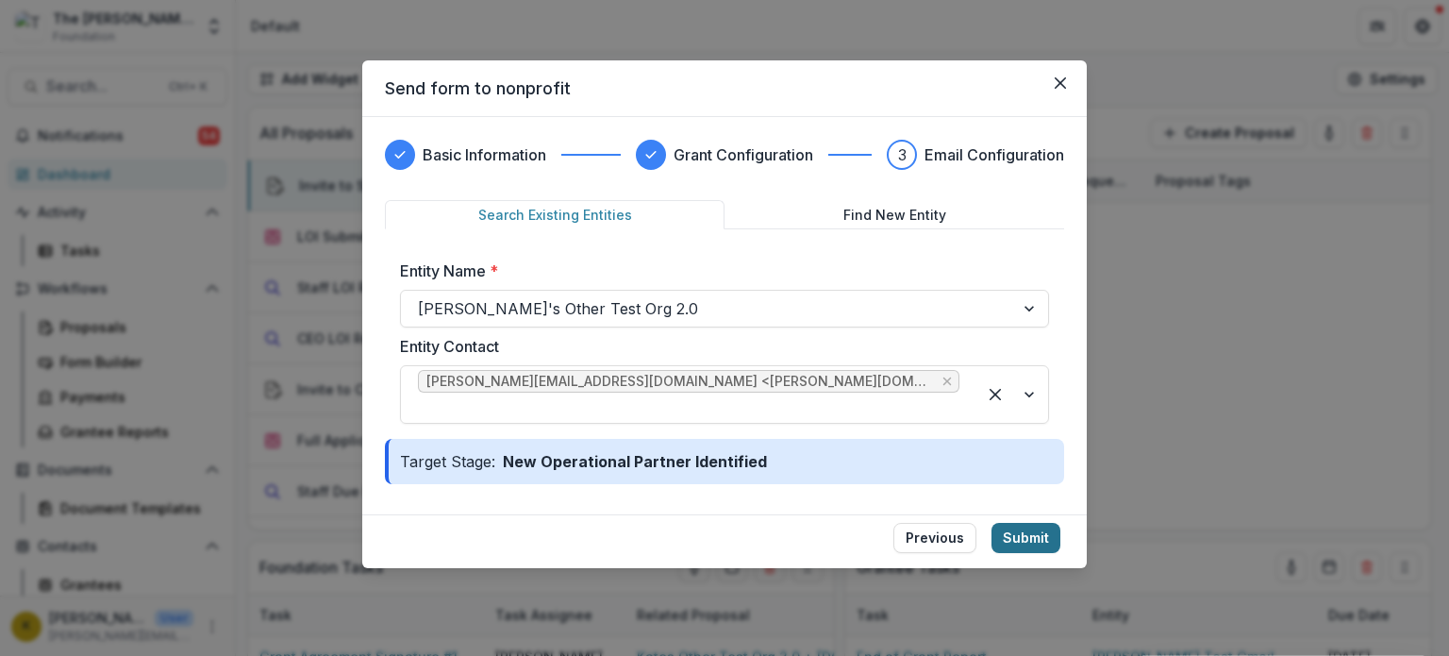
click at [1028, 523] on button "Submit" at bounding box center [1026, 538] width 69 height 30
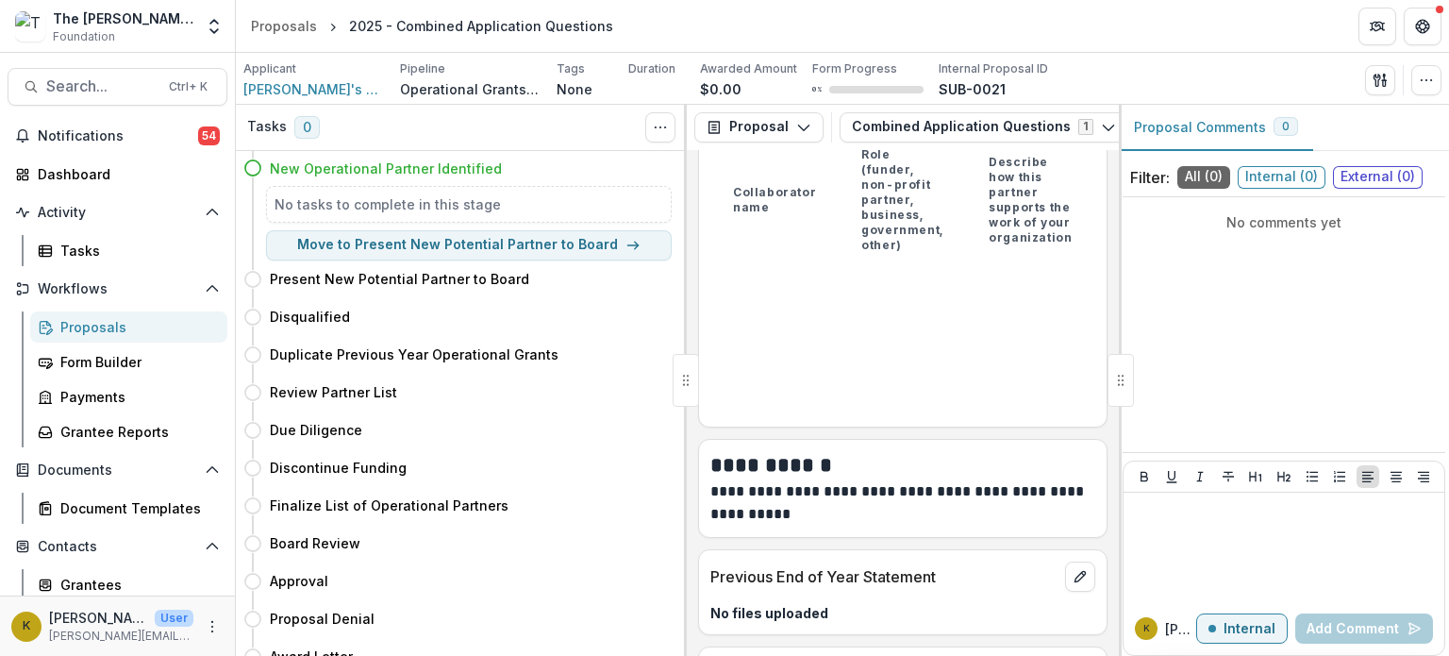
scroll to position [833, 0]
click at [931, 127] on button "Combined Application Questions 1" at bounding box center [984, 127] width 289 height 30
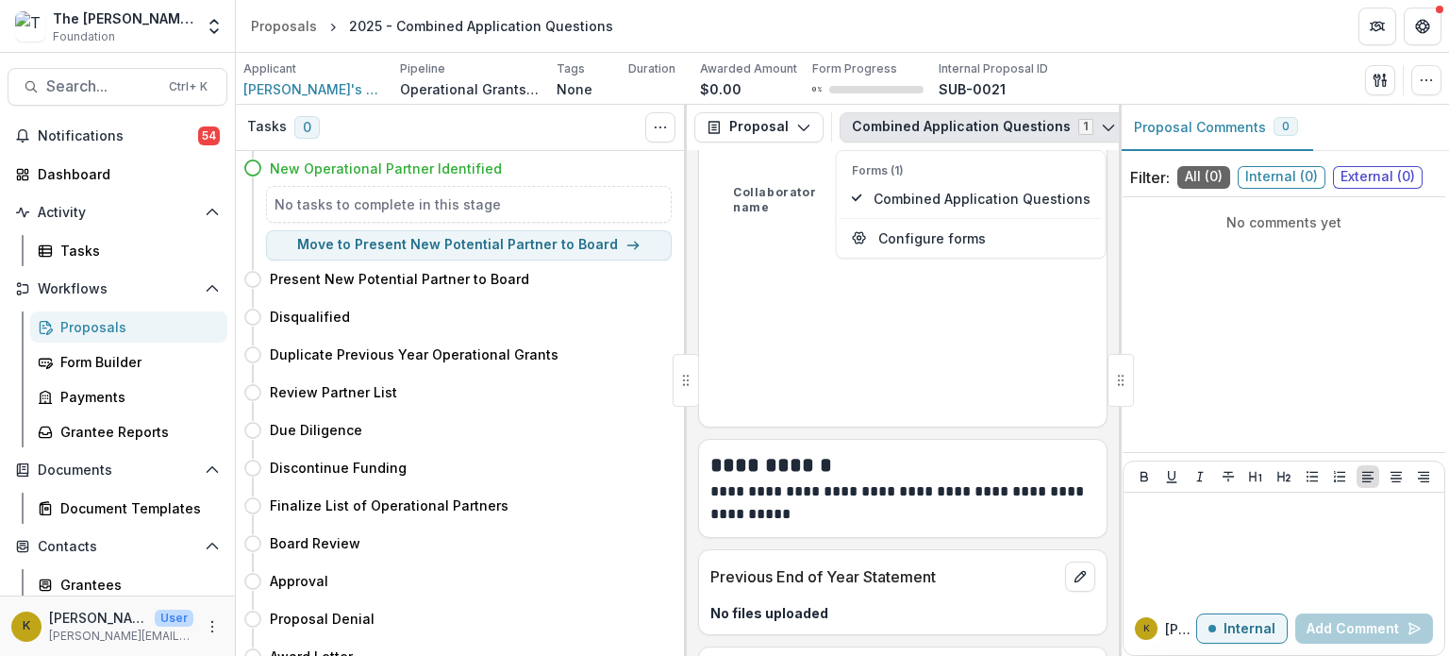
click at [716, 264] on td at bounding box center [775, 279] width 128 height 30
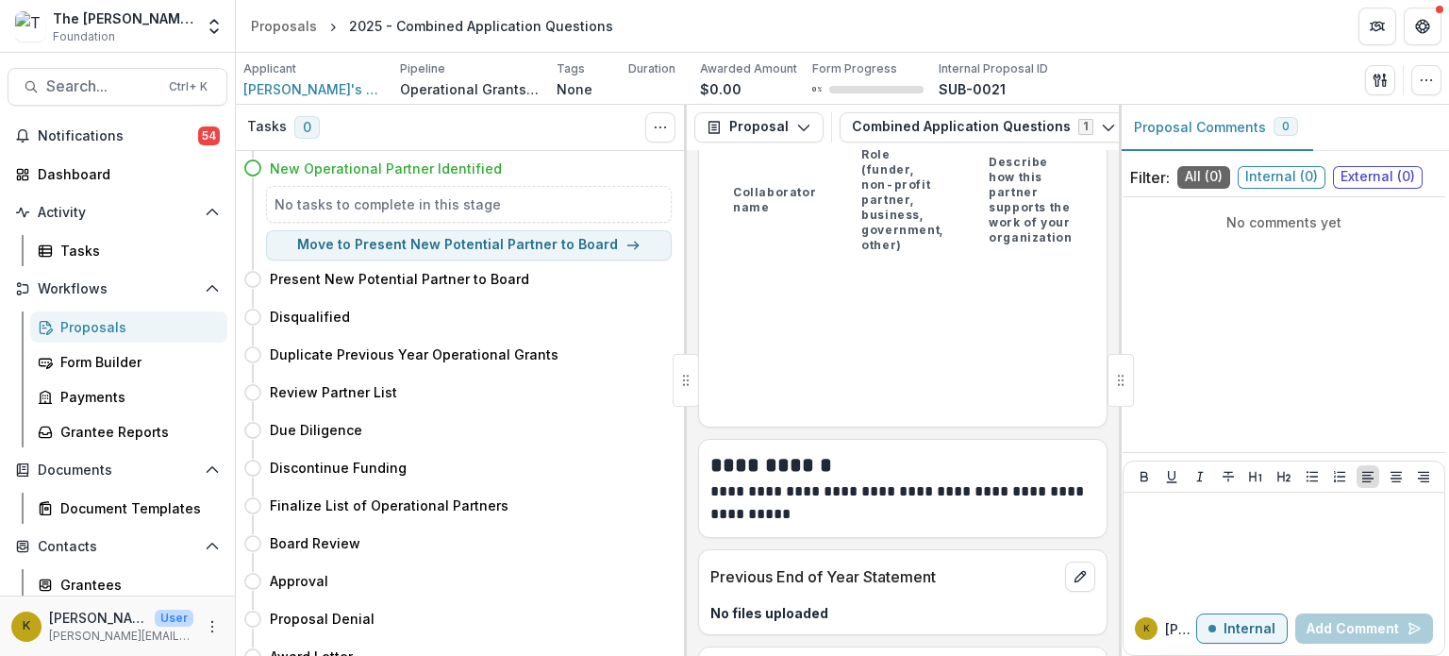
click at [121, 327] on div "Proposals" at bounding box center [136, 327] width 152 height 20
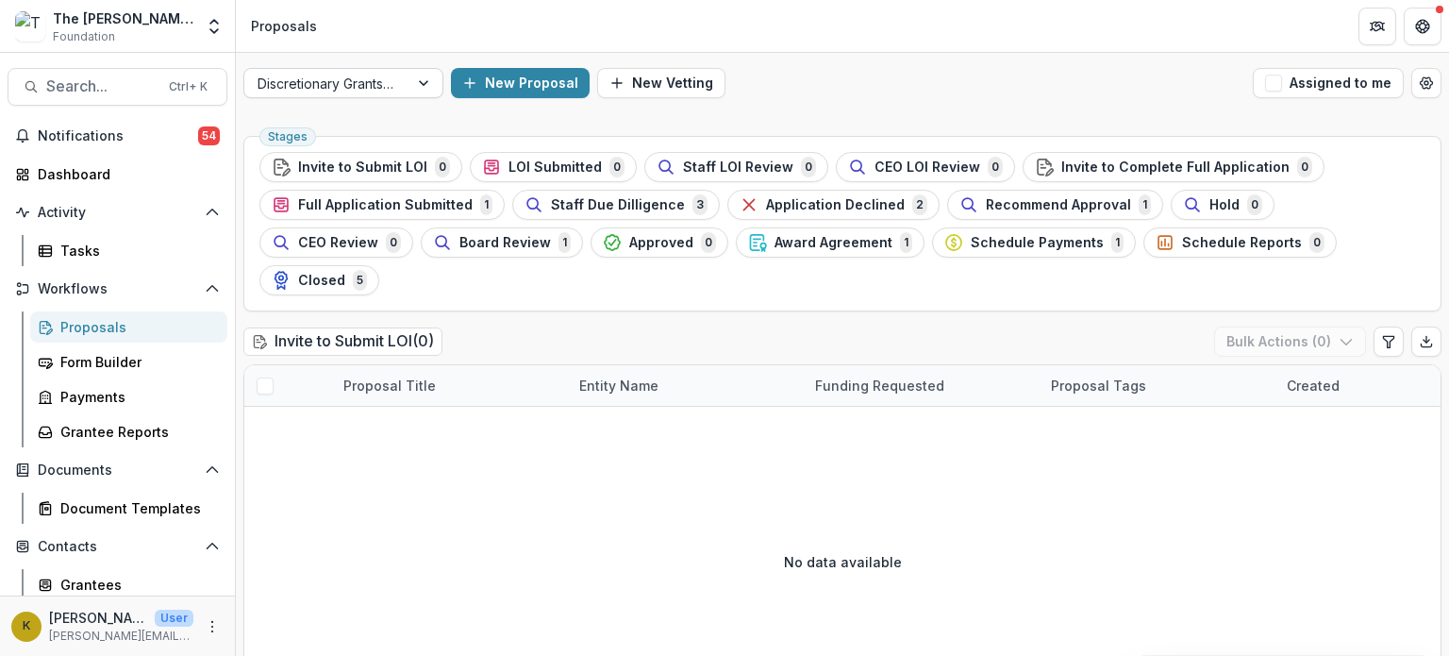
click at [393, 90] on div at bounding box center [327, 84] width 138 height 24
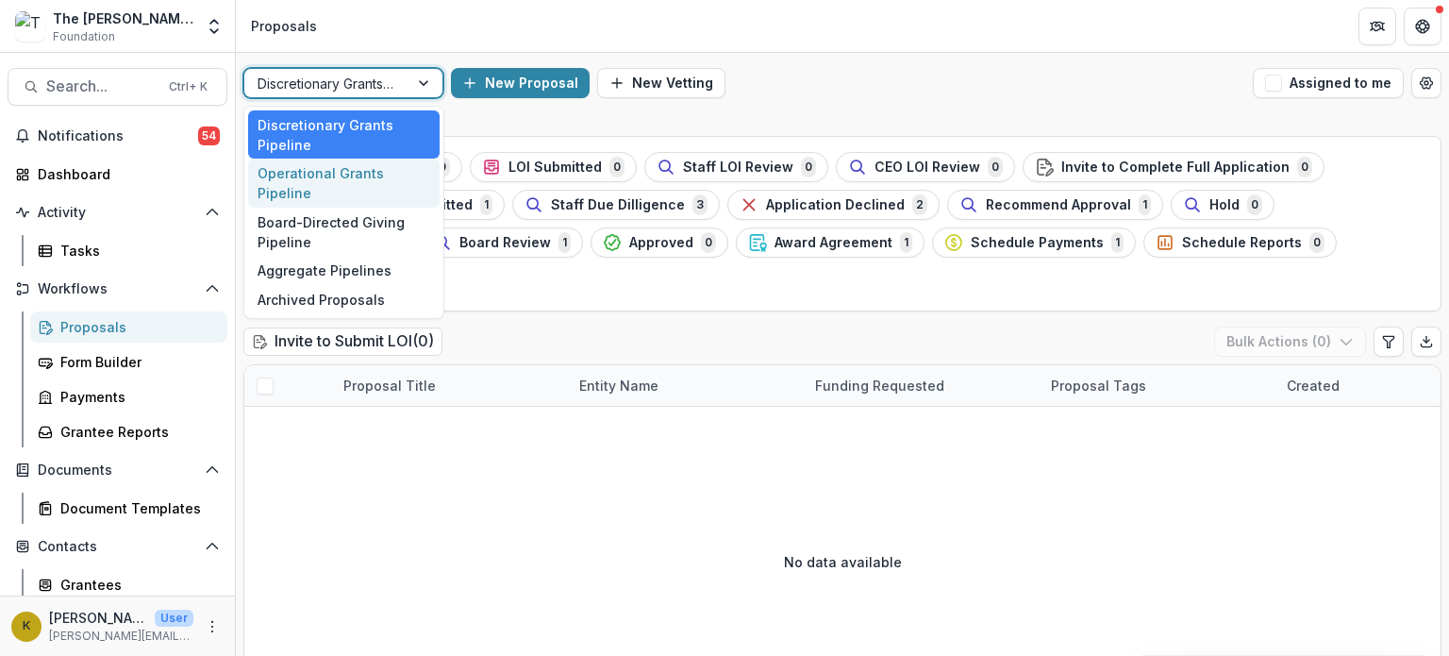
click at [332, 176] on div "Operational Grants Pipeline" at bounding box center [344, 183] width 192 height 49
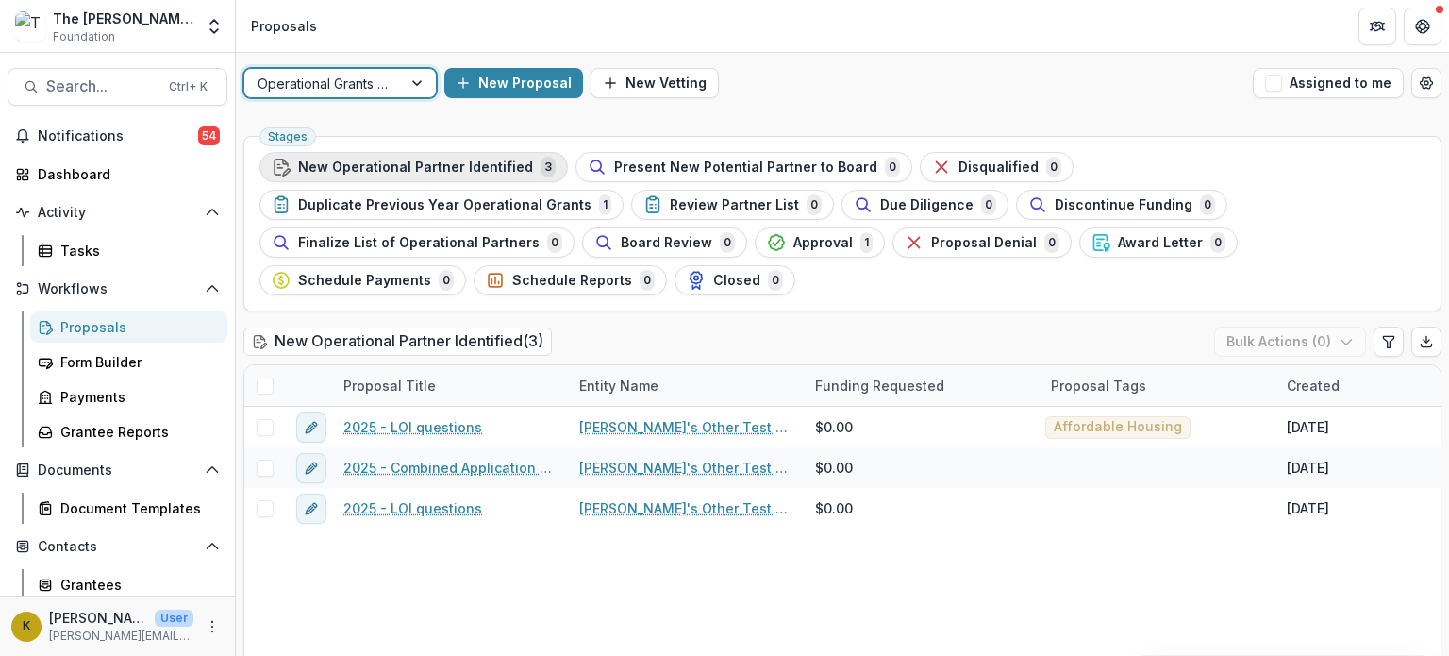
click at [385, 174] on span "New Operational Partner Identified" at bounding box center [415, 167] width 235 height 16
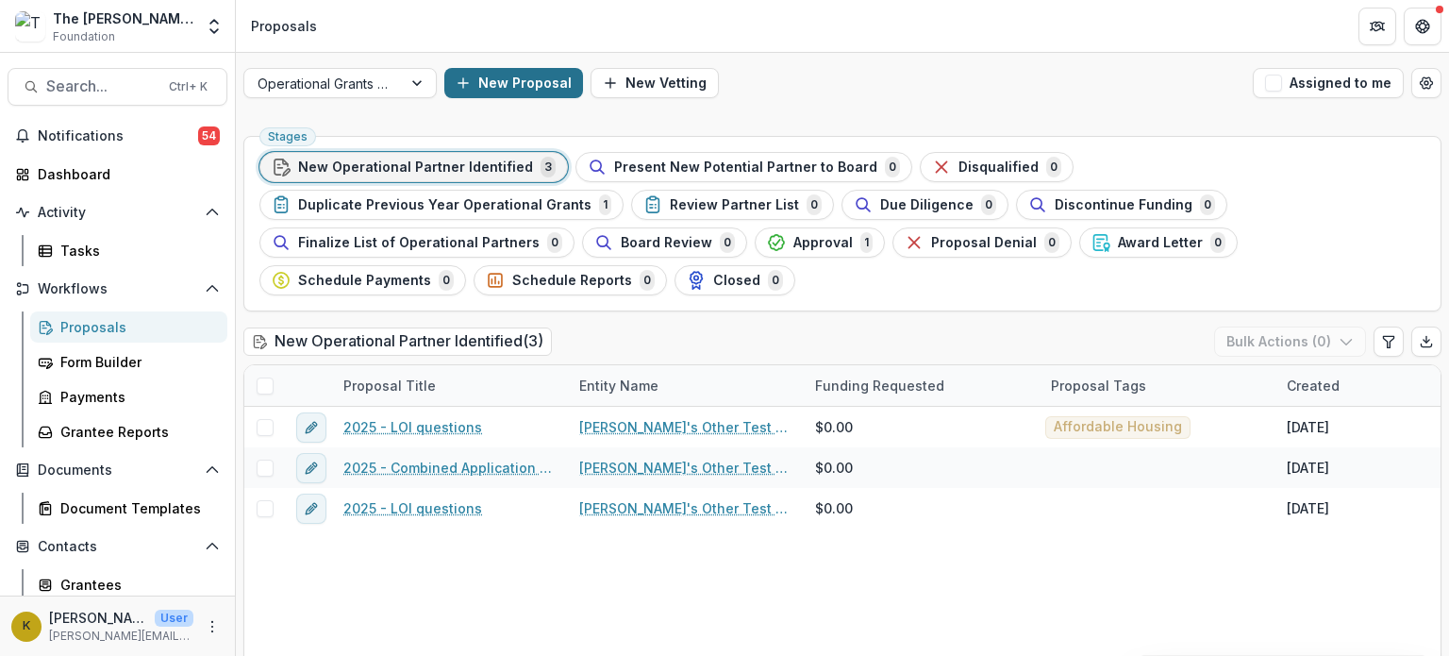
click at [521, 89] on button "New Proposal" at bounding box center [513, 83] width 139 height 30
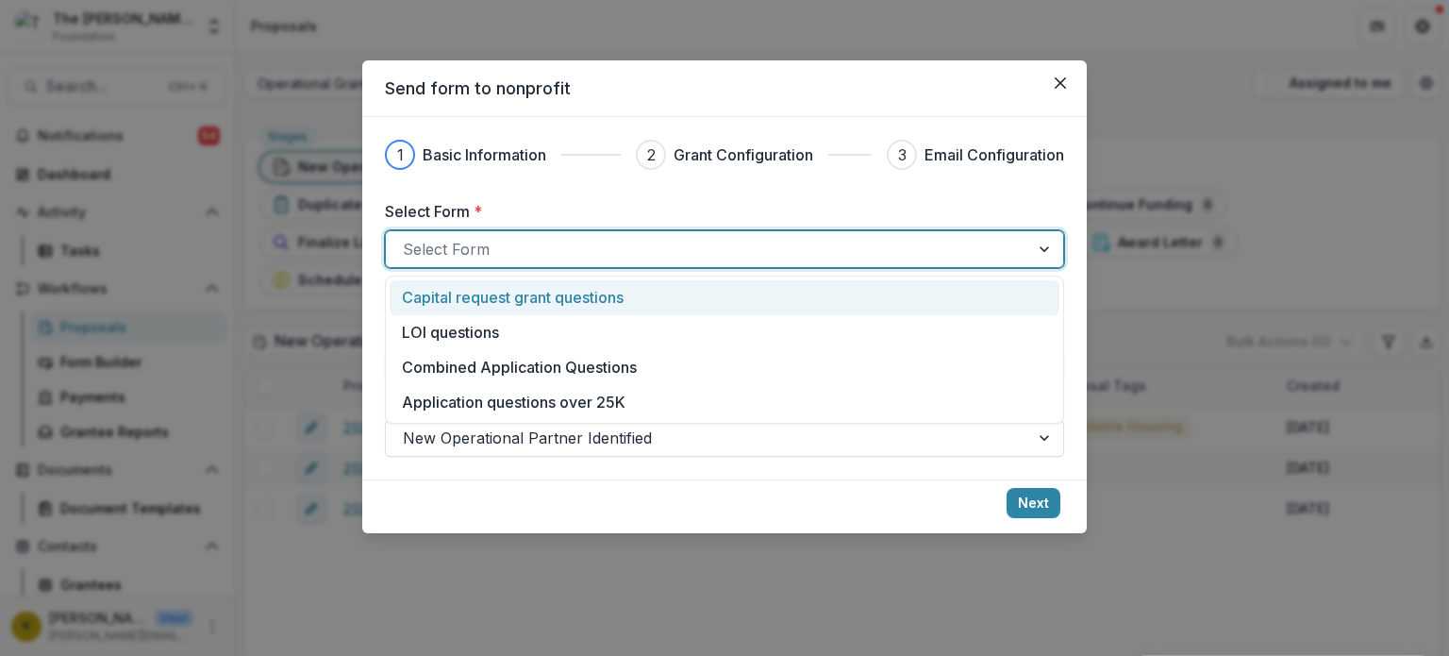
click at [709, 249] on div at bounding box center [708, 249] width 610 height 26
click at [1057, 85] on icon "Close" at bounding box center [1060, 82] width 11 height 11
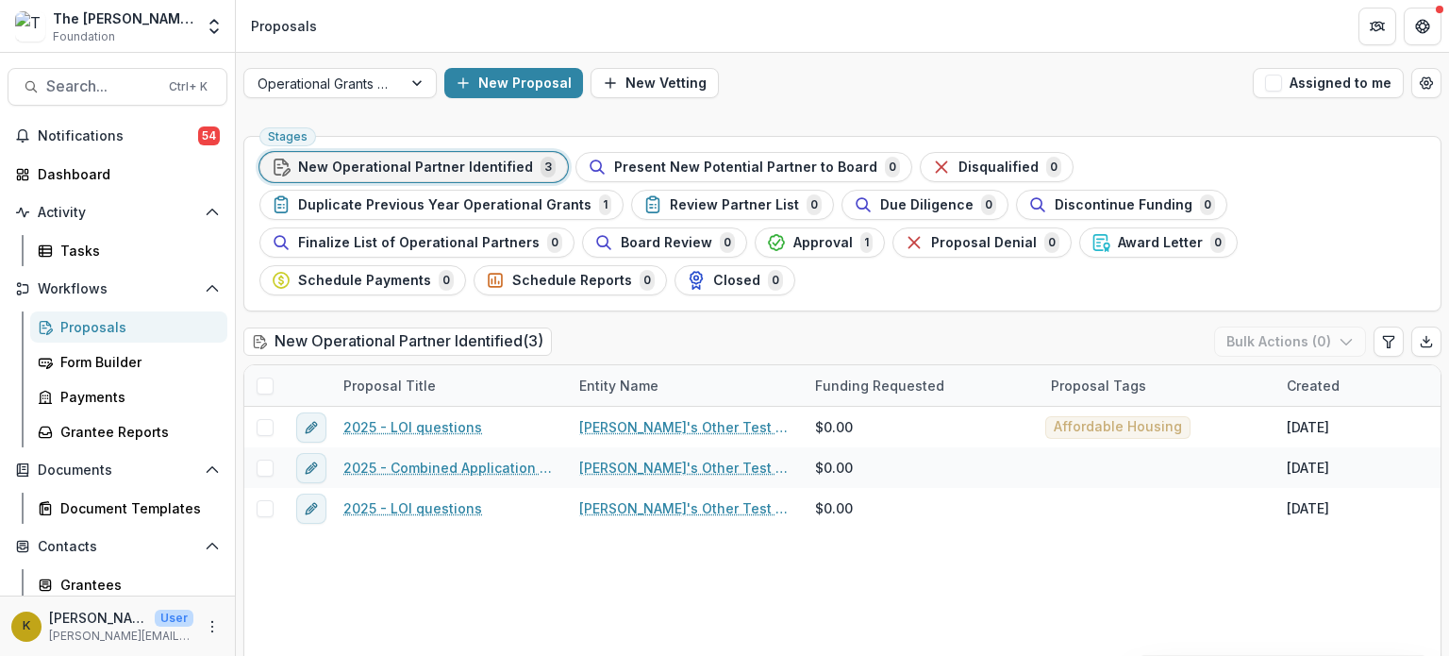
click at [379, 169] on span "New Operational Partner Identified" at bounding box center [415, 167] width 235 height 16
click at [482, 167] on span "New Operational Partner Identified" at bounding box center [415, 167] width 235 height 16
click at [664, 163] on span "Present New Potential Partner to Board" at bounding box center [745, 167] width 263 height 16
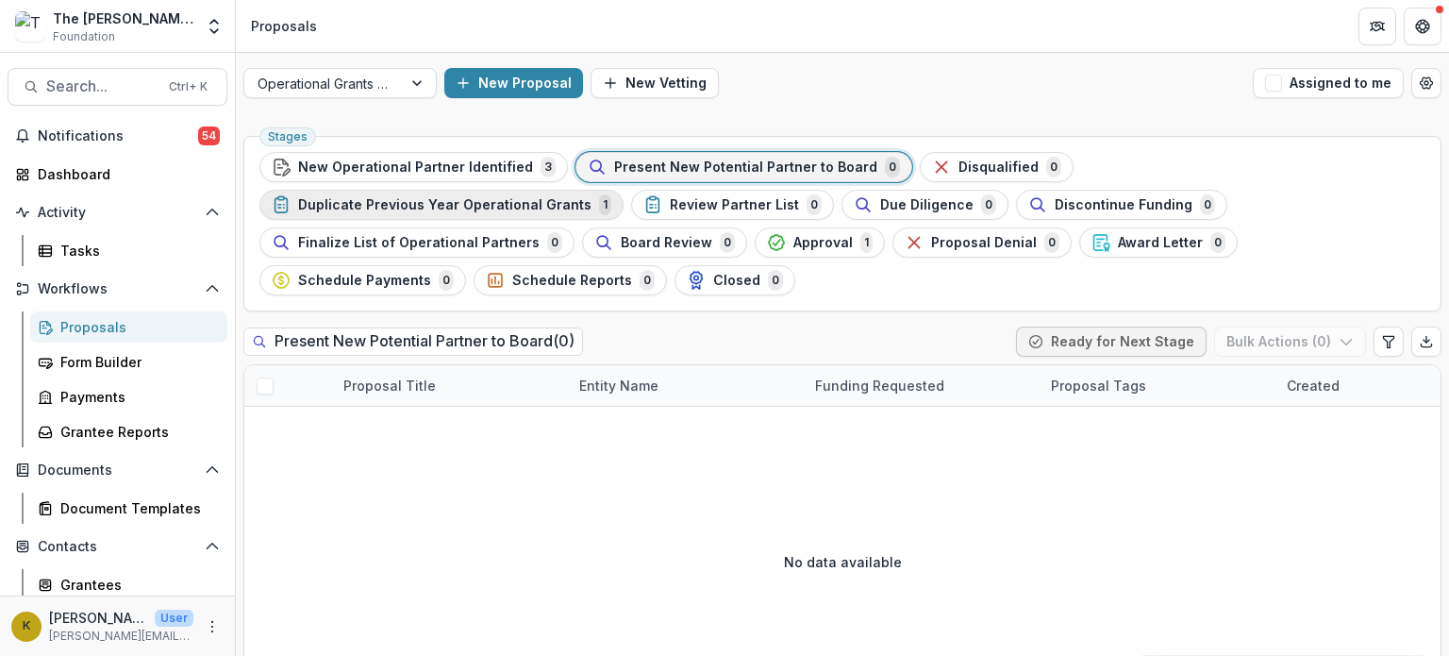
click at [592, 197] on span "Duplicate Previous Year Operational Grants" at bounding box center [444, 205] width 293 height 16
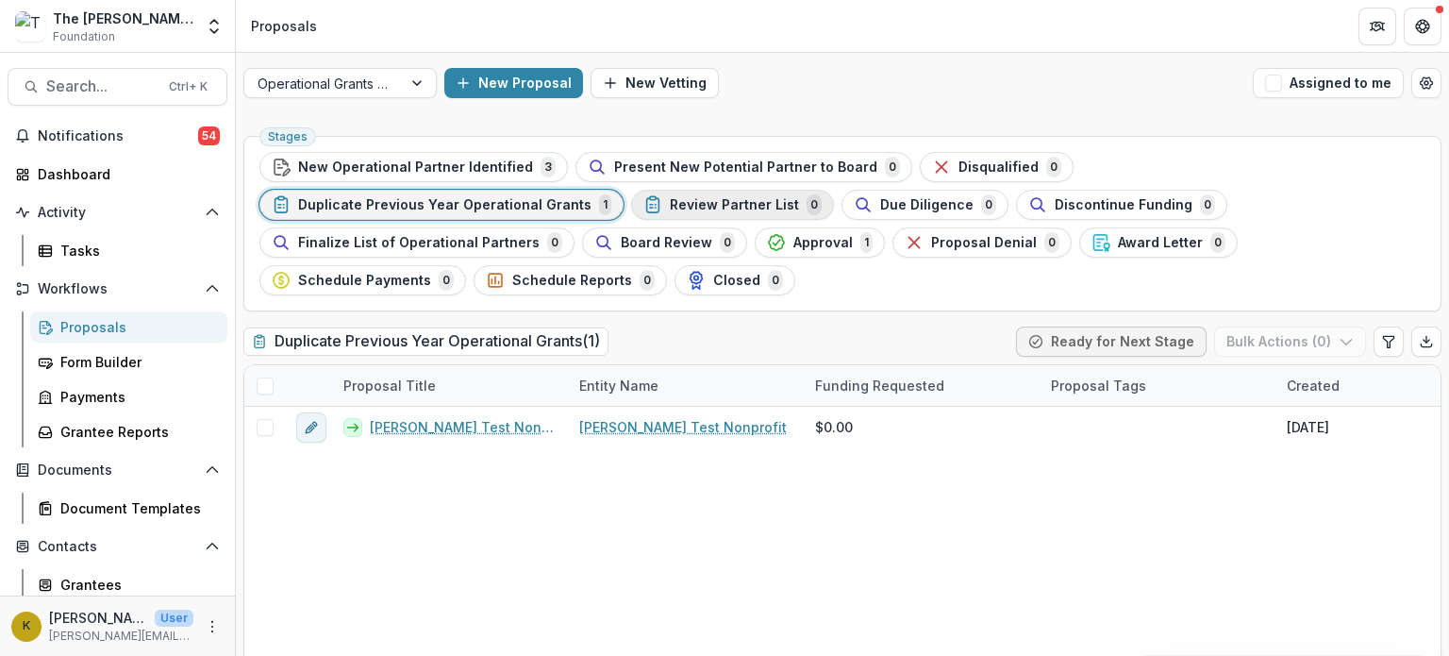
click at [670, 203] on span "Review Partner List" at bounding box center [734, 205] width 129 height 16
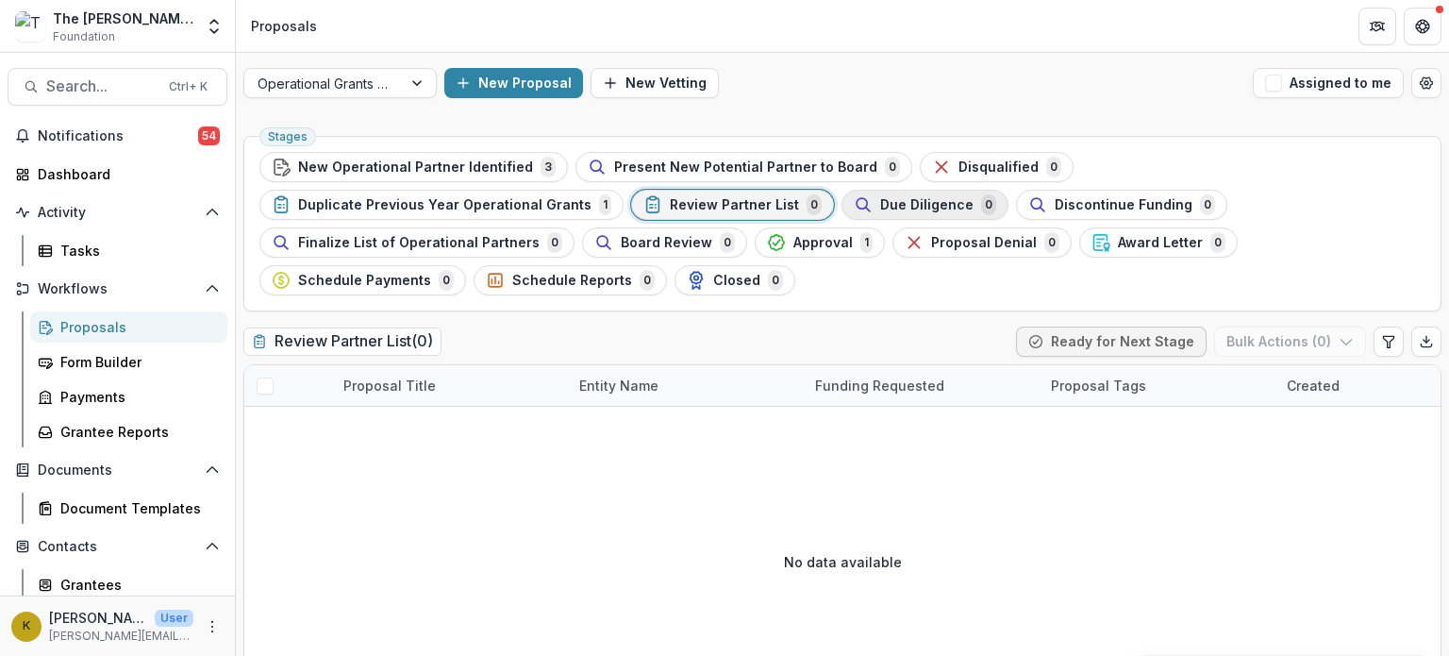
click at [880, 209] on span "Due Diligence" at bounding box center [926, 205] width 93 height 16
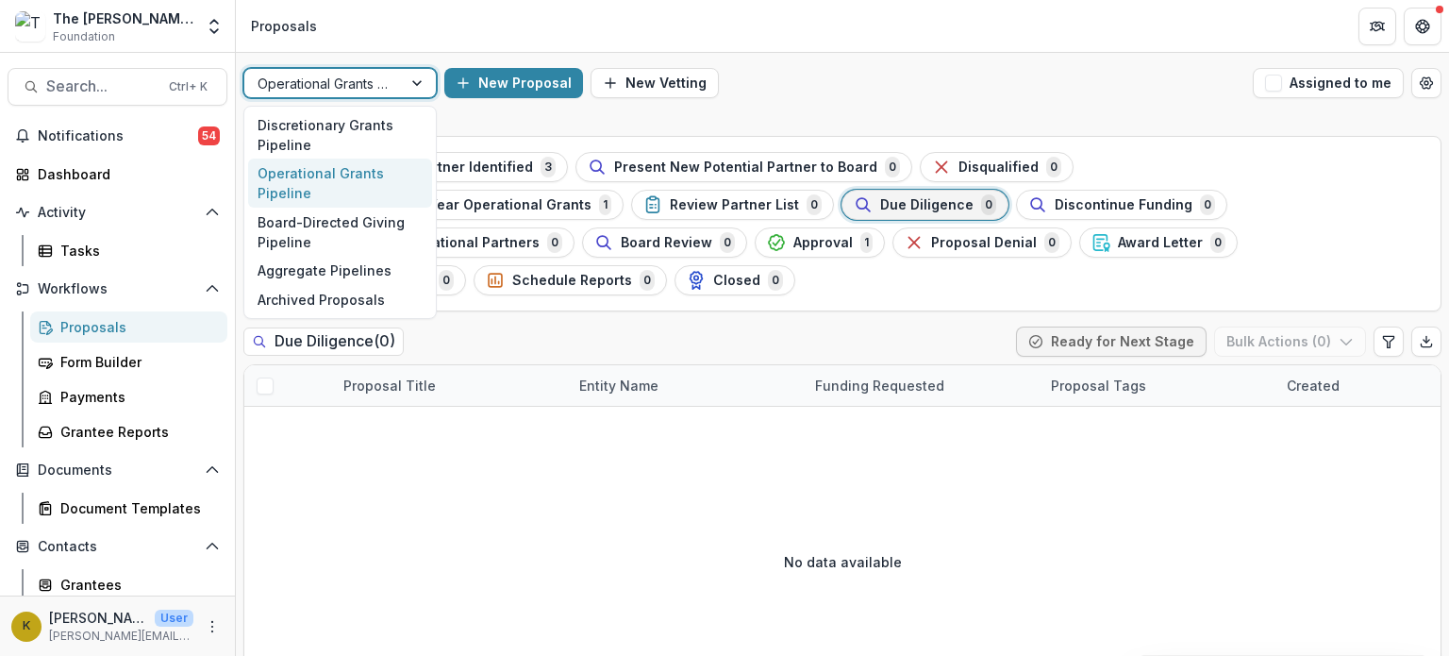
click at [392, 92] on div "Operational Grants Pipeline" at bounding box center [323, 83] width 158 height 27
click at [487, 128] on div "Stages New Operational Partner Identified 3 Present New Potential Partner to Bo…" at bounding box center [843, 419] width 1214 height 583
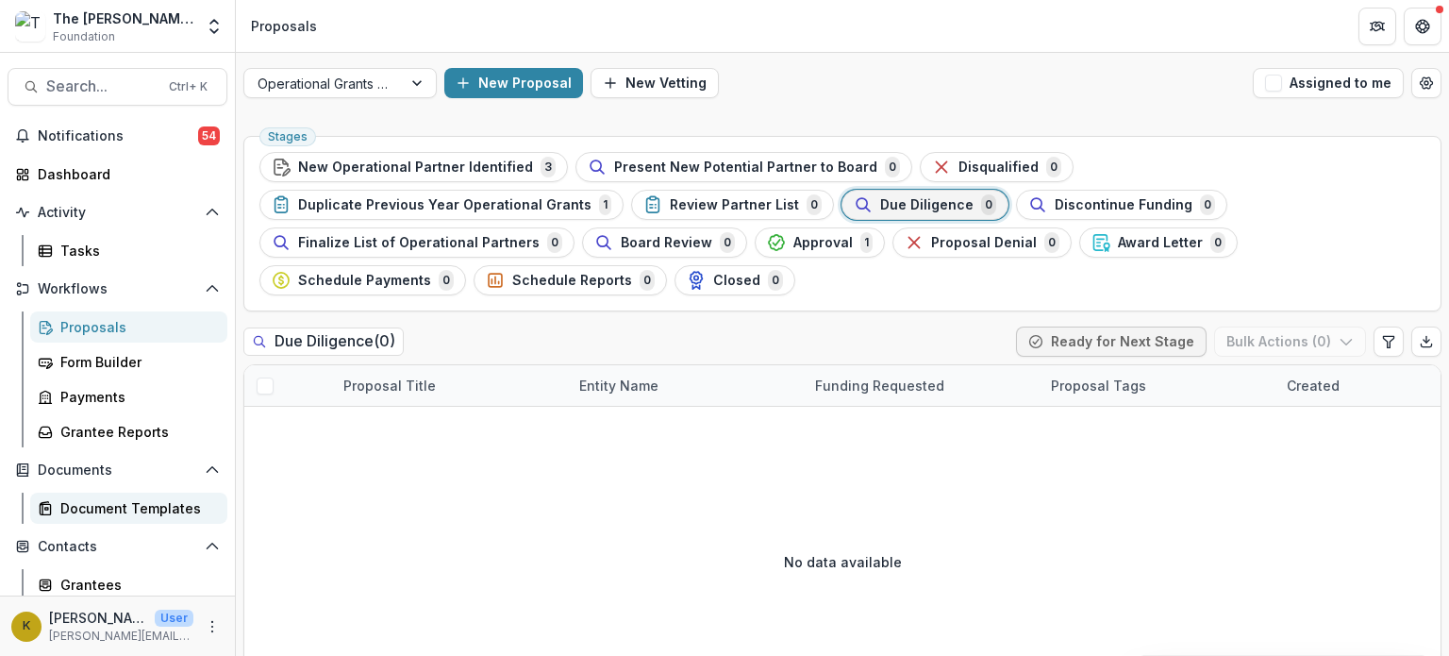
click at [96, 515] on div "Document Templates" at bounding box center [136, 508] width 152 height 20
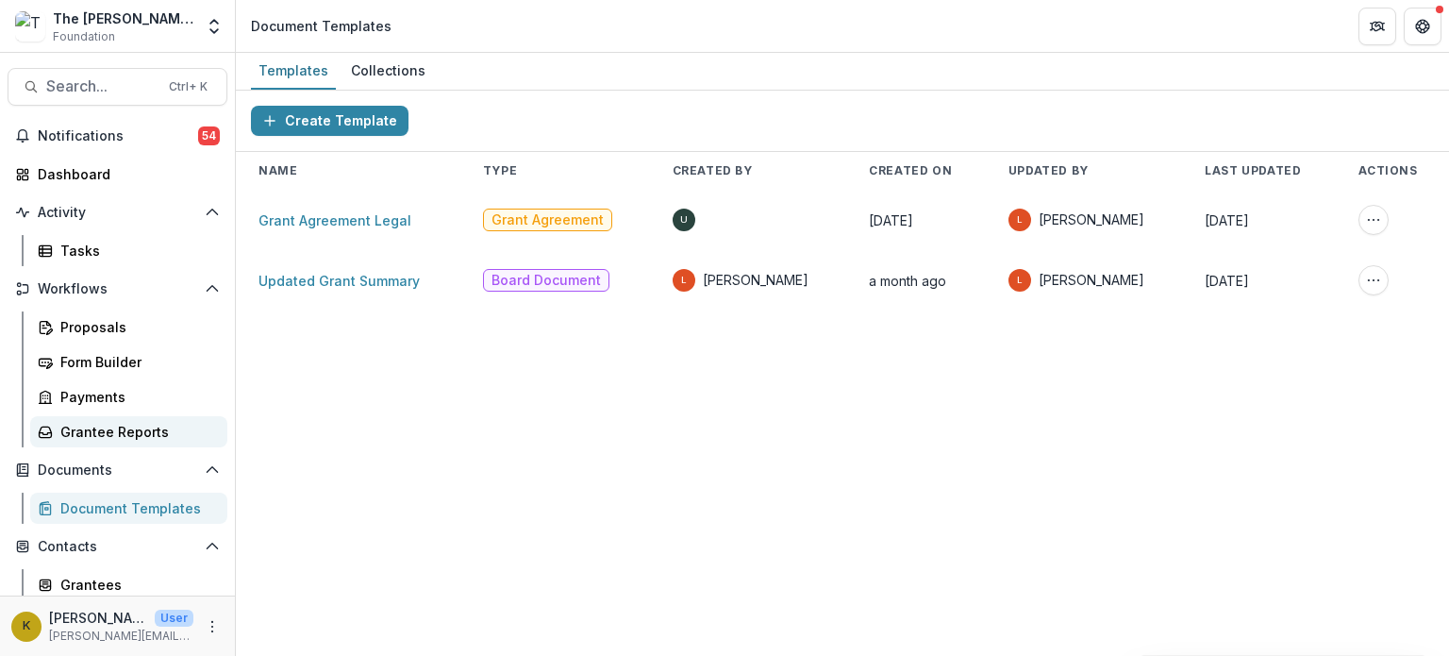
click at [104, 429] on div "Grantee Reports" at bounding box center [136, 432] width 152 height 20
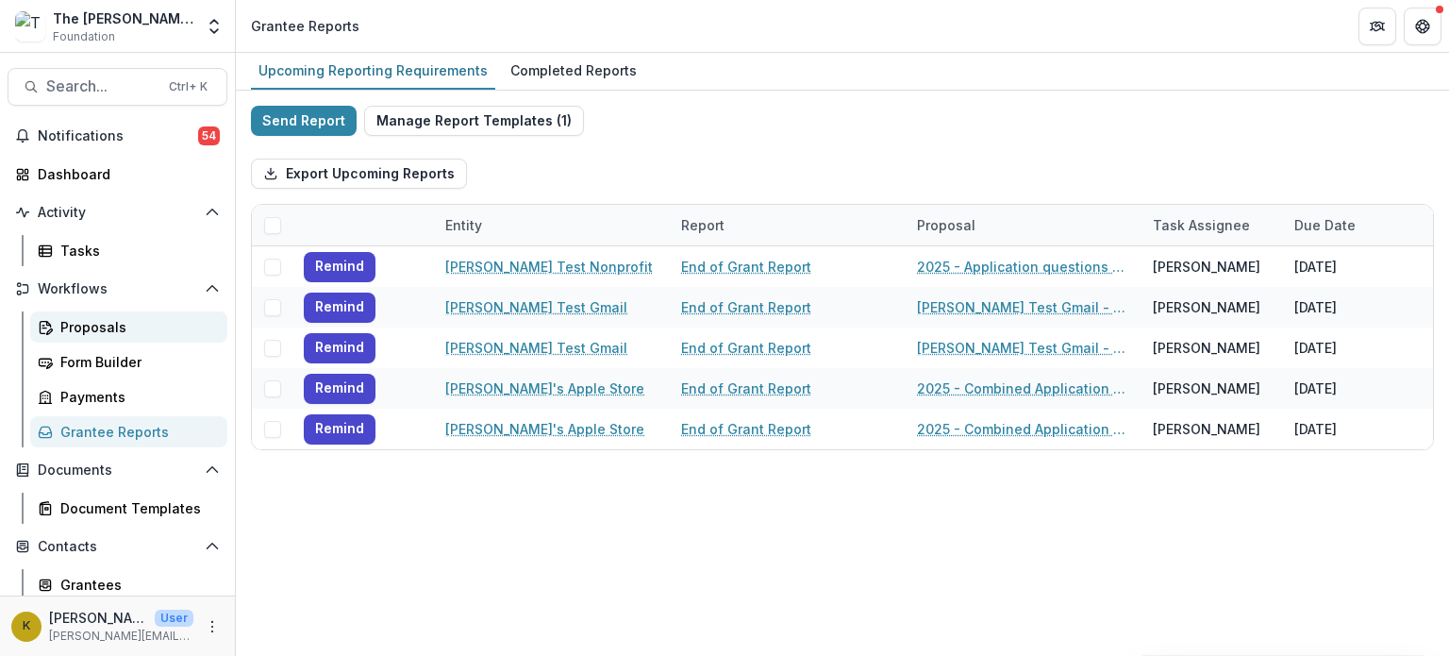
click at [102, 320] on div "Proposals" at bounding box center [136, 327] width 152 height 20
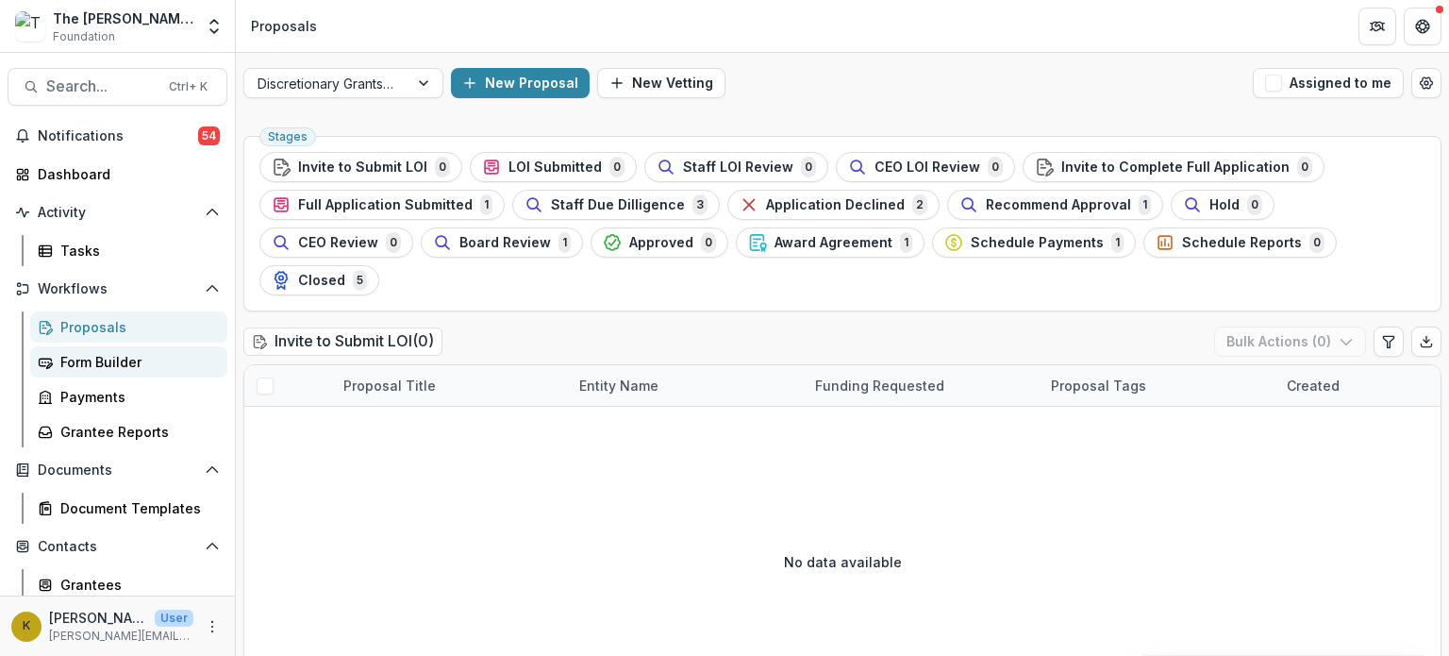
click at [102, 365] on div "Form Builder" at bounding box center [136, 362] width 152 height 20
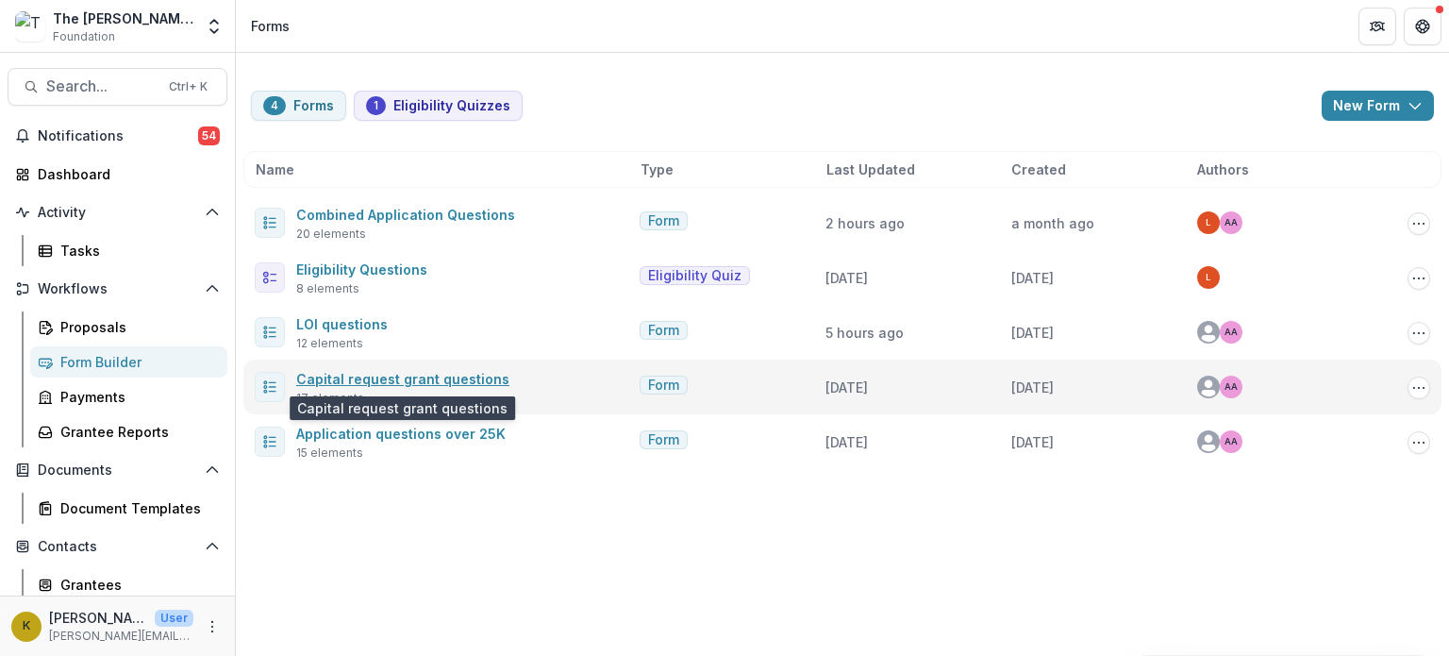
click at [411, 379] on link "Capital request grant questions" at bounding box center [402, 379] width 213 height 16
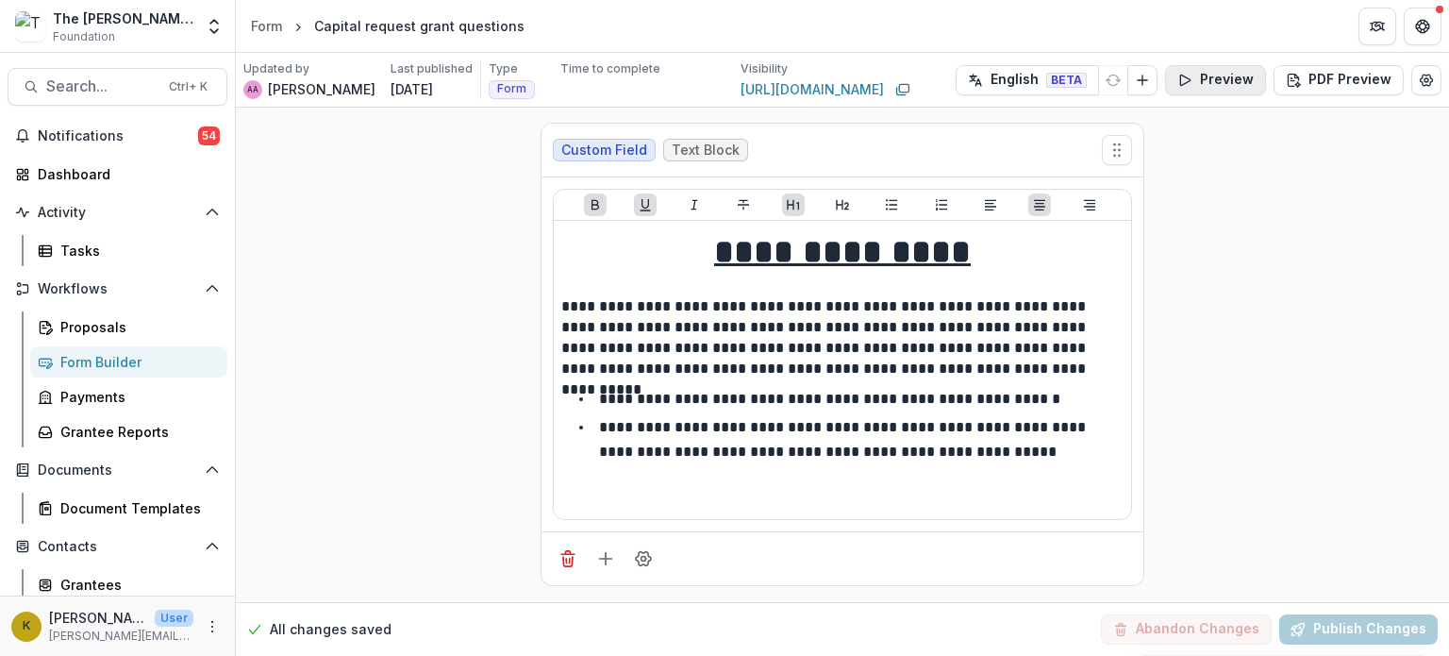
click at [1218, 86] on button "Preview" at bounding box center [1215, 80] width 101 height 30
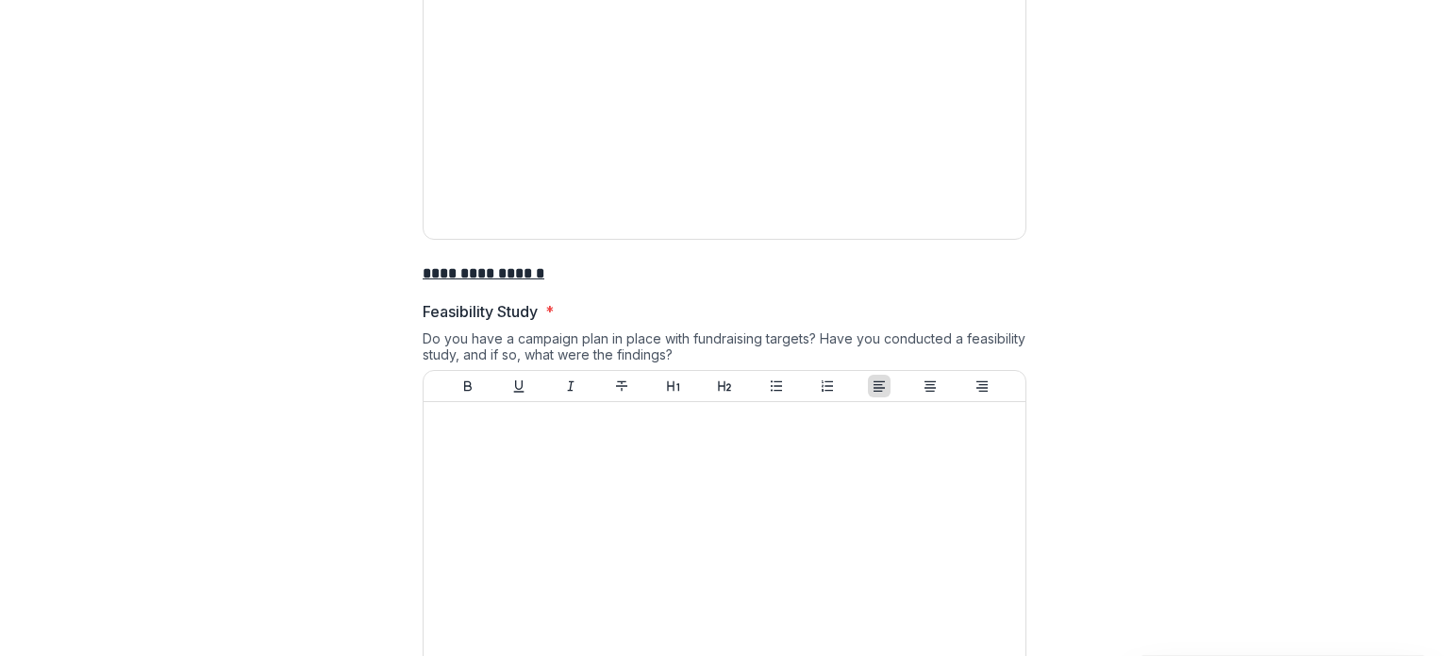
scroll to position [1910, 0]
drag, startPoint x: 534, startPoint y: 275, endPoint x: 491, endPoint y: 352, distance: 88.7
click at [491, 352] on div "Do you have a campaign plan in place with fundraising targets? Have you conduct…" at bounding box center [725, 350] width 604 height 40
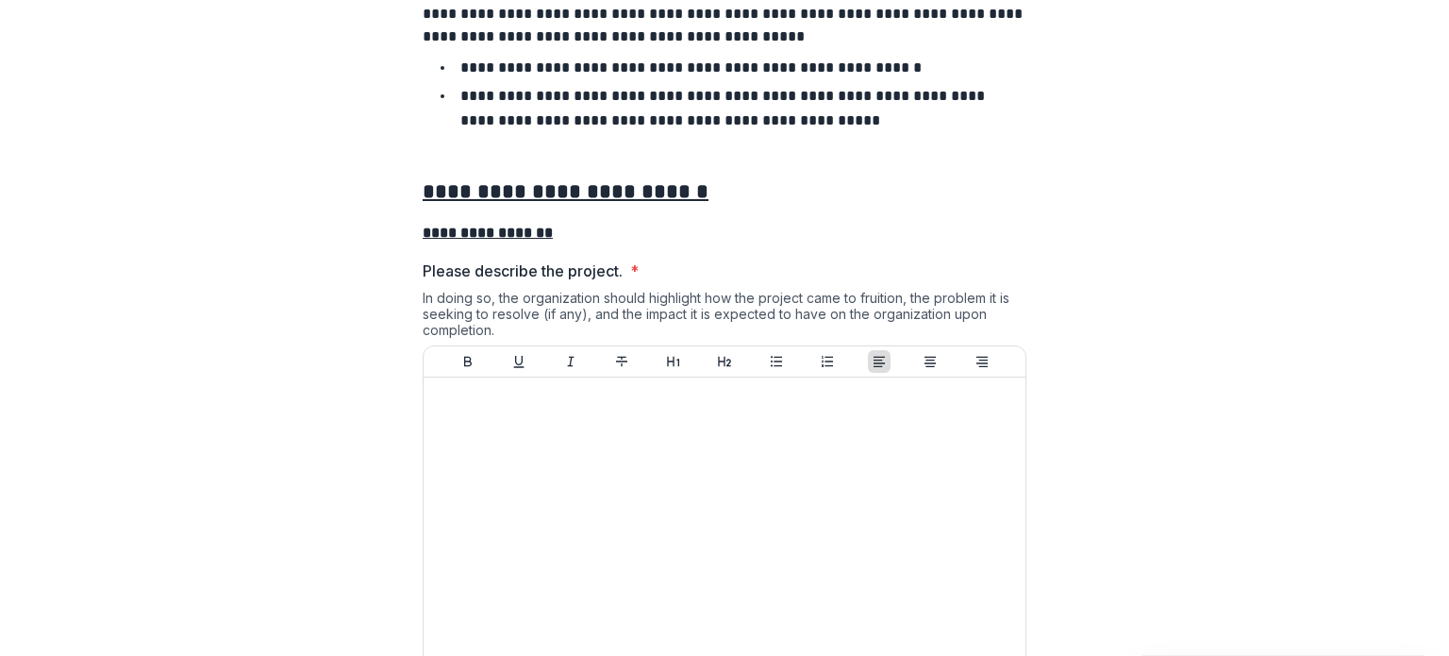
scroll to position [193, 0]
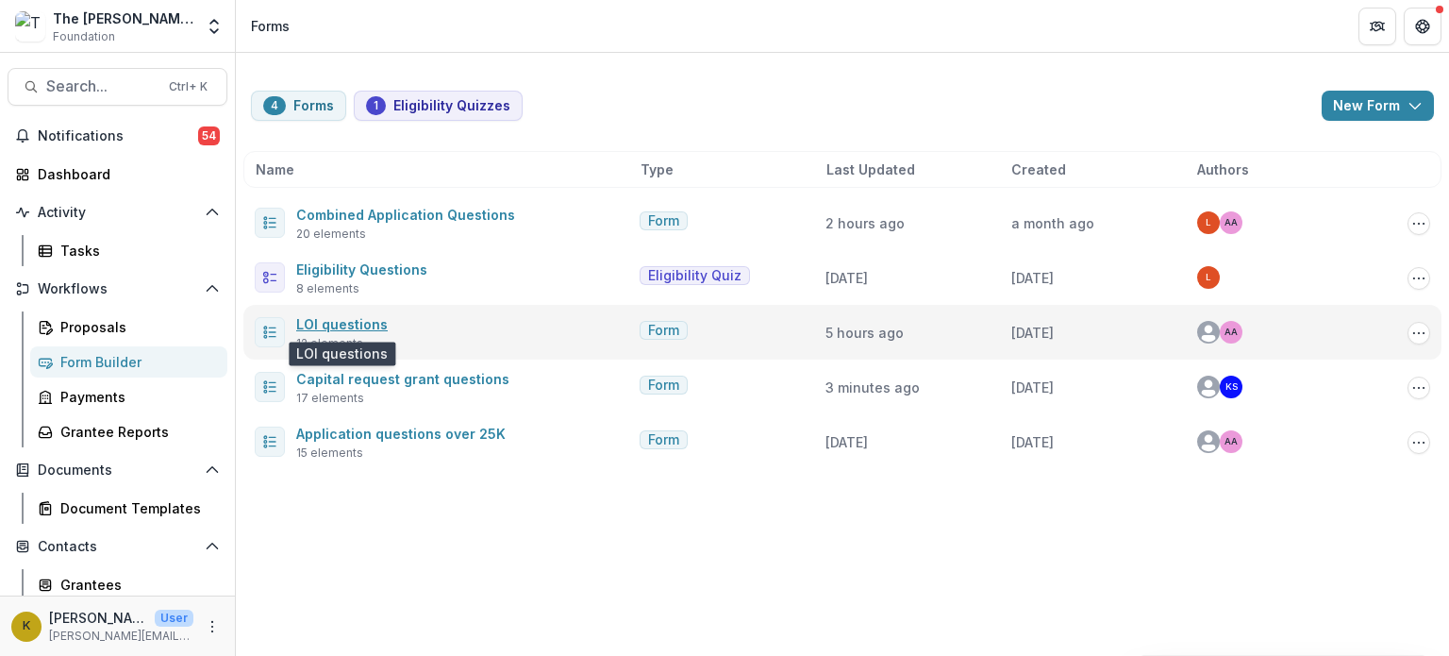
click at [345, 324] on link "LOI questions" at bounding box center [342, 324] width 92 height 16
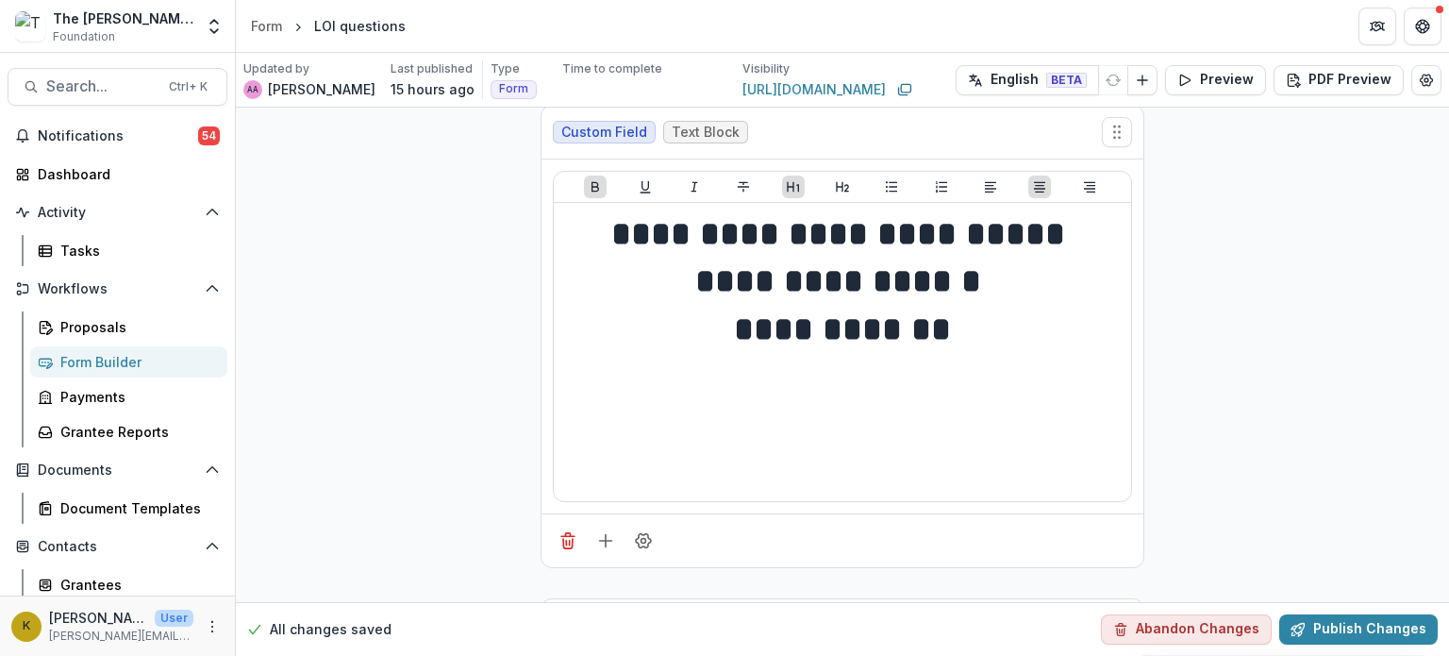
scroll to position [19, 0]
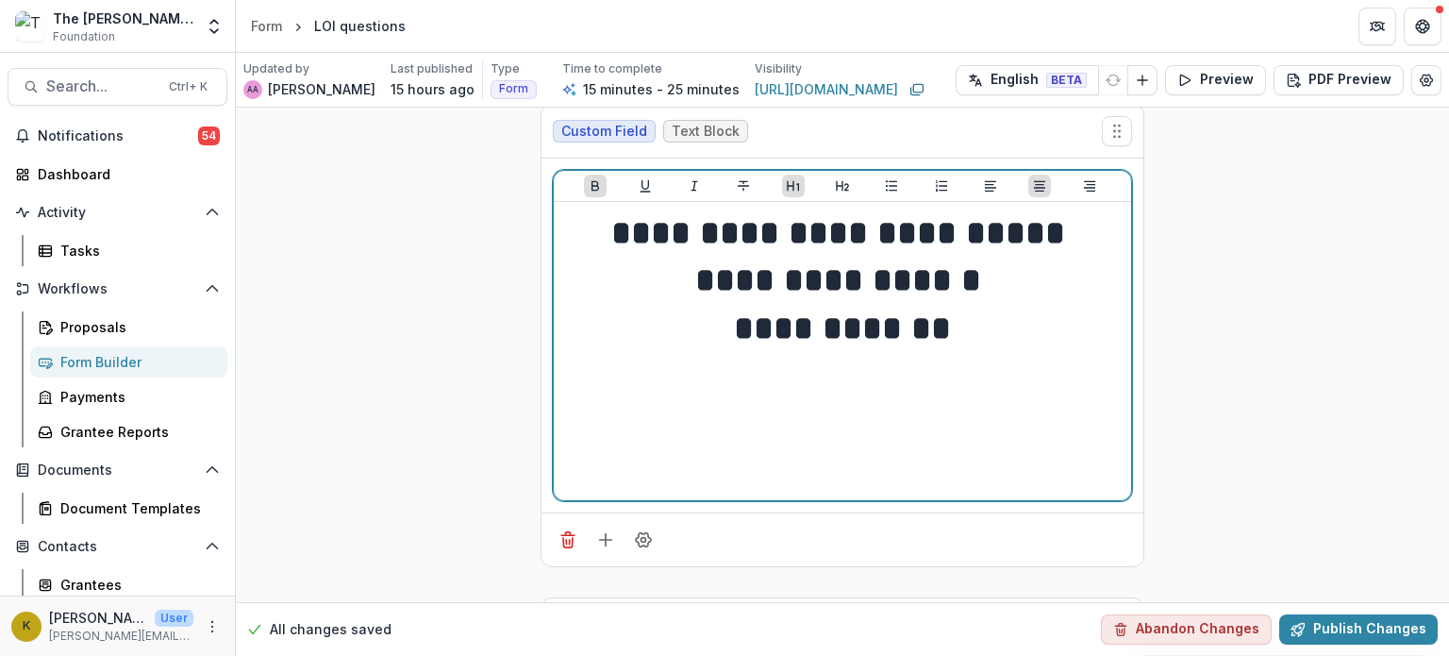
drag, startPoint x: 717, startPoint y: 340, endPoint x: 980, endPoint y: 327, distance: 262.6
click at [980, 327] on h1 "**********" at bounding box center [842, 328] width 562 height 47
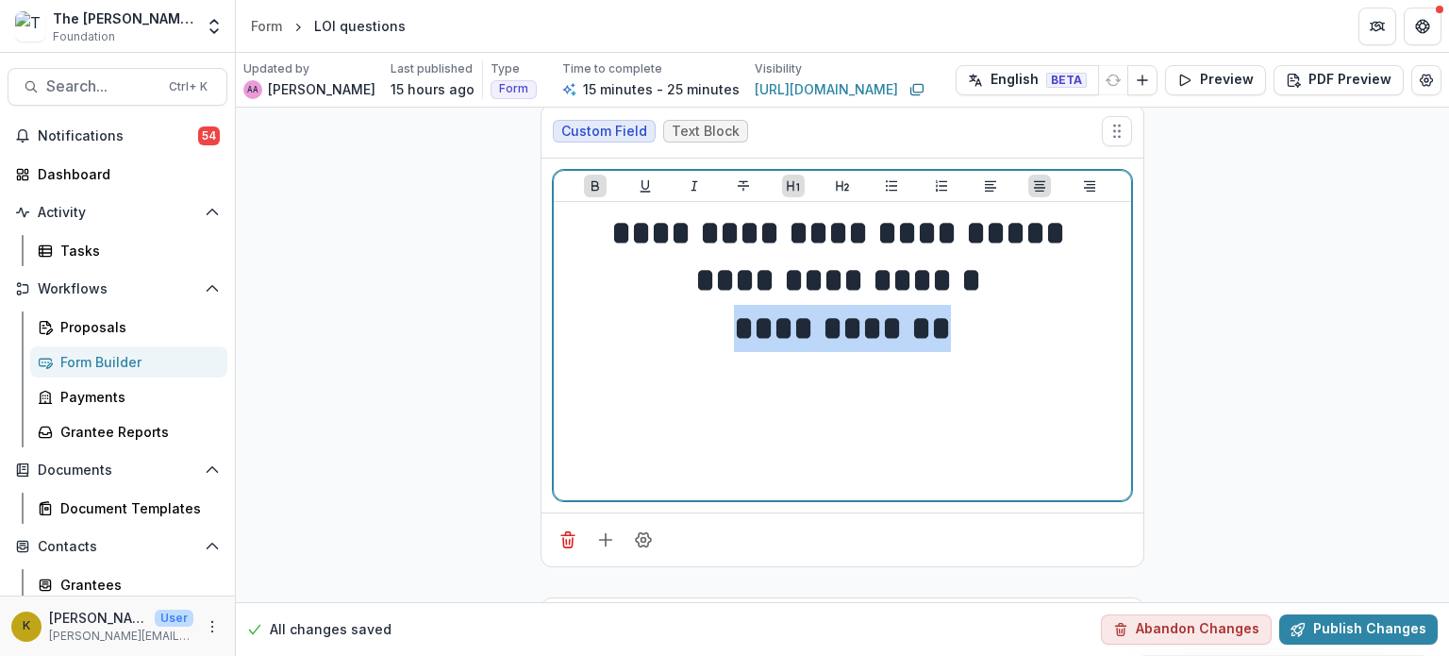
drag, startPoint x: 980, startPoint y: 327, endPoint x: 724, endPoint y: 314, distance: 256.1
click at [724, 314] on h1 "**********" at bounding box center [842, 328] width 562 height 47
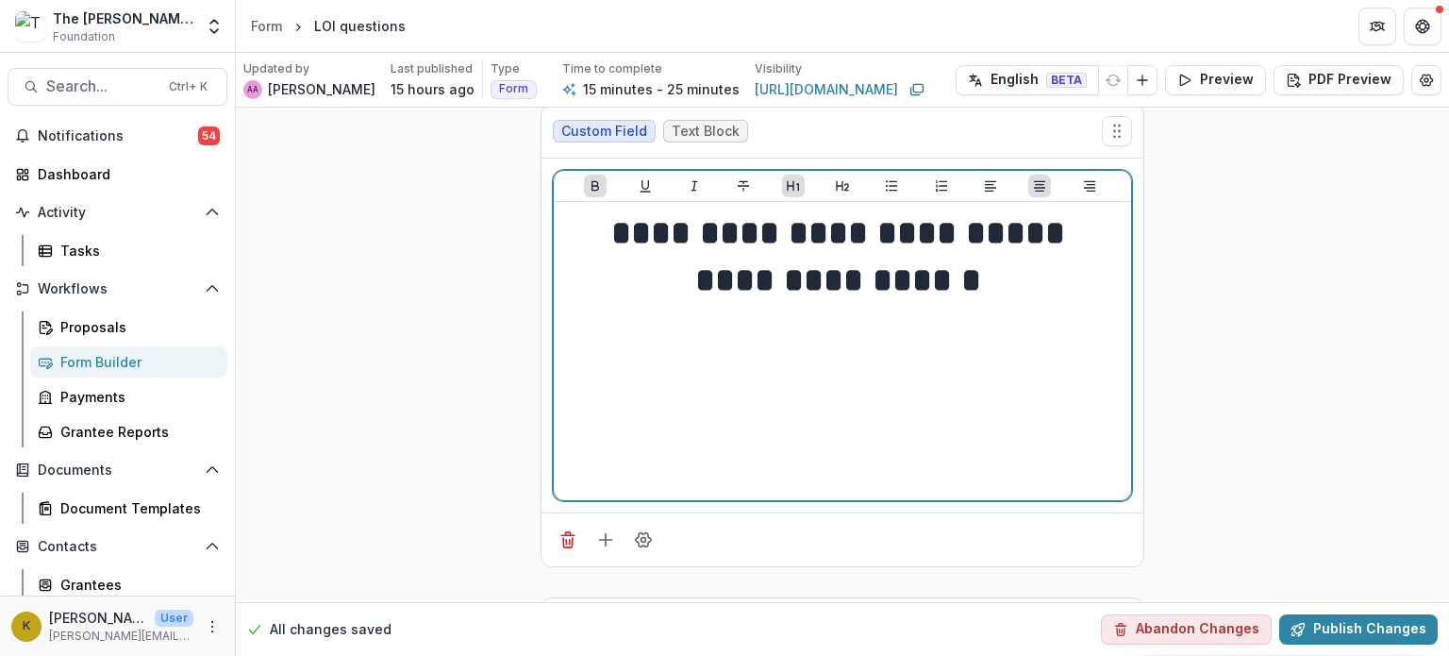
click at [980, 238] on strong "**********" at bounding box center [842, 233] width 463 height 34
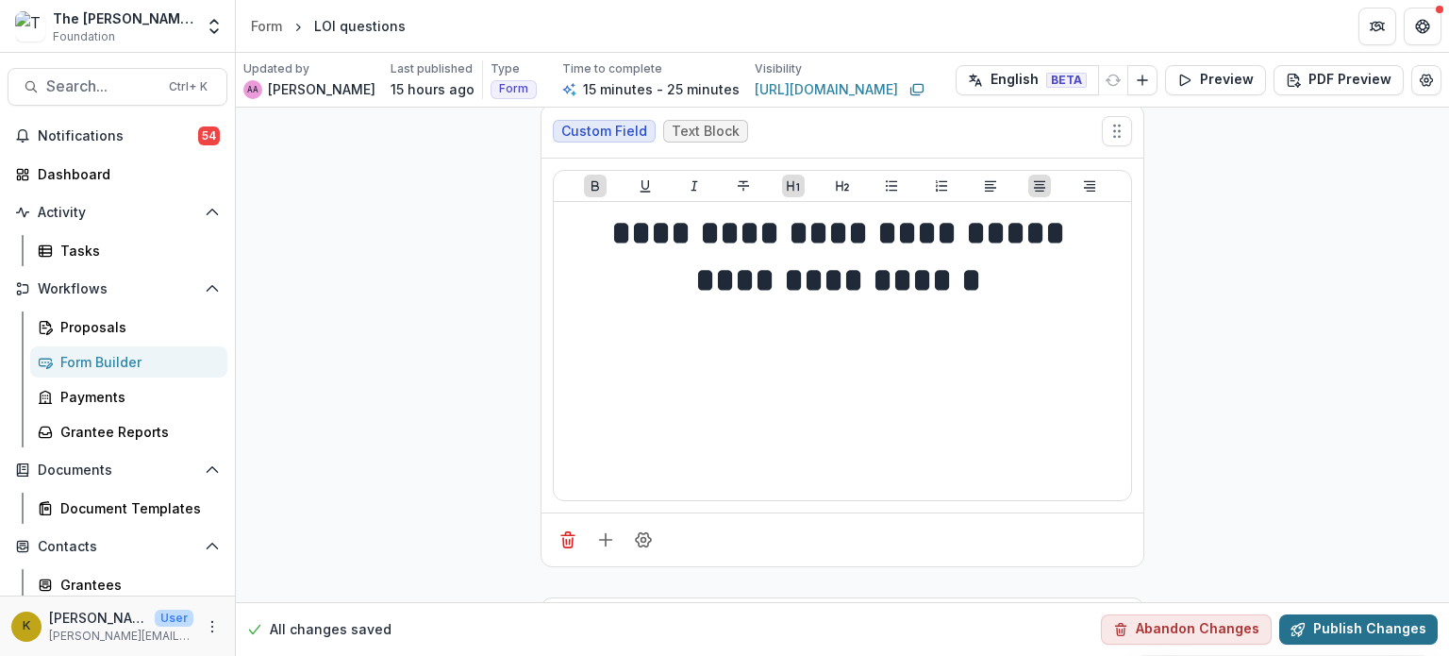
click at [1317, 627] on button "Publish Changes" at bounding box center [1359, 629] width 159 height 30
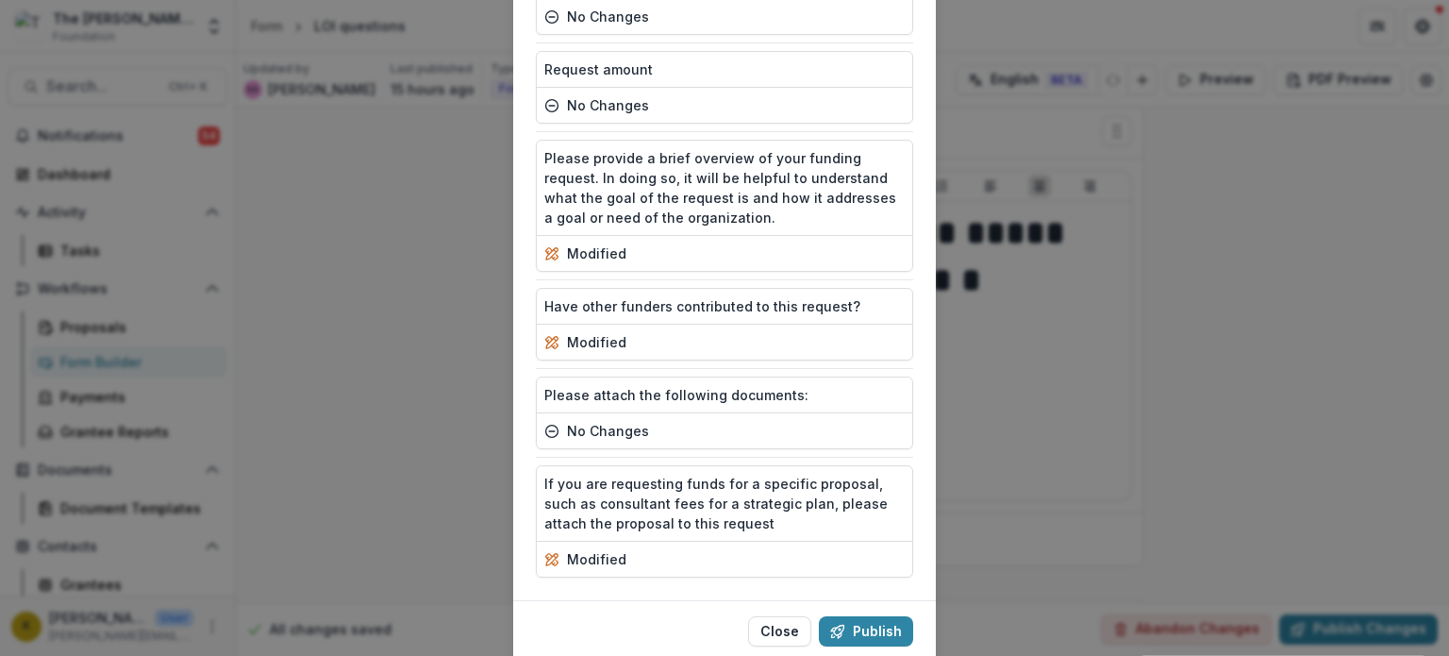
scroll to position [710, 0]
click at [886, 618] on button "Publish" at bounding box center [866, 631] width 94 height 30
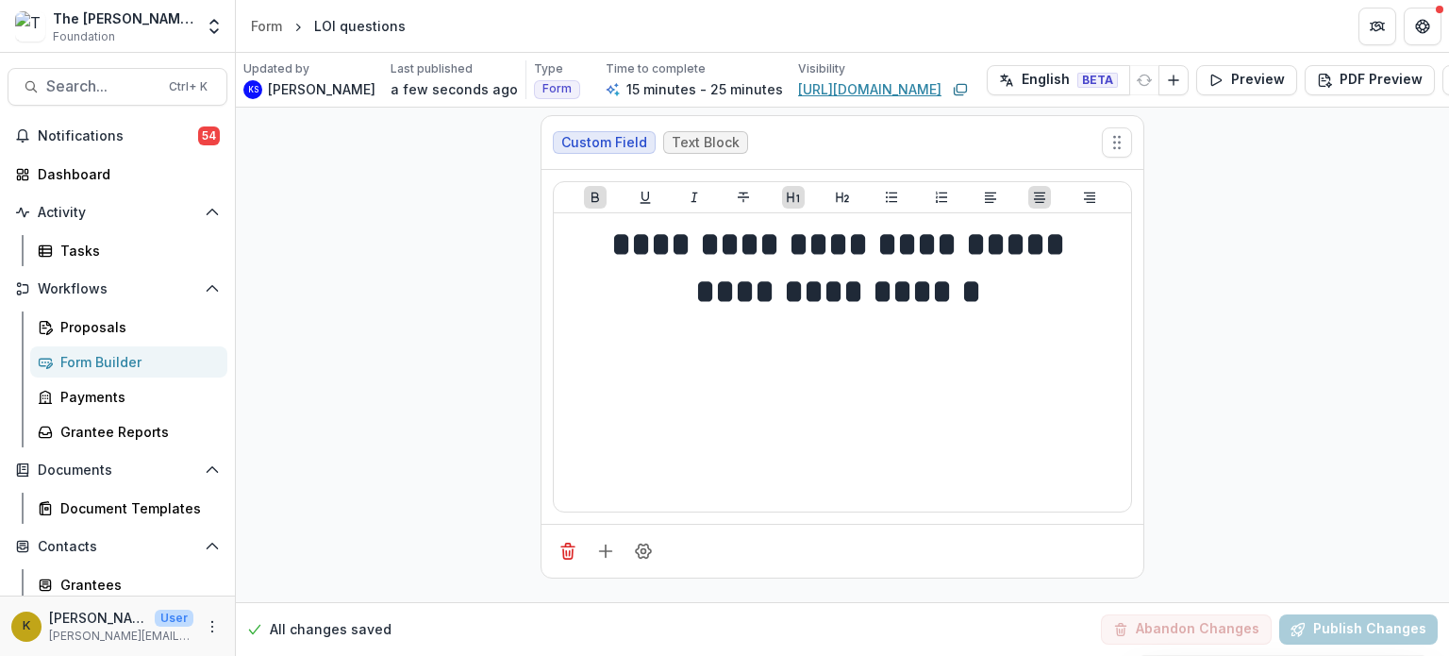
scroll to position [0, 0]
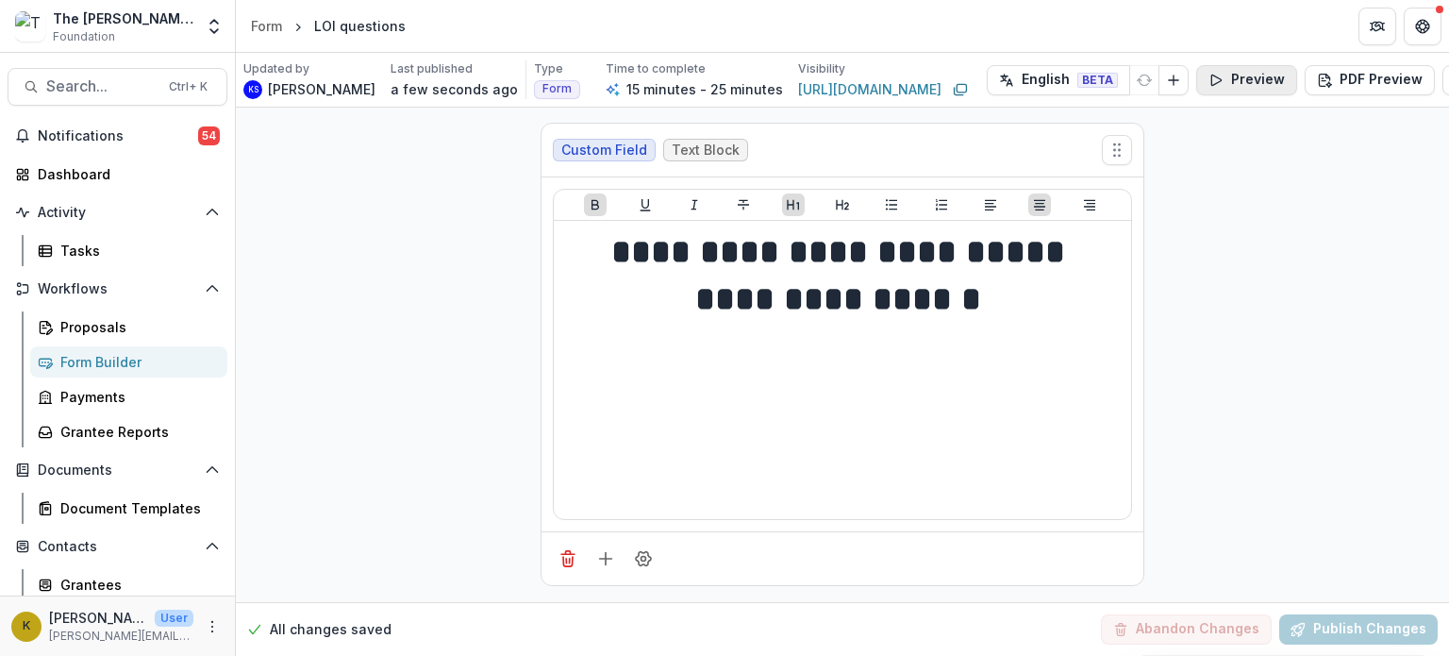
click at [1223, 90] on button "Preview" at bounding box center [1247, 80] width 101 height 30
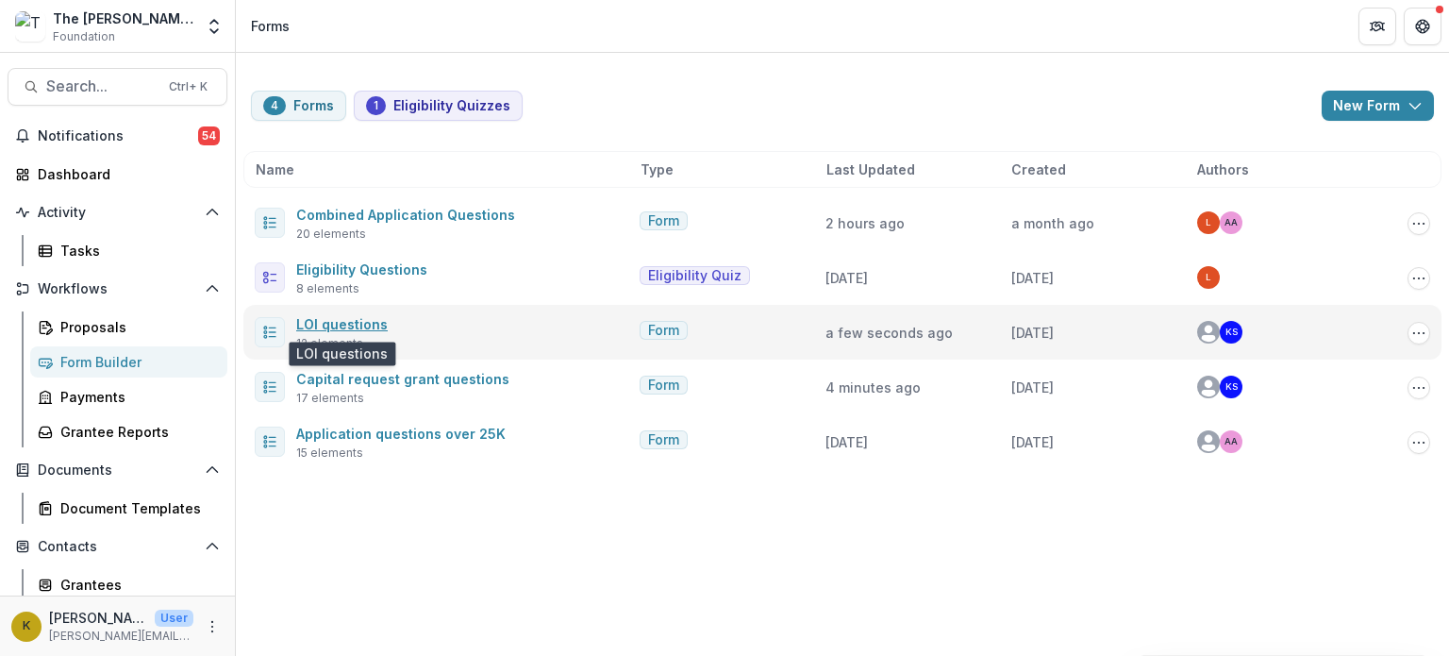
click at [359, 322] on link "LOI questions" at bounding box center [342, 324] width 92 height 16
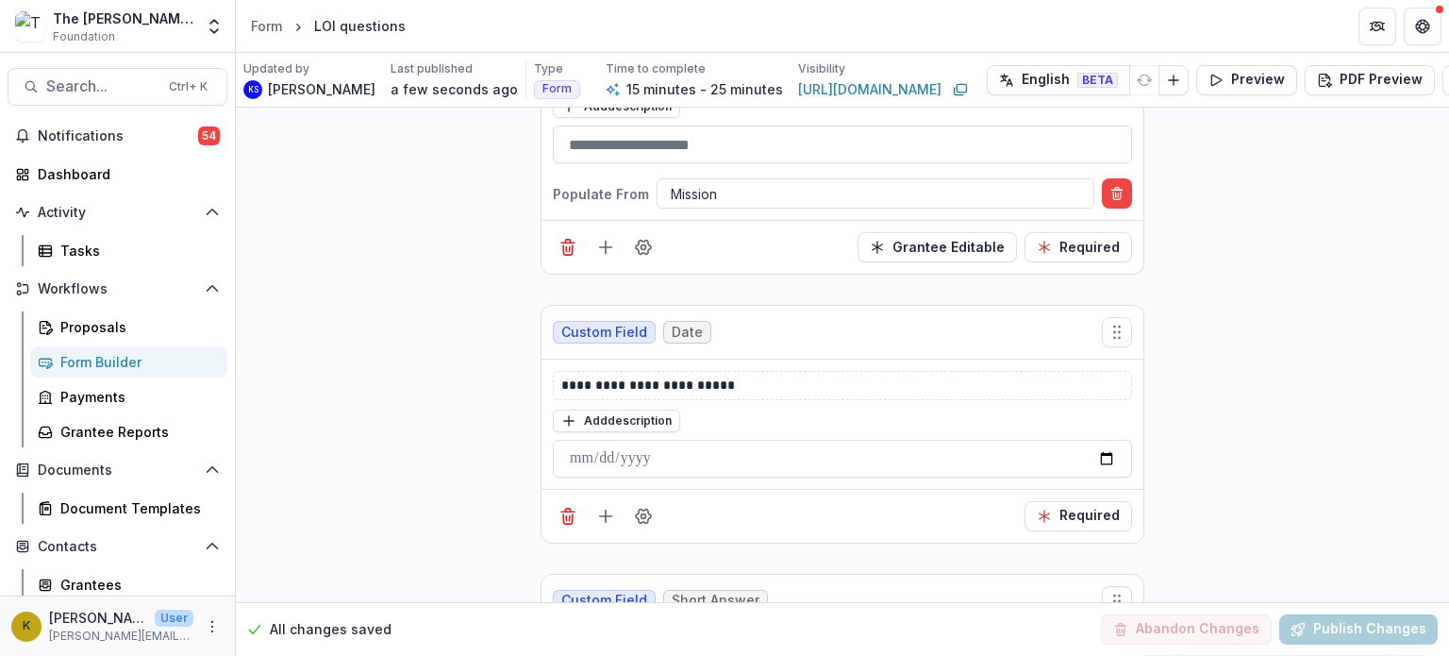
scroll to position [940, 0]
click at [698, 451] on input "date" at bounding box center [842, 458] width 579 height 38
click at [713, 410] on div "Add description" at bounding box center [842, 419] width 579 height 25
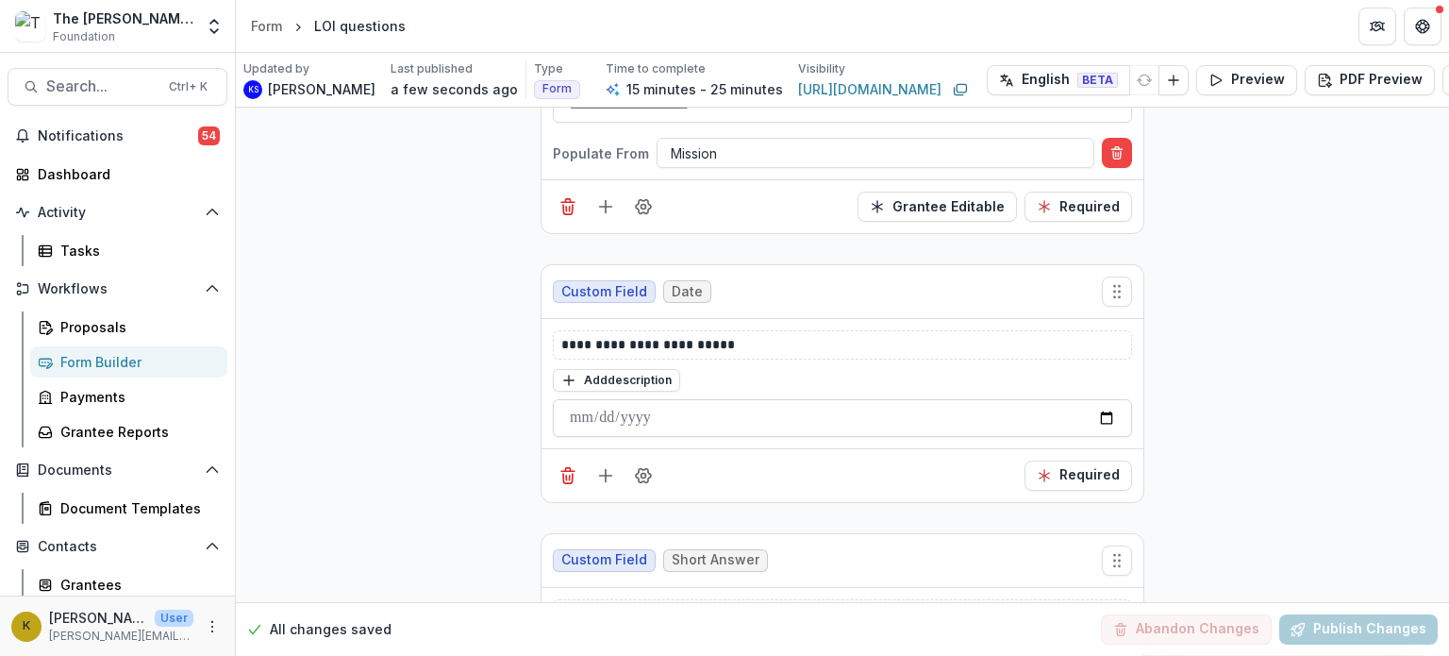
click at [831, 406] on input "date" at bounding box center [842, 418] width 579 height 38
click at [1236, 82] on button "Preview" at bounding box center [1247, 80] width 101 height 30
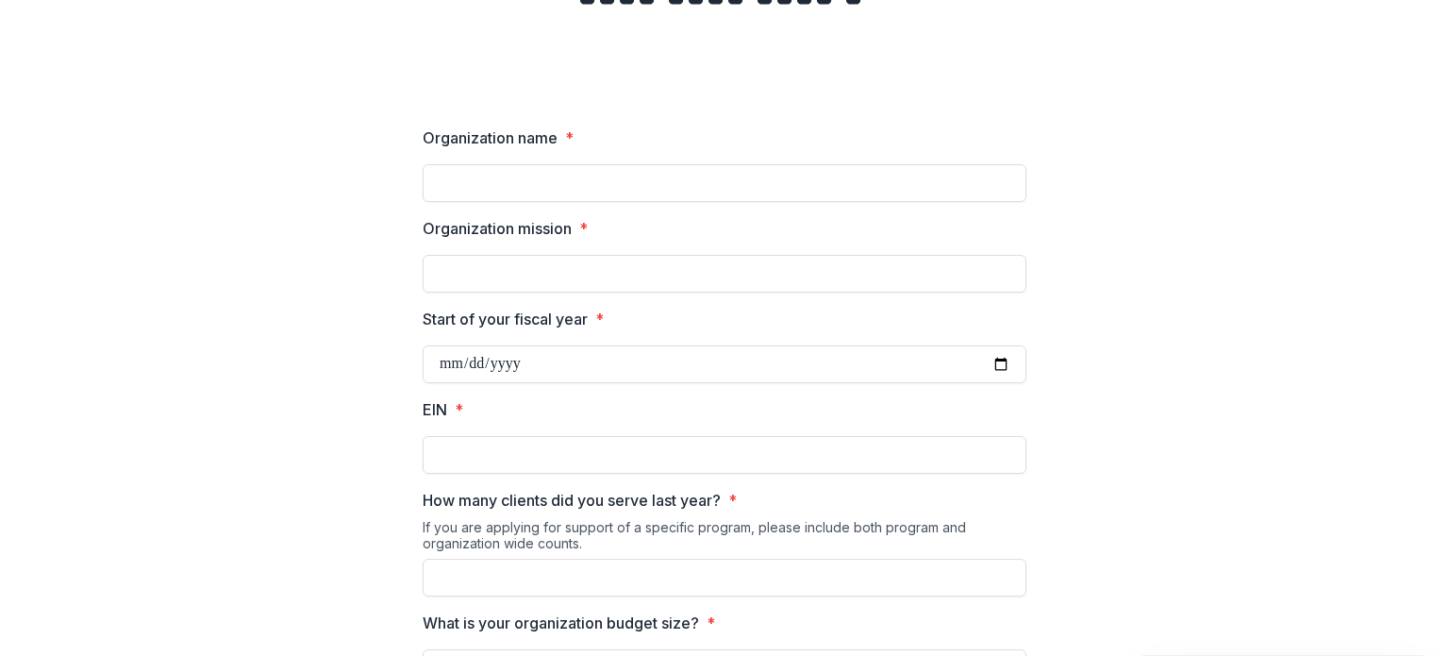
scroll to position [159, 0]
click at [579, 354] on input "Start of your fiscal year *" at bounding box center [725, 362] width 604 height 38
click at [997, 367] on input "Start of your fiscal year *" at bounding box center [725, 362] width 604 height 38
click at [615, 362] on input "Start of your fiscal year *" at bounding box center [725, 362] width 604 height 38
click at [459, 443] on input "EIN *" at bounding box center [725, 453] width 604 height 38
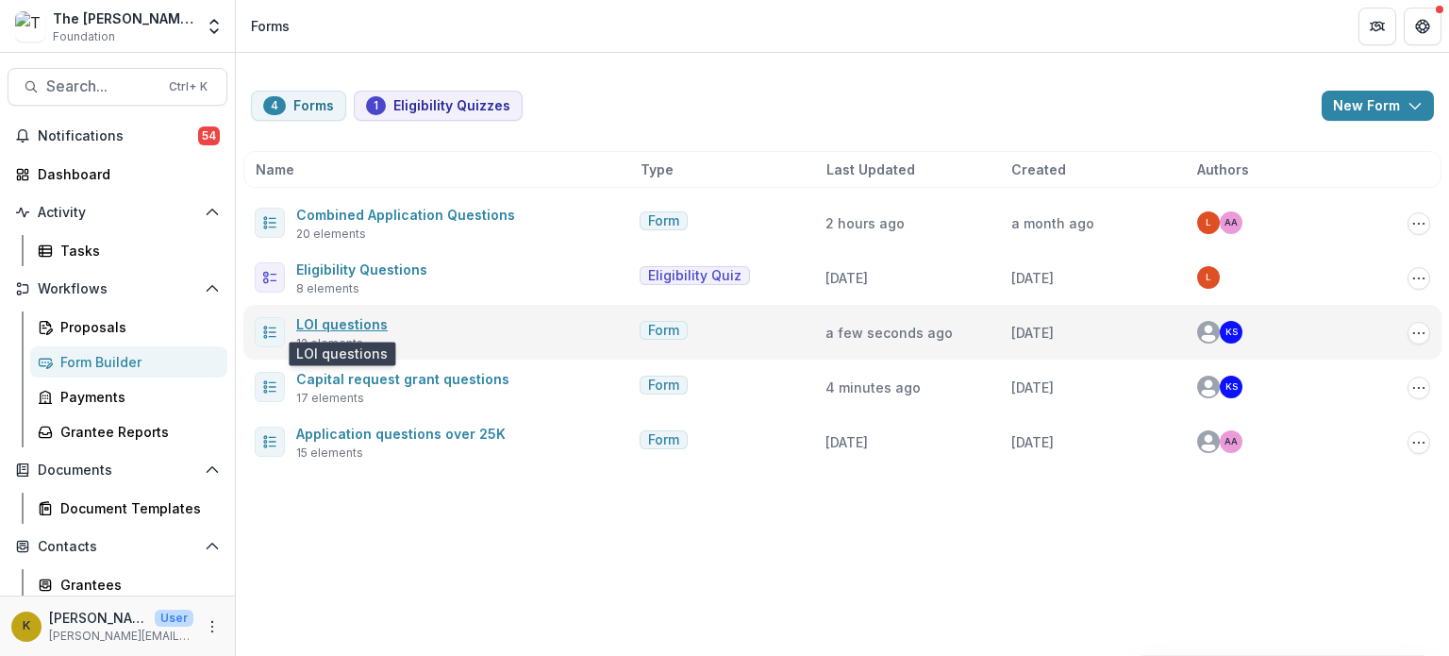
click at [331, 324] on link "LOI questions" at bounding box center [342, 324] width 92 height 16
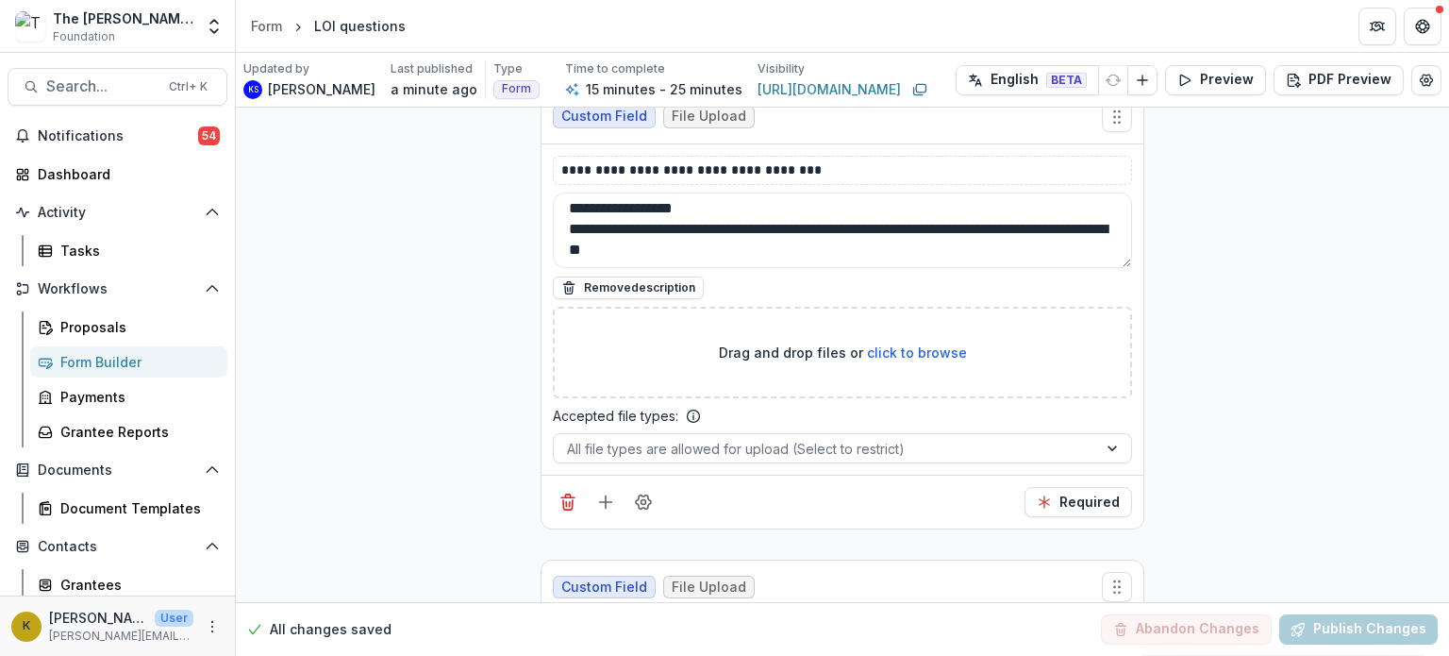
scroll to position [3963, 0]
click at [748, 235] on textarea "**********" at bounding box center [842, 230] width 579 height 75
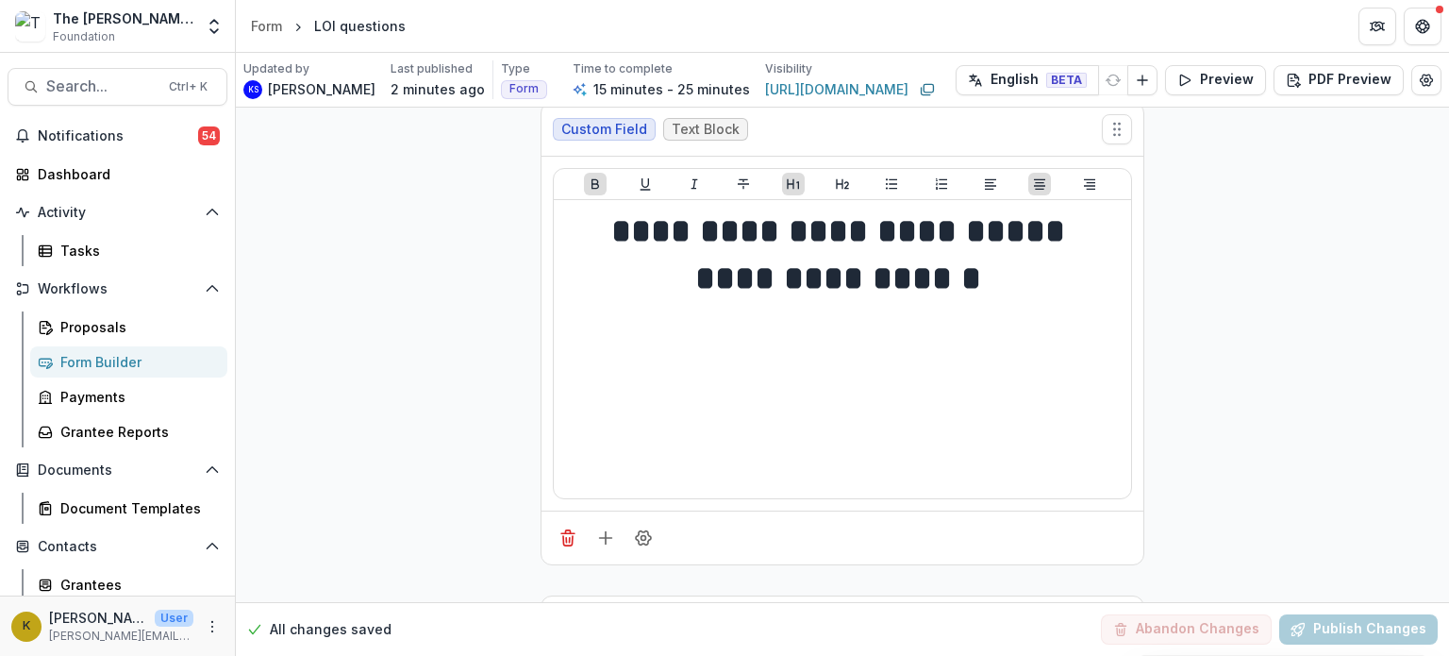
scroll to position [22, 0]
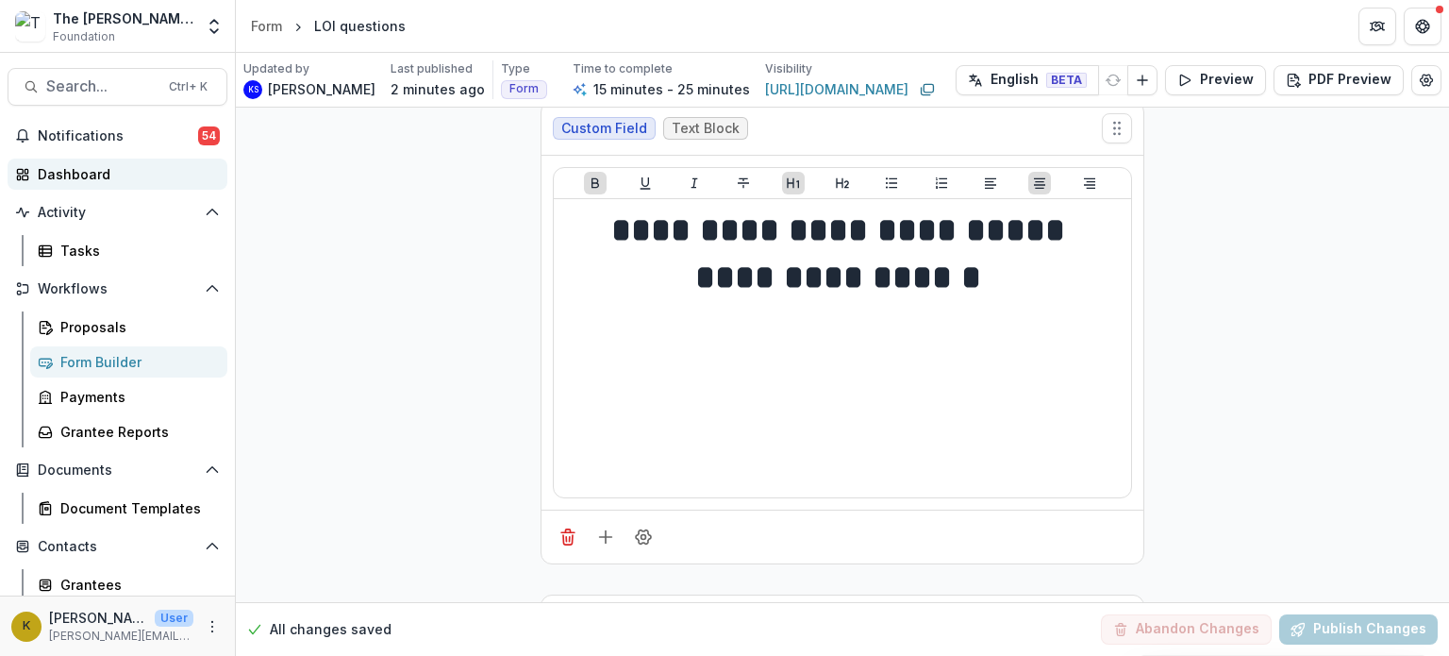
click at [102, 184] on link "Dashboard" at bounding box center [118, 174] width 220 height 31
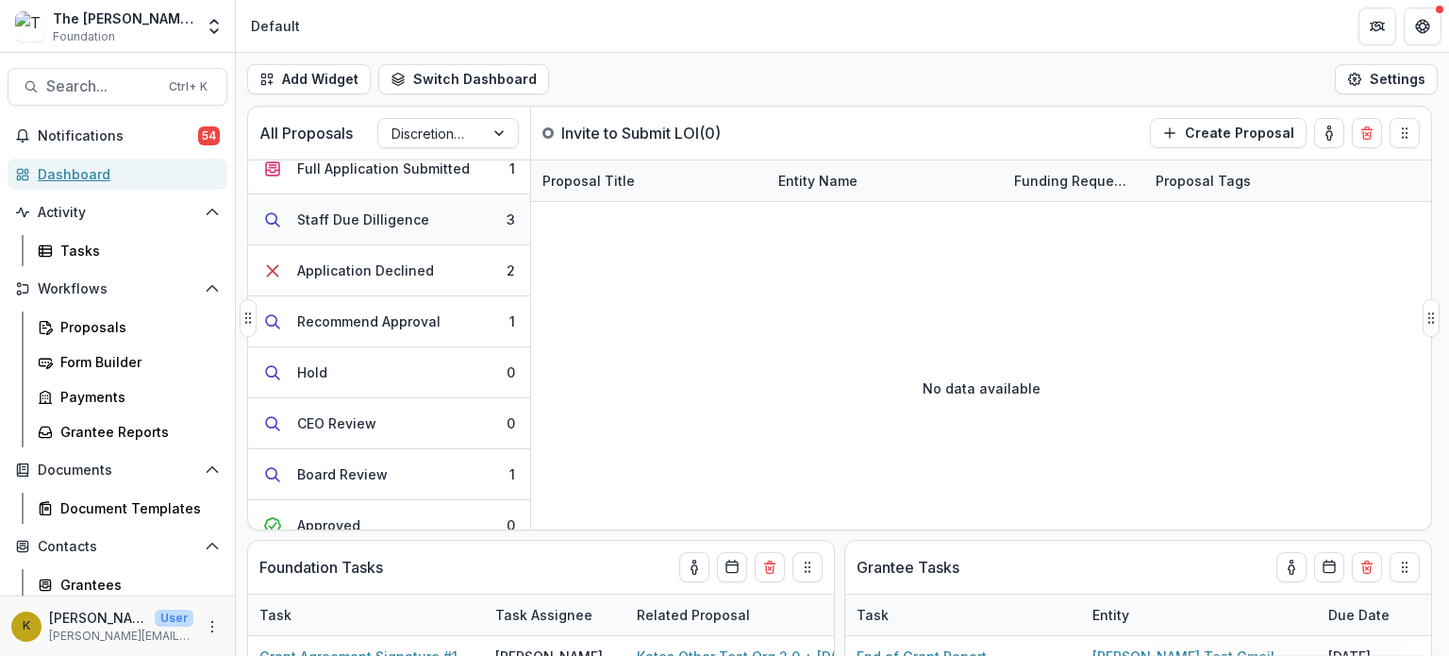
scroll to position [277, 0]
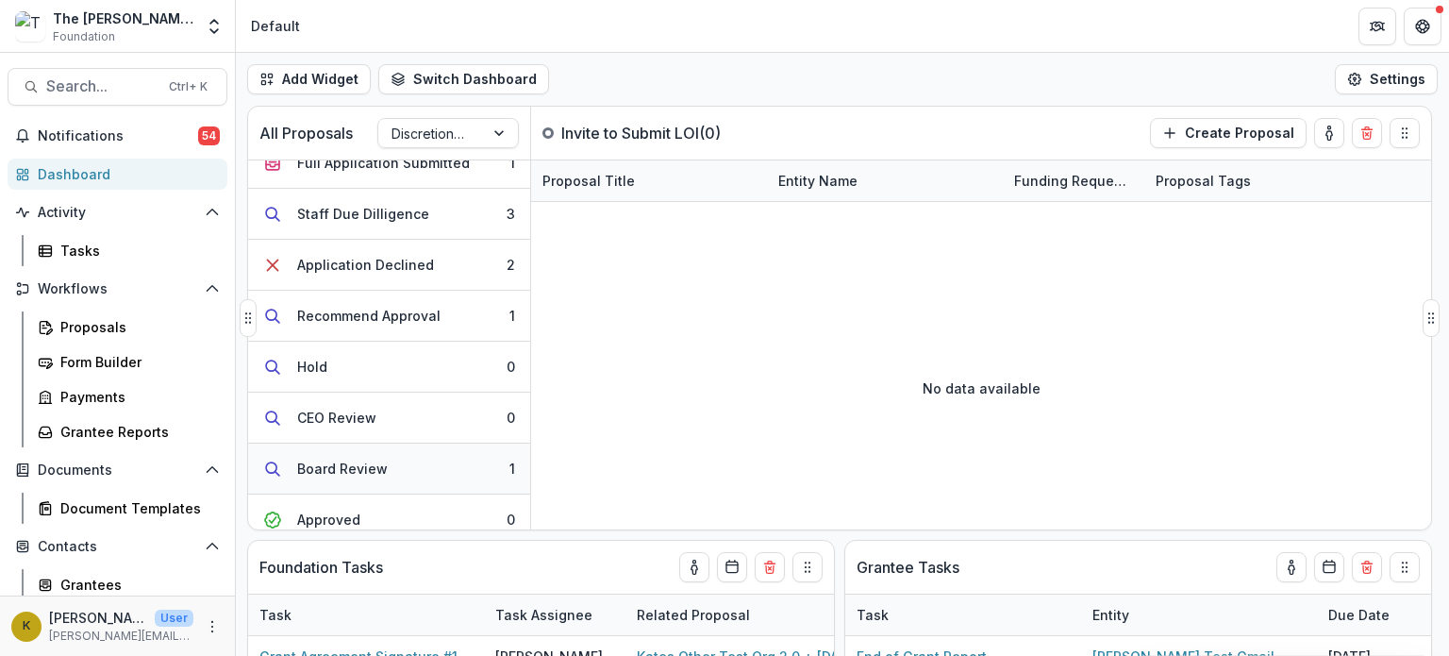
click at [360, 475] on button "Board Review 1" at bounding box center [389, 469] width 282 height 51
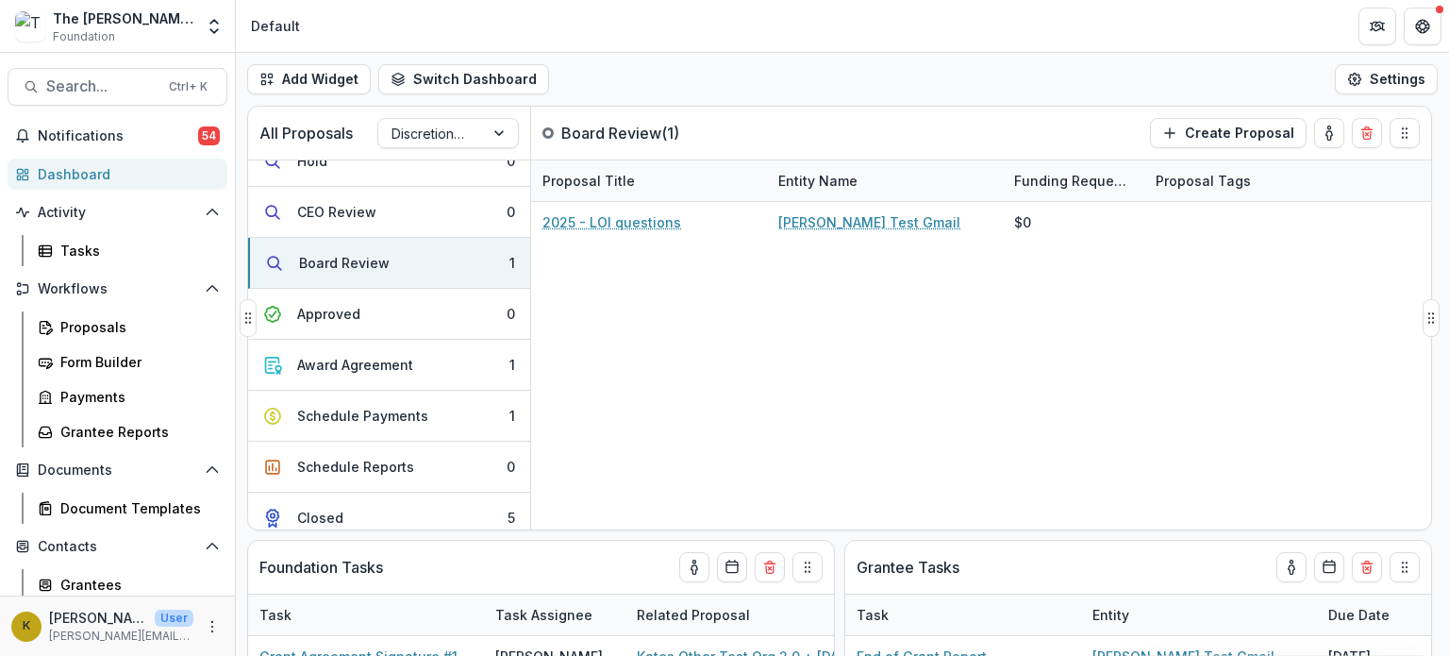
scroll to position [492, 0]
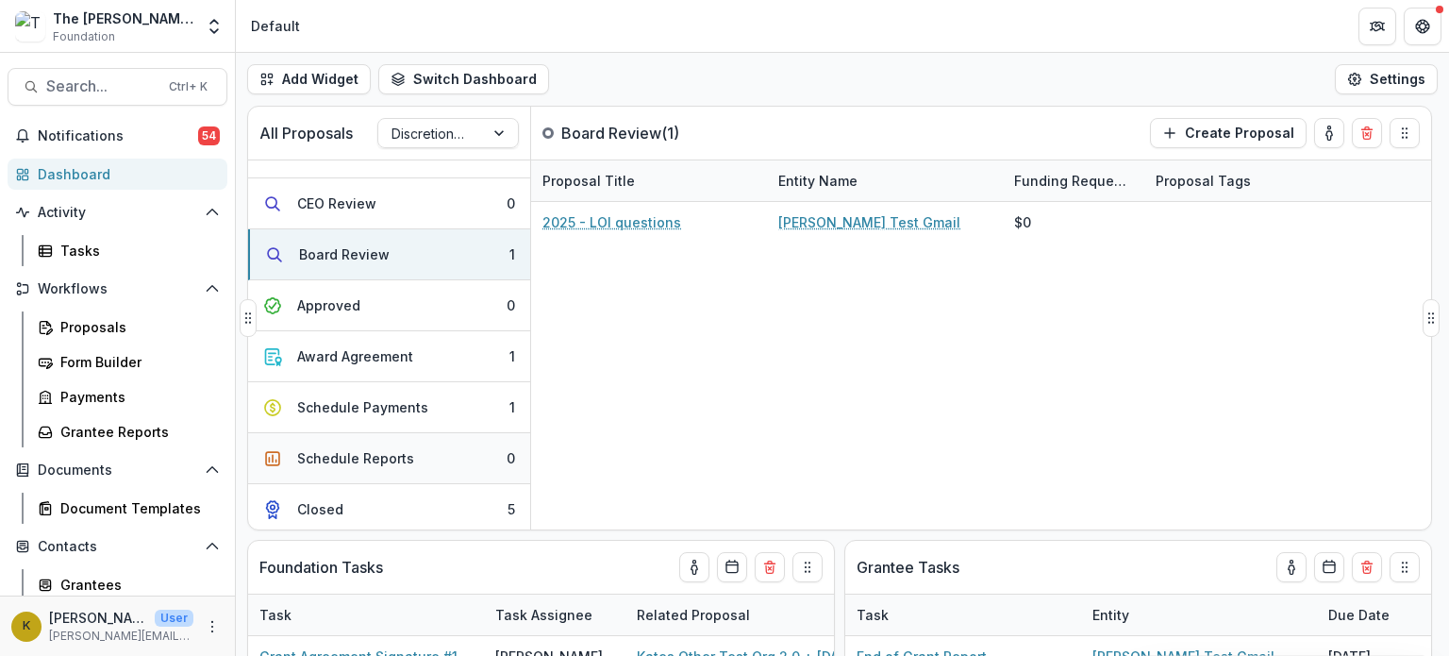
click at [377, 456] on div "Schedule Reports" at bounding box center [355, 458] width 117 height 20
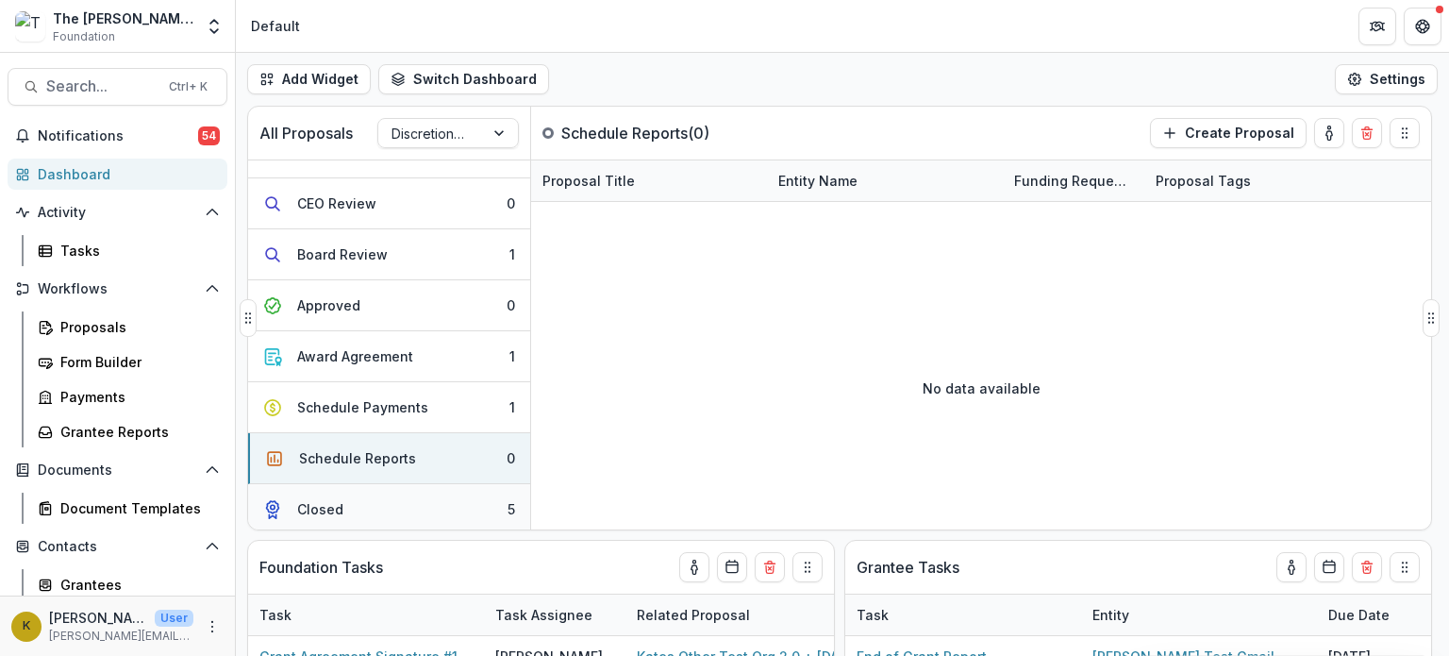
click at [357, 499] on button "Closed 5" at bounding box center [389, 509] width 282 height 50
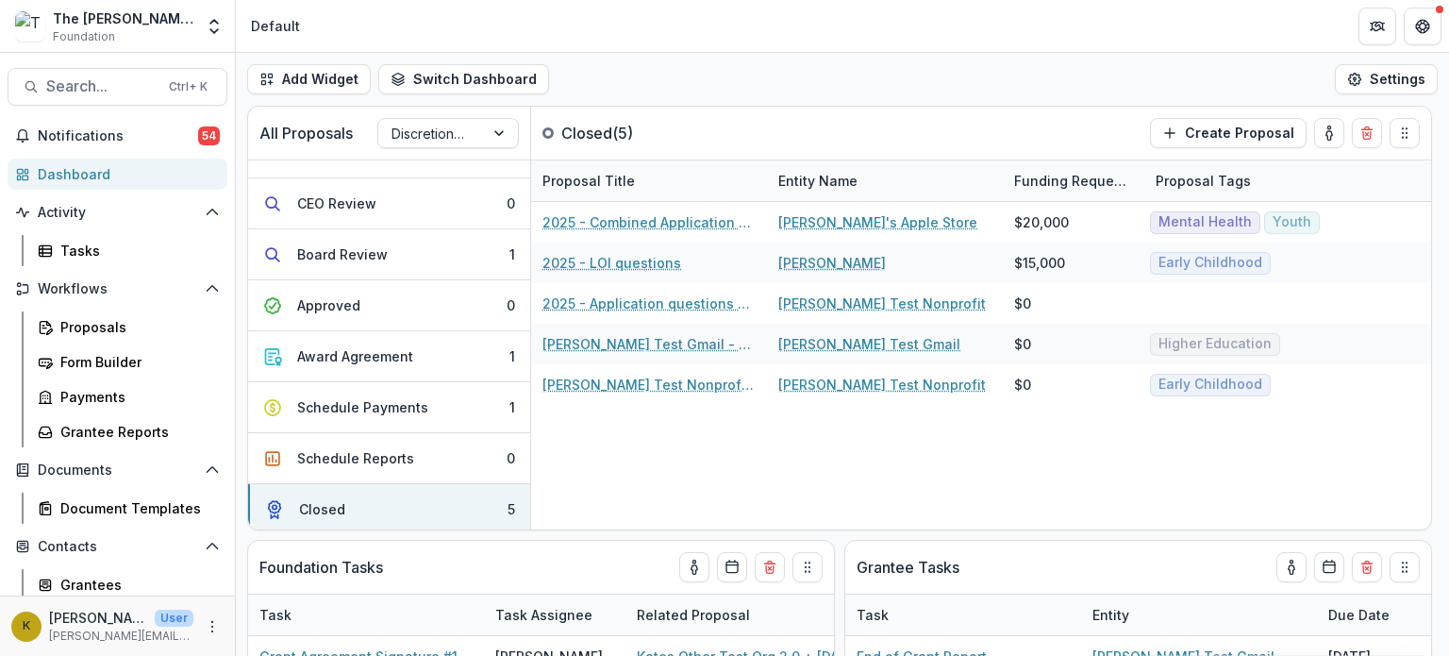
click at [171, 37] on div "The [PERSON_NAME] Foundation Workflow Sandbox Foundation" at bounding box center [123, 26] width 141 height 37
click at [212, 34] on icon "Open entity switcher" at bounding box center [214, 26] width 19 height 19
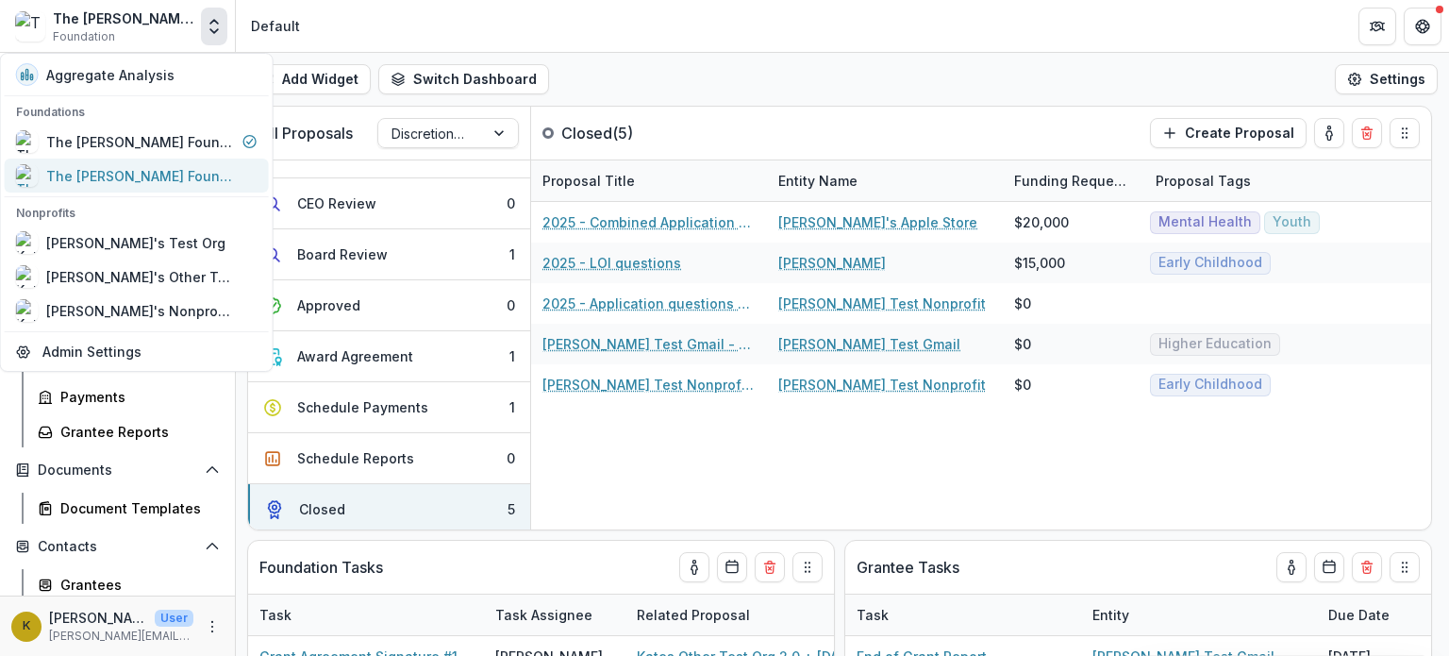
click at [174, 171] on div "The [PERSON_NAME] Foundation Data Sandbox" at bounding box center [140, 176] width 189 height 20
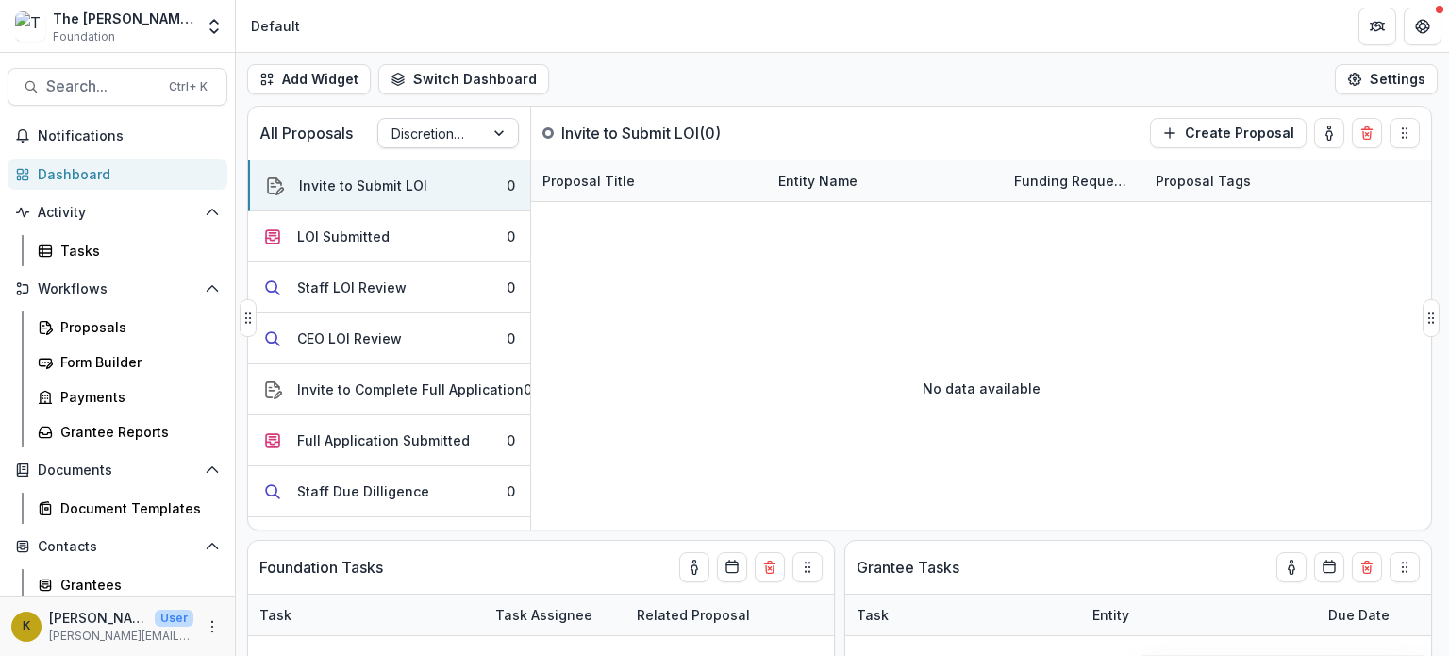
click at [444, 131] on div at bounding box center [431, 134] width 79 height 24
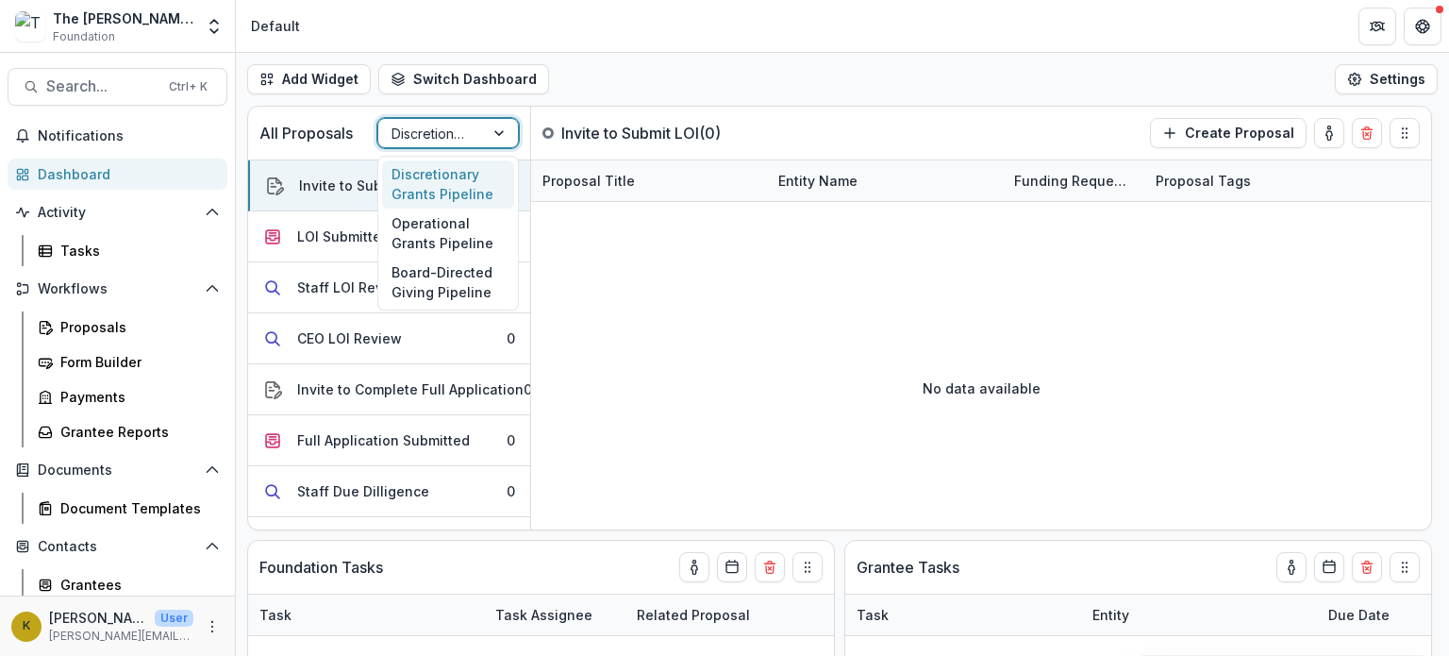
click at [566, 98] on div "Add Widget Switch Dashboard Default New Dashboard Settings" at bounding box center [843, 79] width 1214 height 53
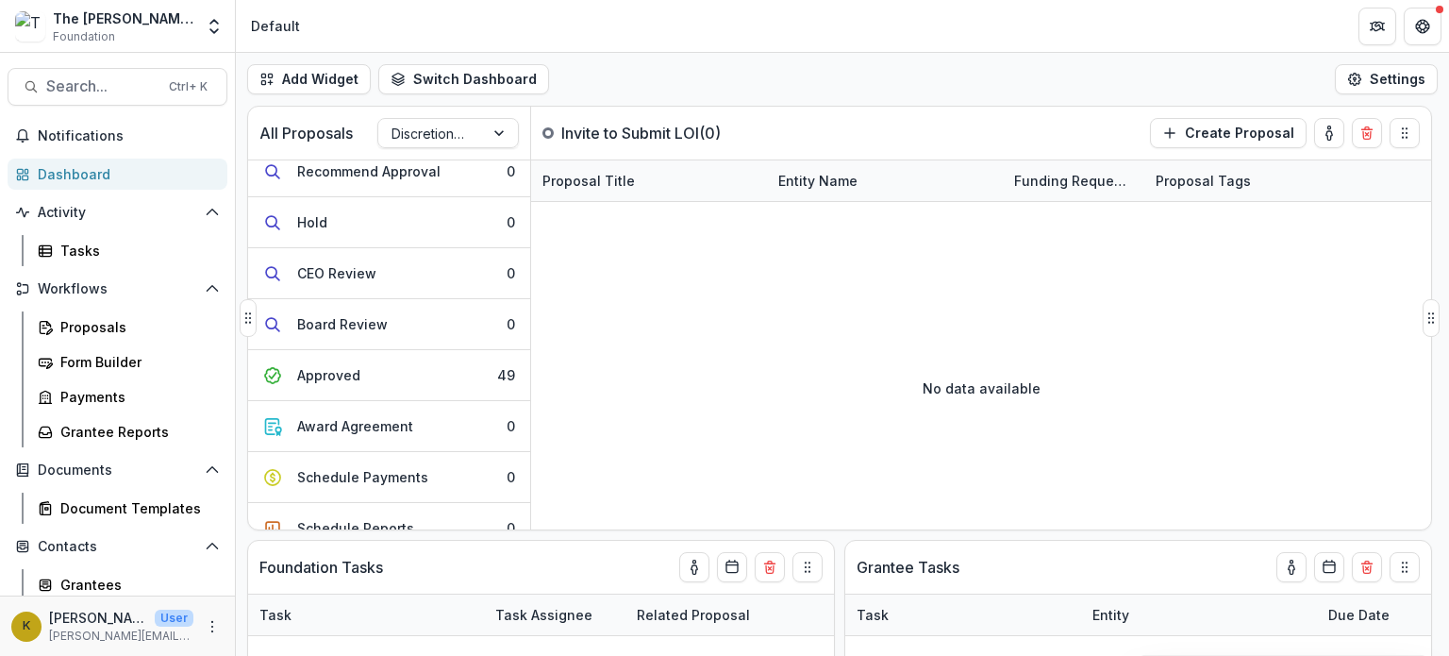
scroll to position [425, 0]
click at [372, 366] on button "Approved 49" at bounding box center [389, 372] width 282 height 51
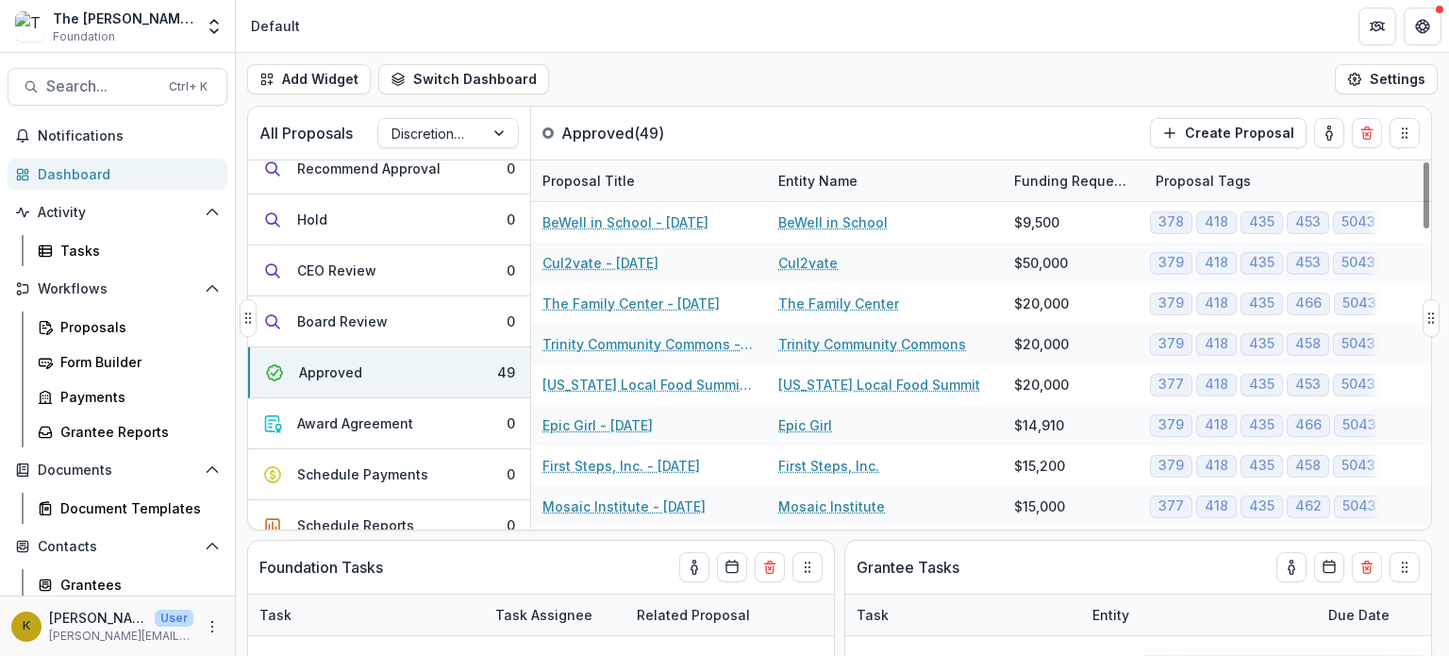
drag, startPoint x: 766, startPoint y: 189, endPoint x: 803, endPoint y: 186, distance: 36.9
click at [803, 186] on div "Entity Name" at bounding box center [818, 181] width 102 height 20
click at [768, 182] on div "Entity Name" at bounding box center [818, 181] width 102 height 20
click at [762, 181] on div "Proposal Title" at bounding box center [649, 180] width 236 height 41
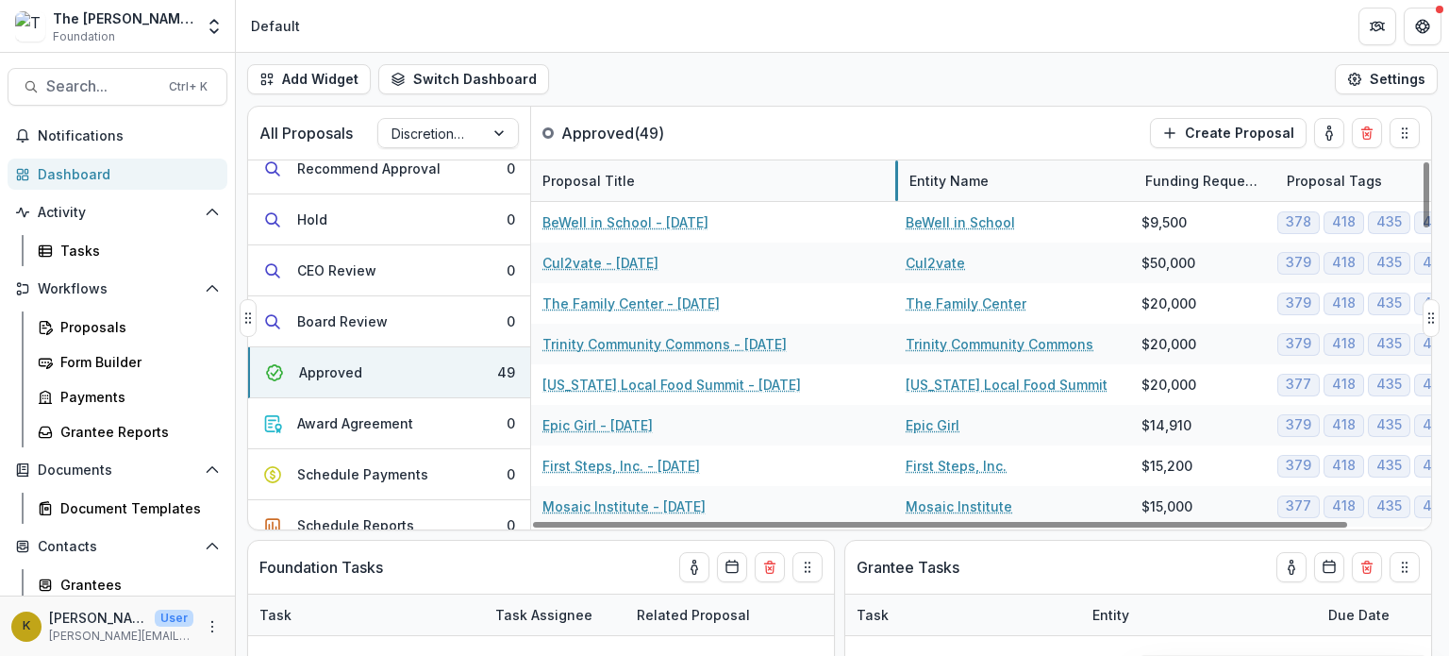
drag, startPoint x: 766, startPoint y: 184, endPoint x: 899, endPoint y: 193, distance: 133.3
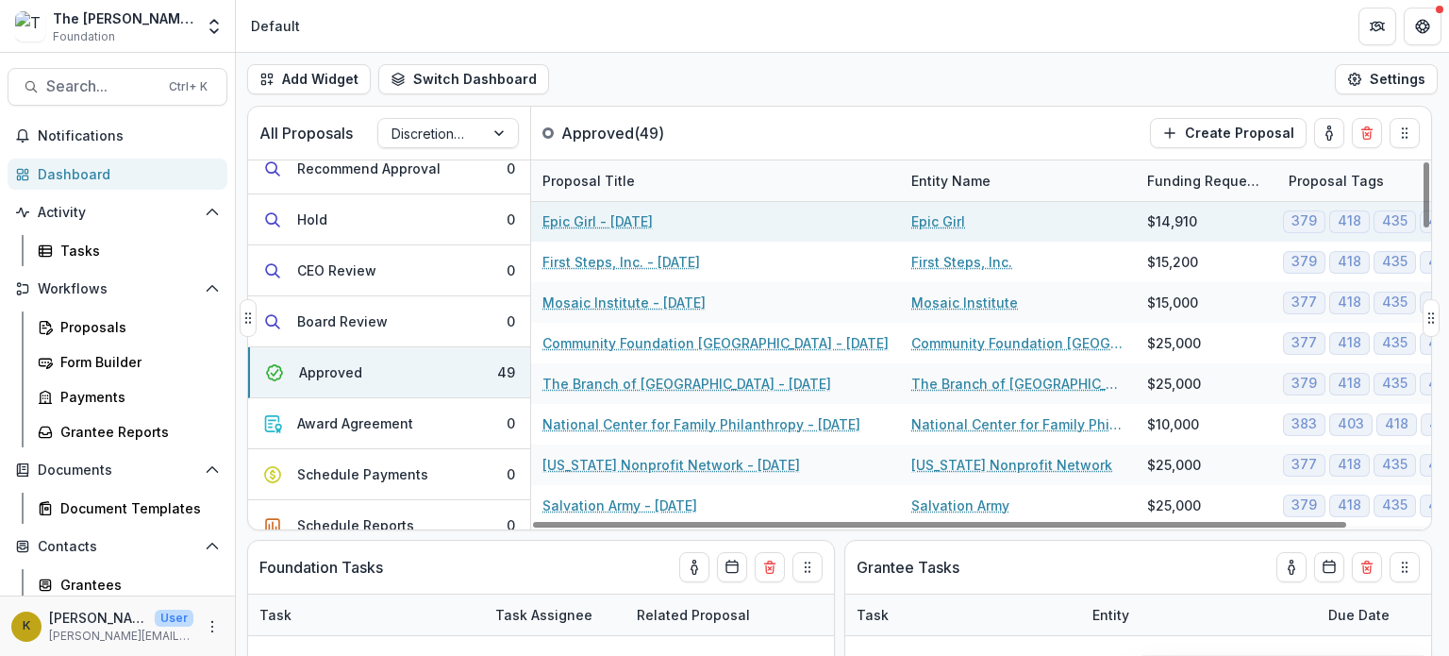
scroll to position [206, 0]
click at [630, 213] on link "Epic Girl - [DATE]" at bounding box center [598, 219] width 110 height 20
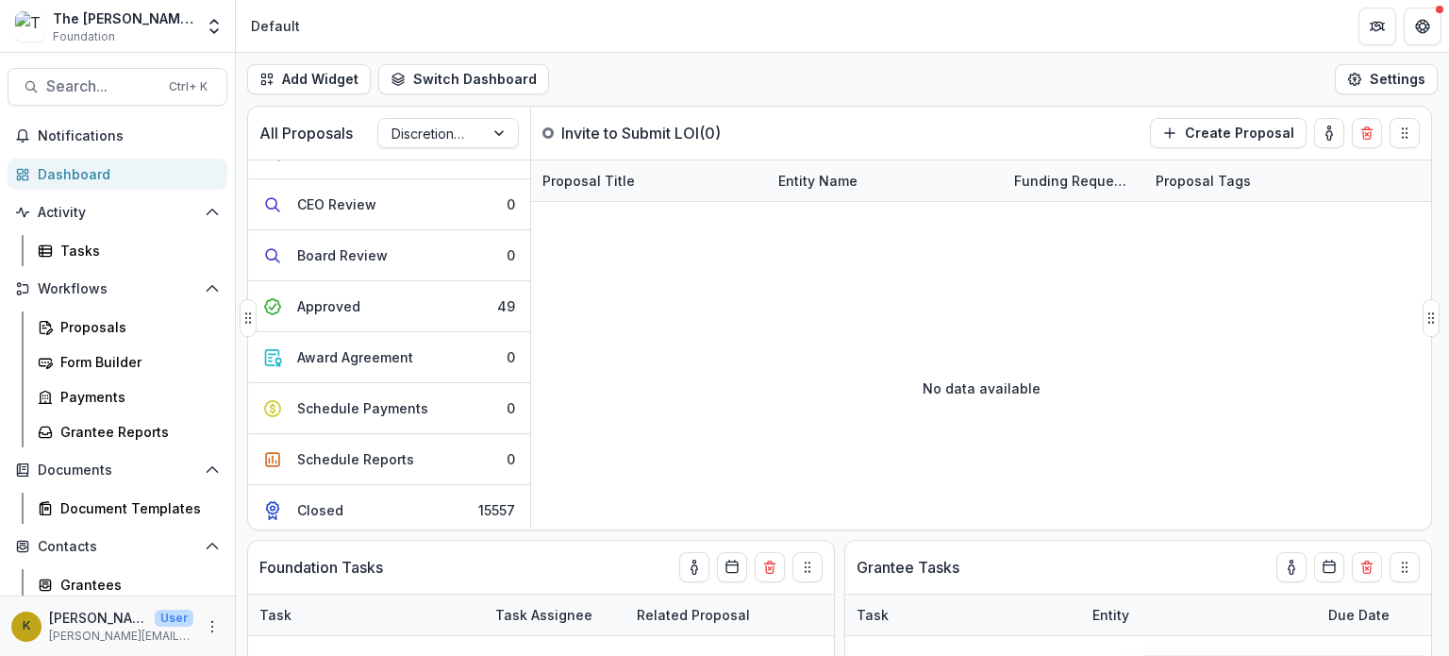
scroll to position [492, 0]
click at [391, 402] on div "Schedule Payments" at bounding box center [362, 407] width 131 height 20
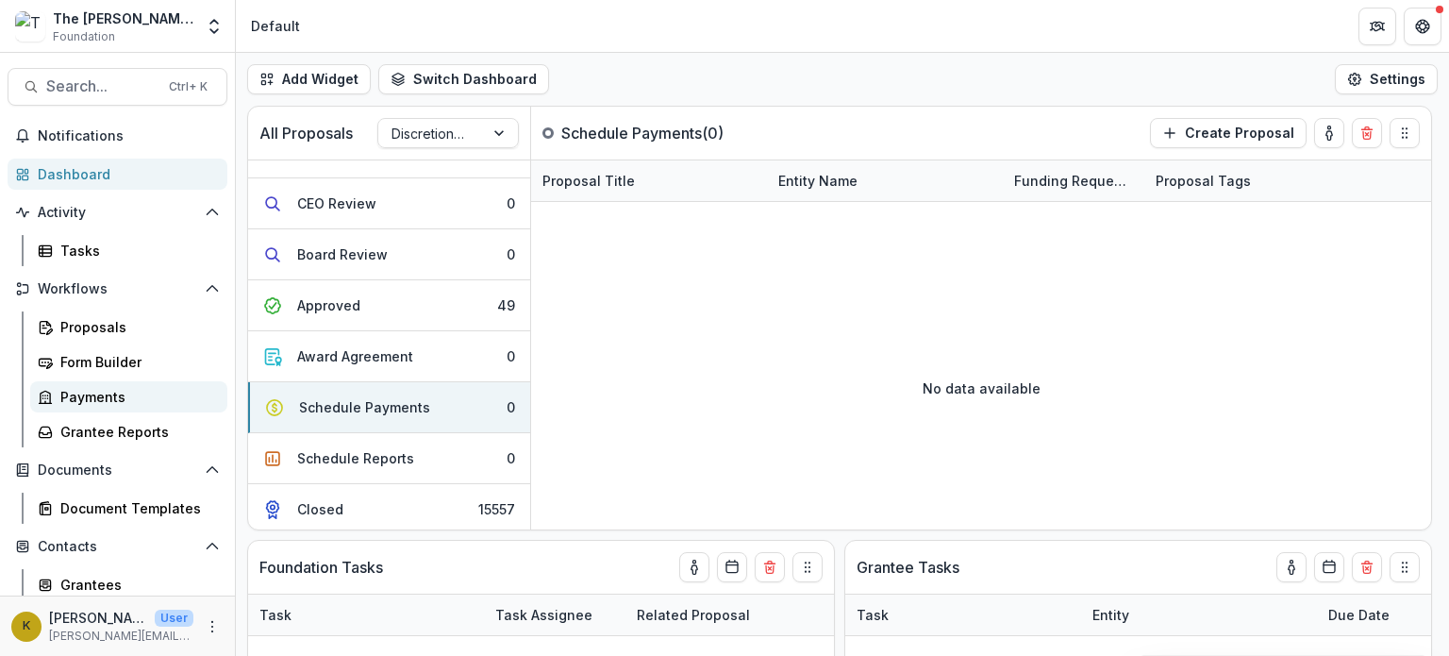
click at [105, 392] on div "Payments" at bounding box center [136, 397] width 152 height 20
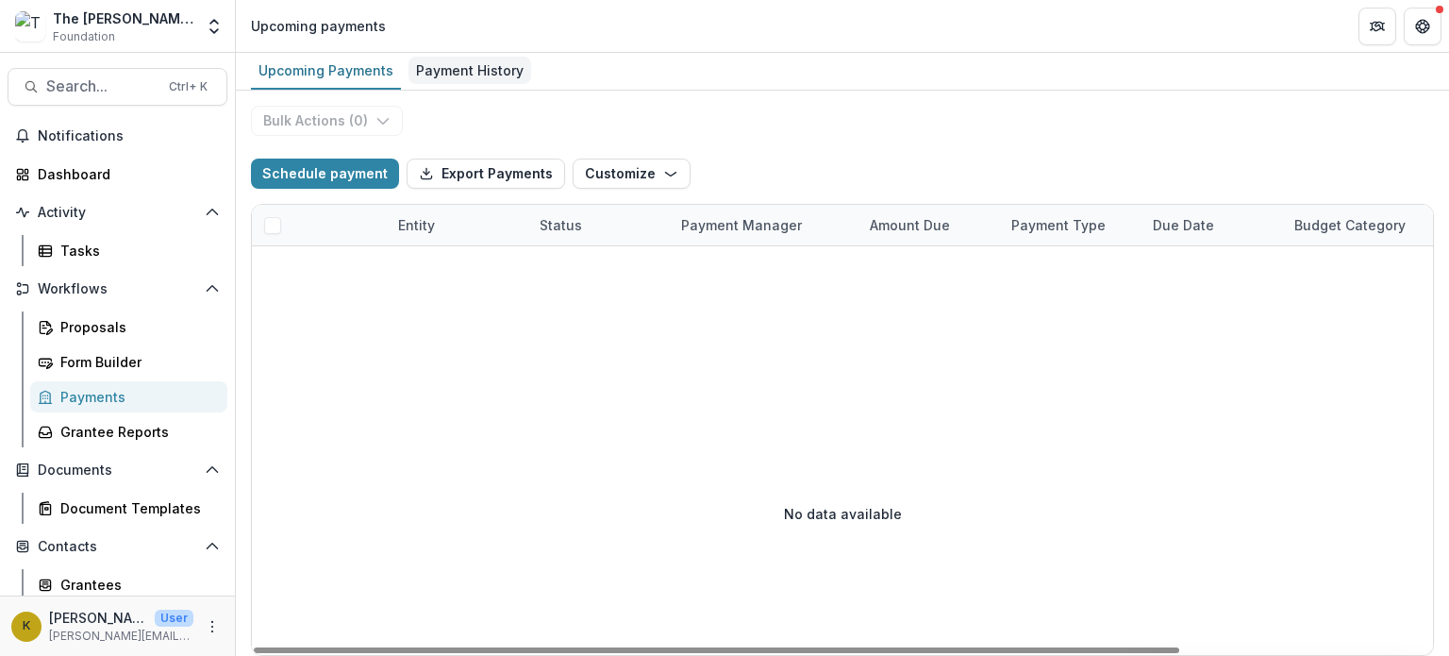
click at [463, 69] on div "Payment History" at bounding box center [470, 70] width 123 height 27
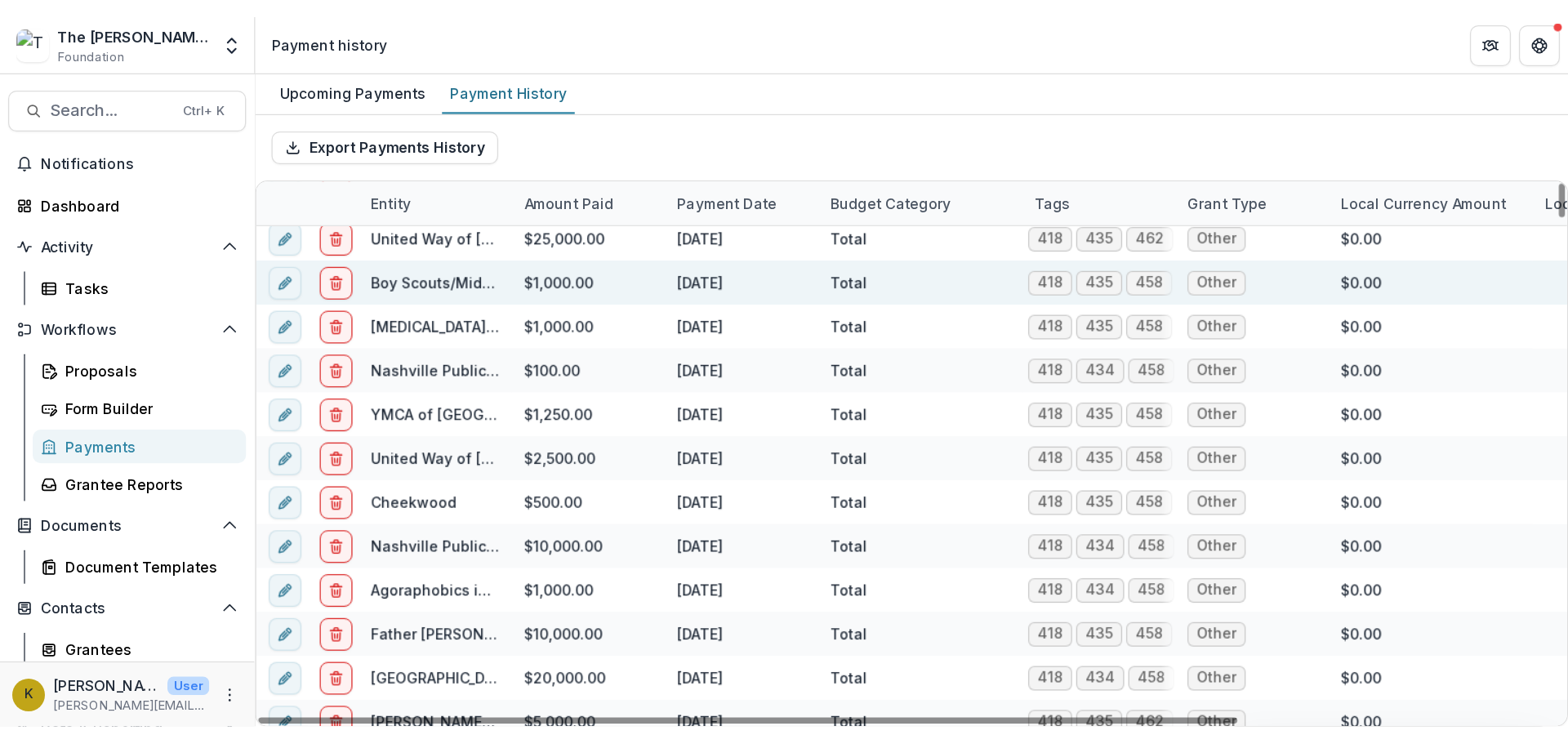
scroll to position [6530, 0]
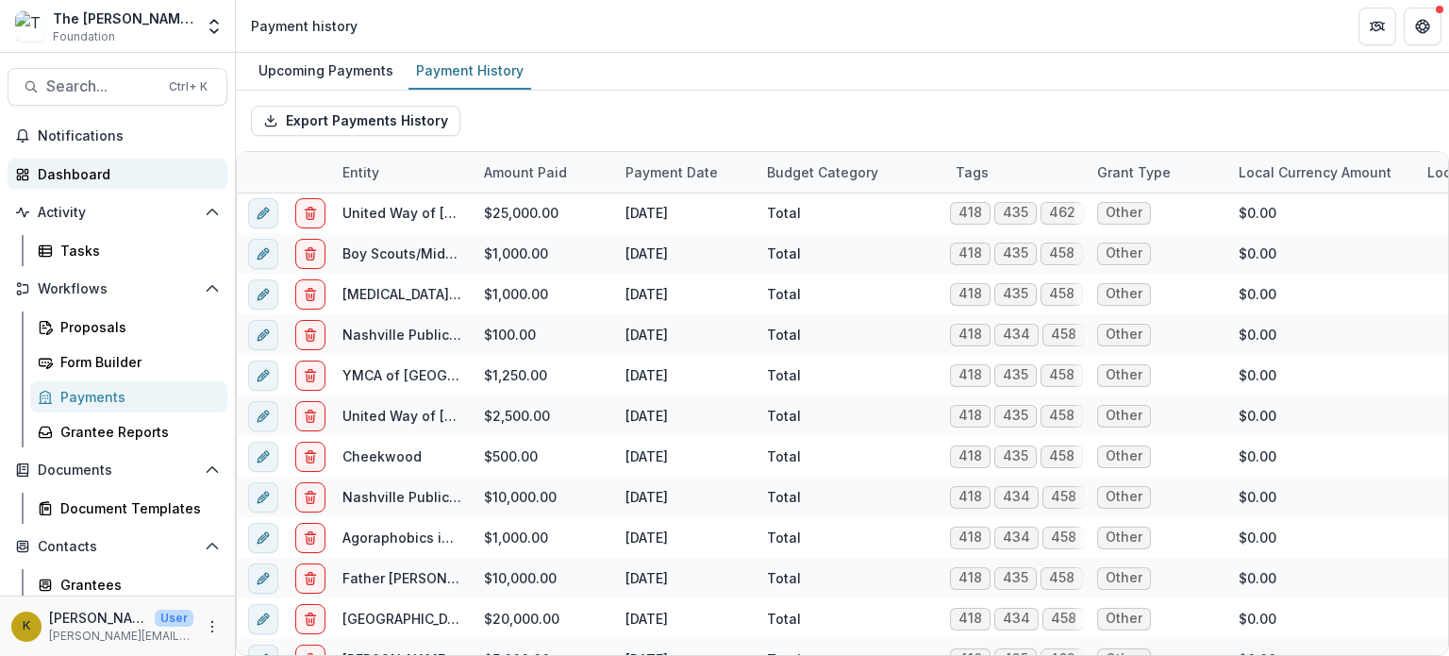
click at [67, 173] on div "Dashboard" at bounding box center [125, 174] width 175 height 20
